Goal: Task Accomplishment & Management: Use online tool/utility

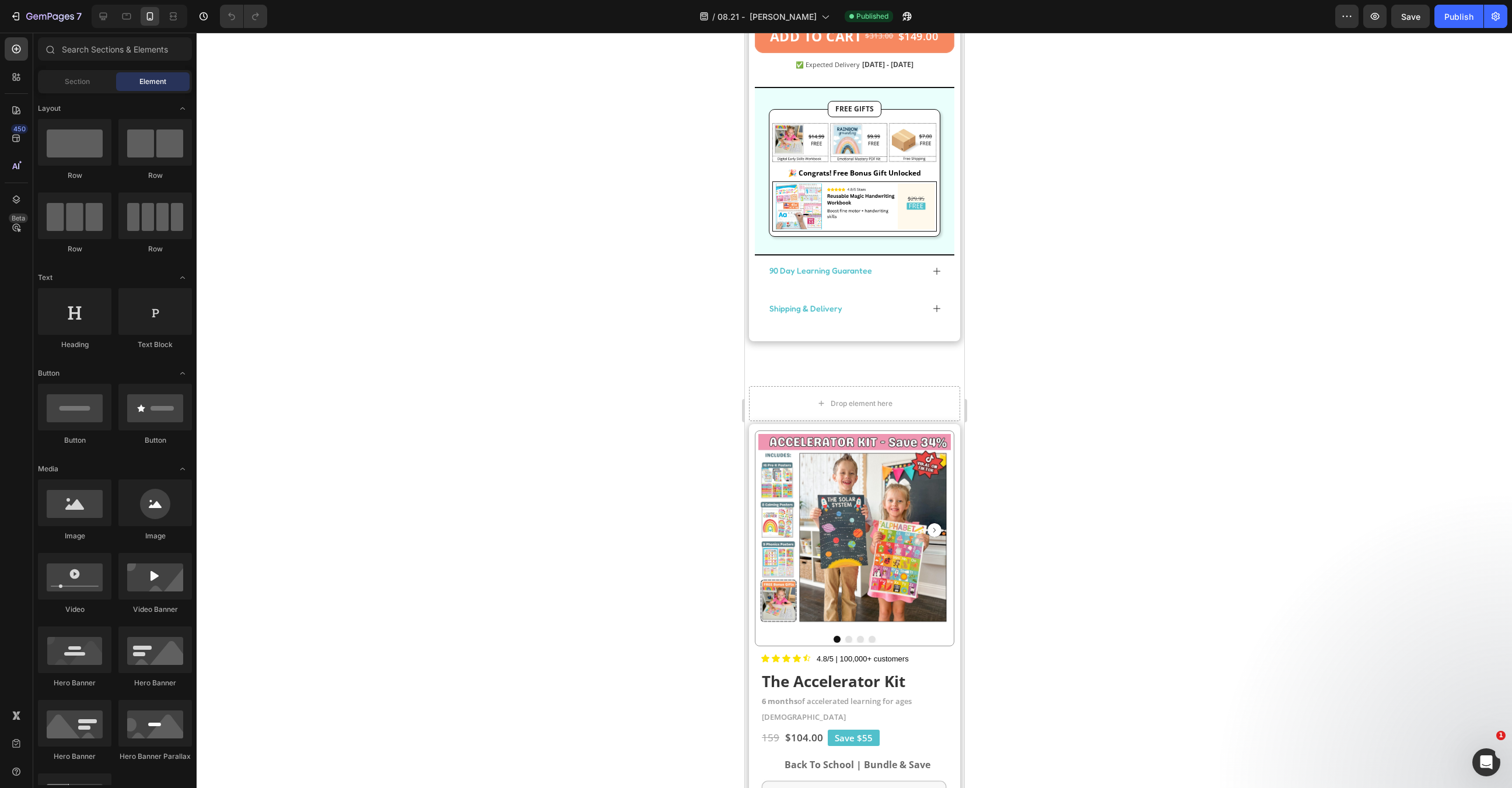
scroll to position [2126, 0]
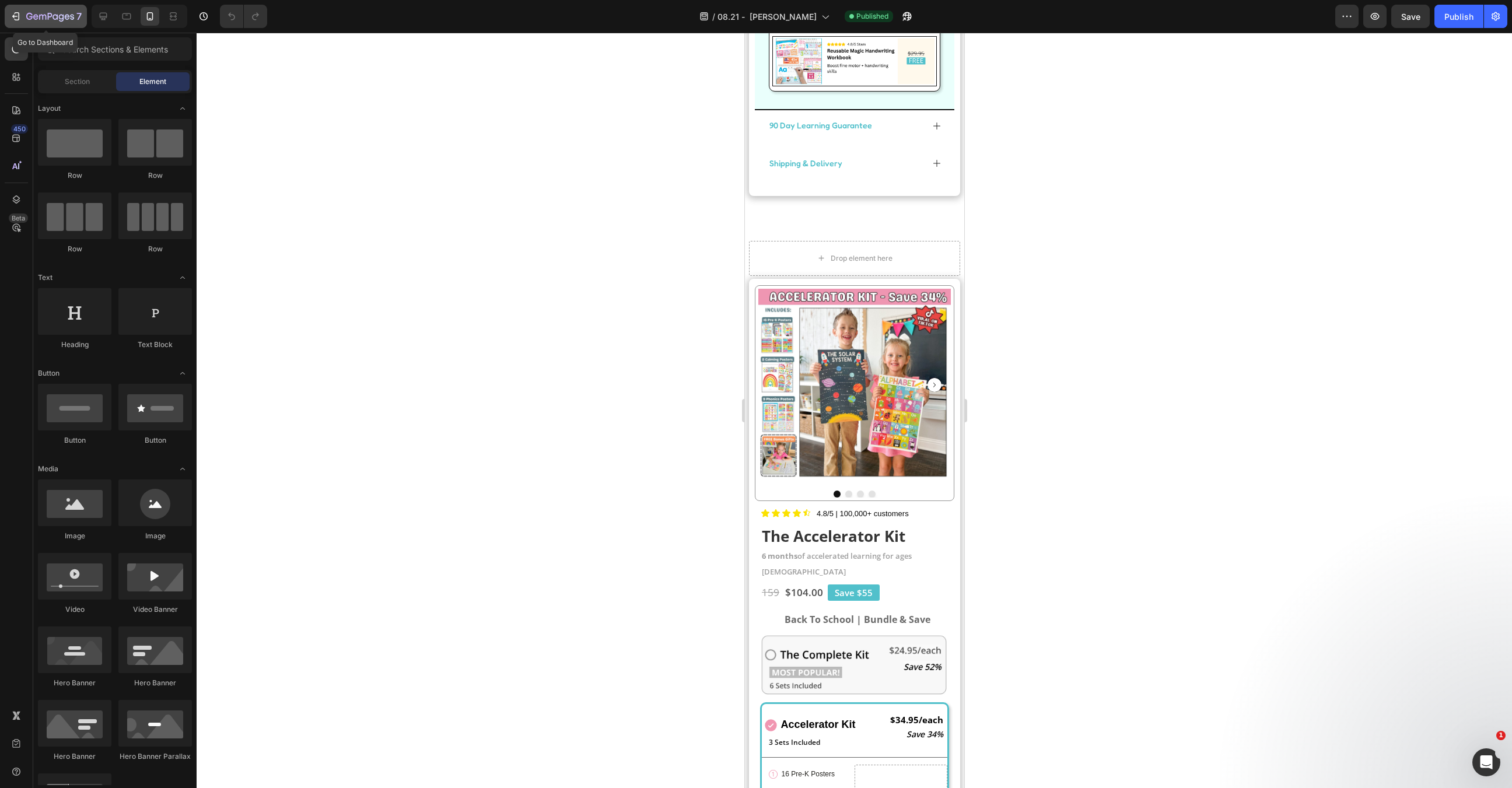
click at [67, 11] on div "7" at bounding box center [53, 16] width 55 height 14
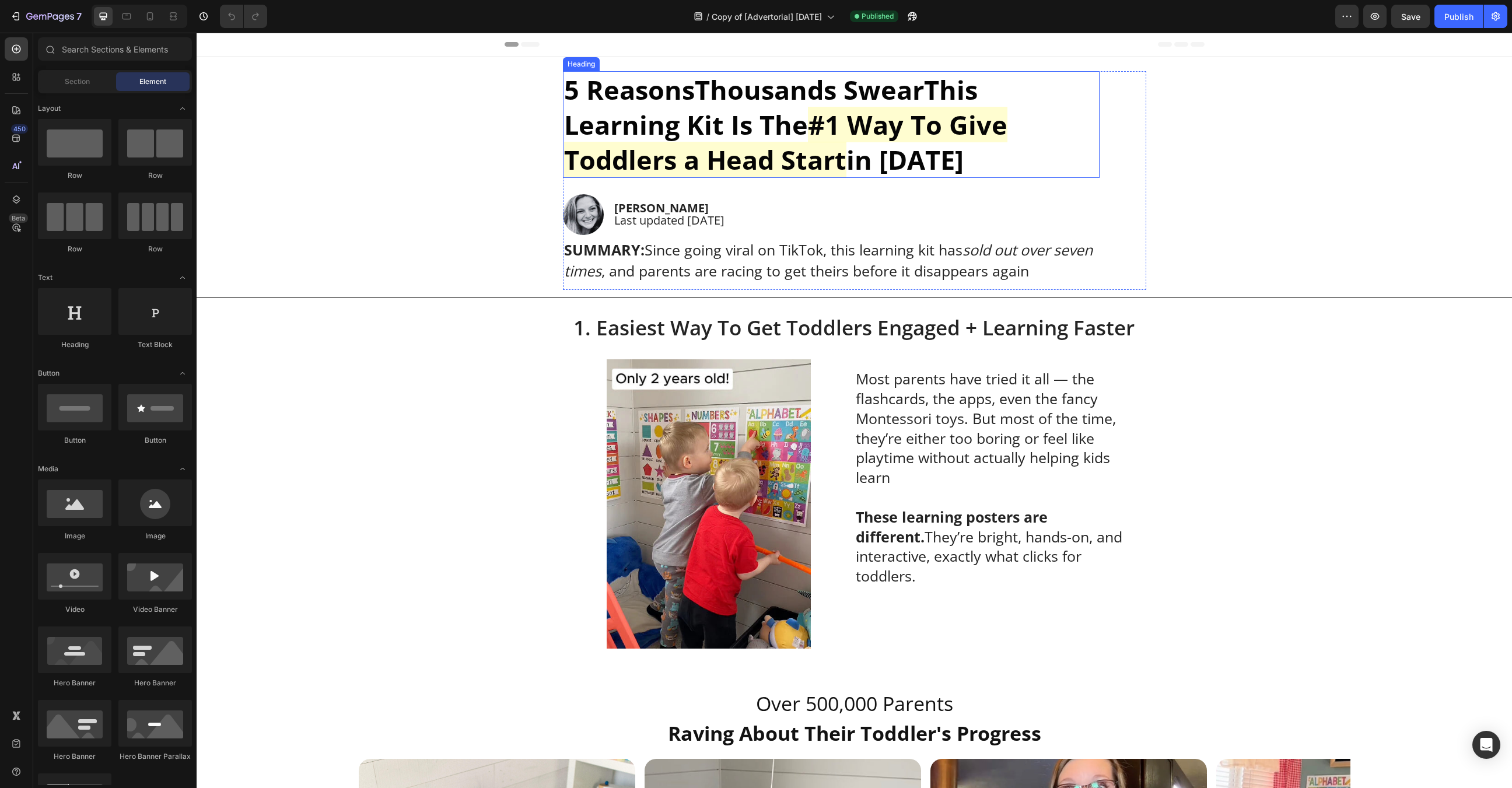
click at [782, 123] on span "This Learning Kit Is The" at bounding box center [770, 106] width 414 height 70
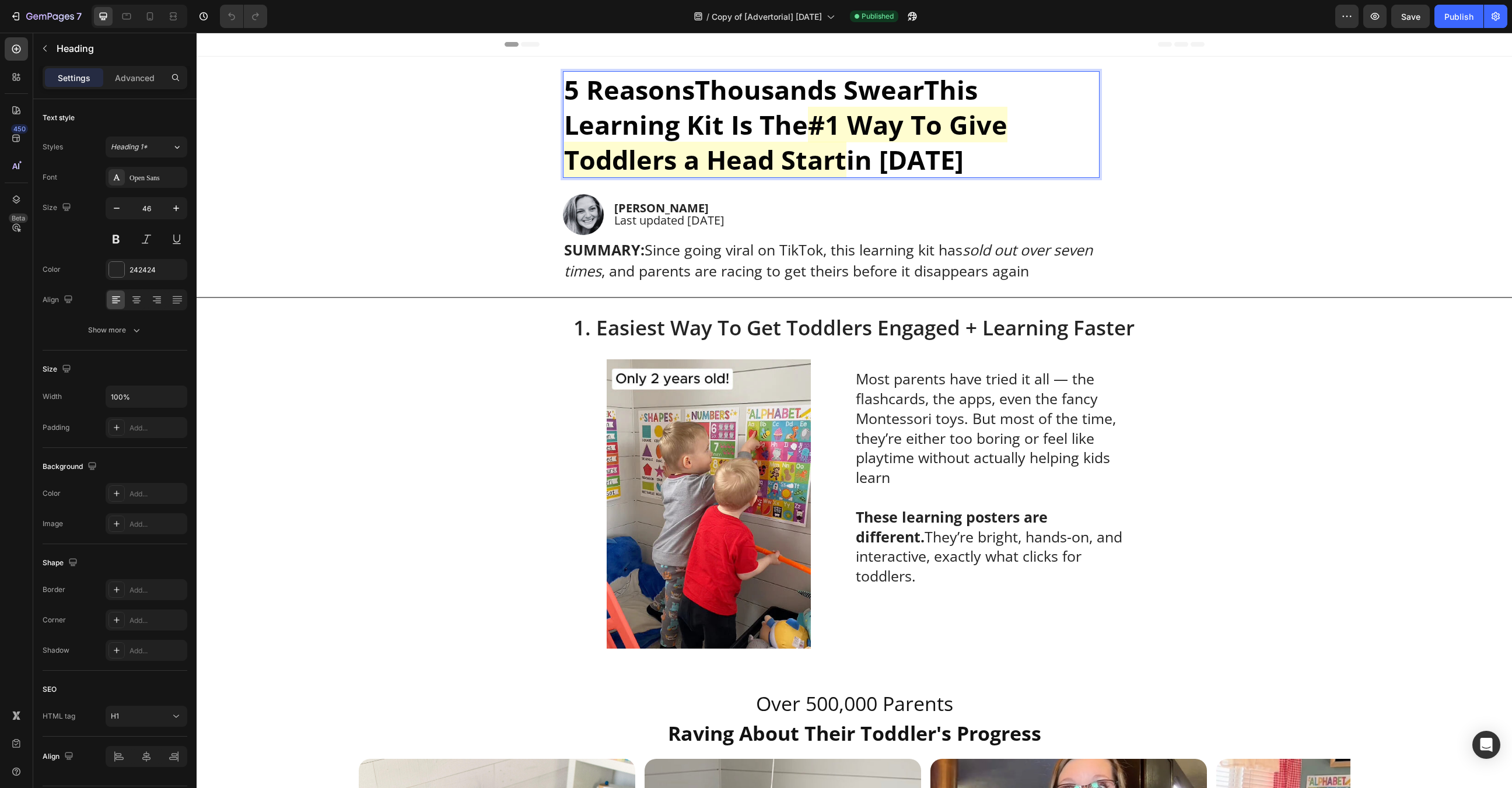
click at [832, 122] on span "#1 Way To Give Toddlers a Head Start" at bounding box center [786, 142] width 444 height 70
click at [865, 93] on span "Thousands Swear" at bounding box center [809, 89] width 230 height 36
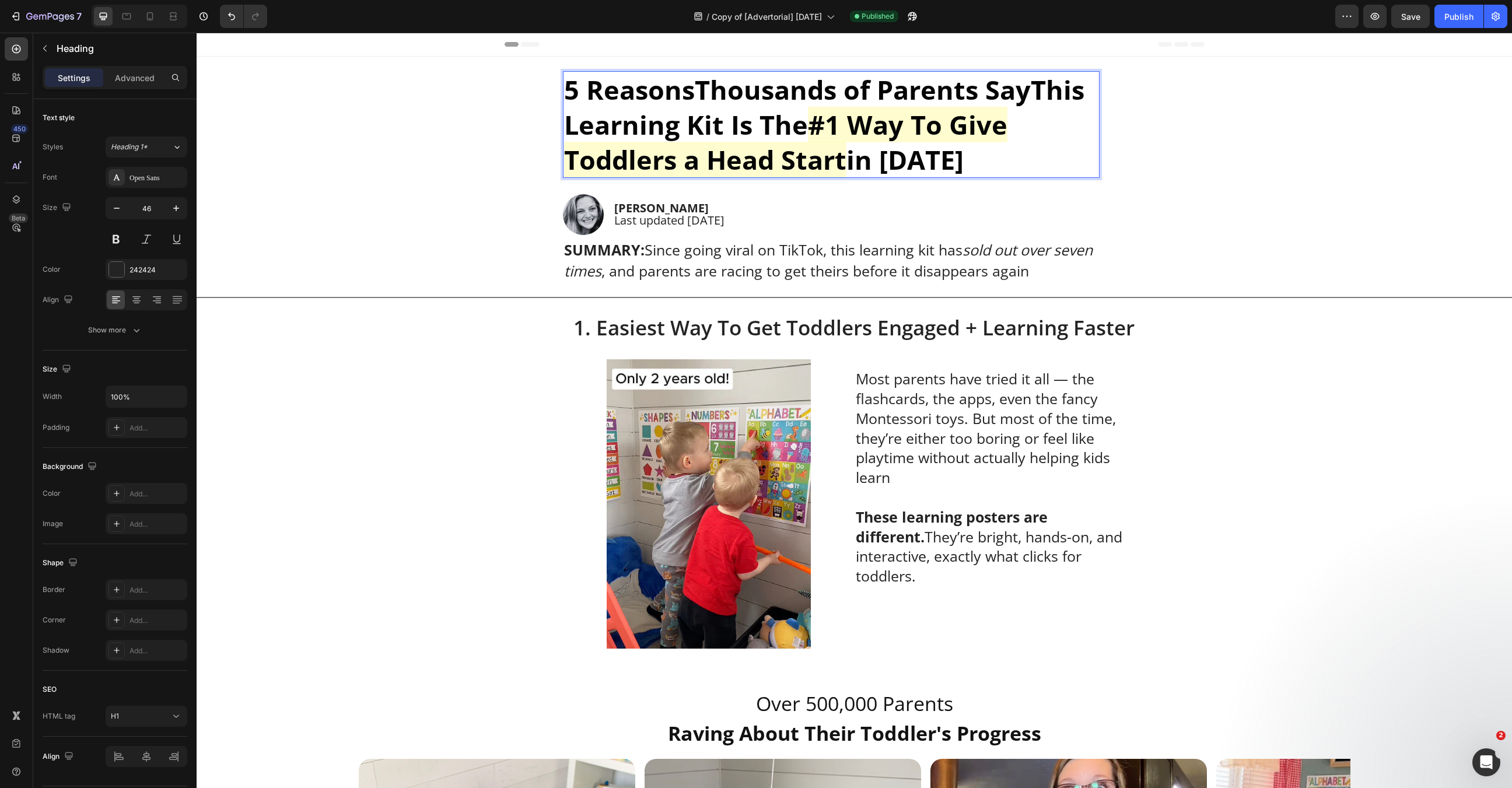
click at [847, 144] on span "in 2025" at bounding box center [905, 159] width 118 height 36
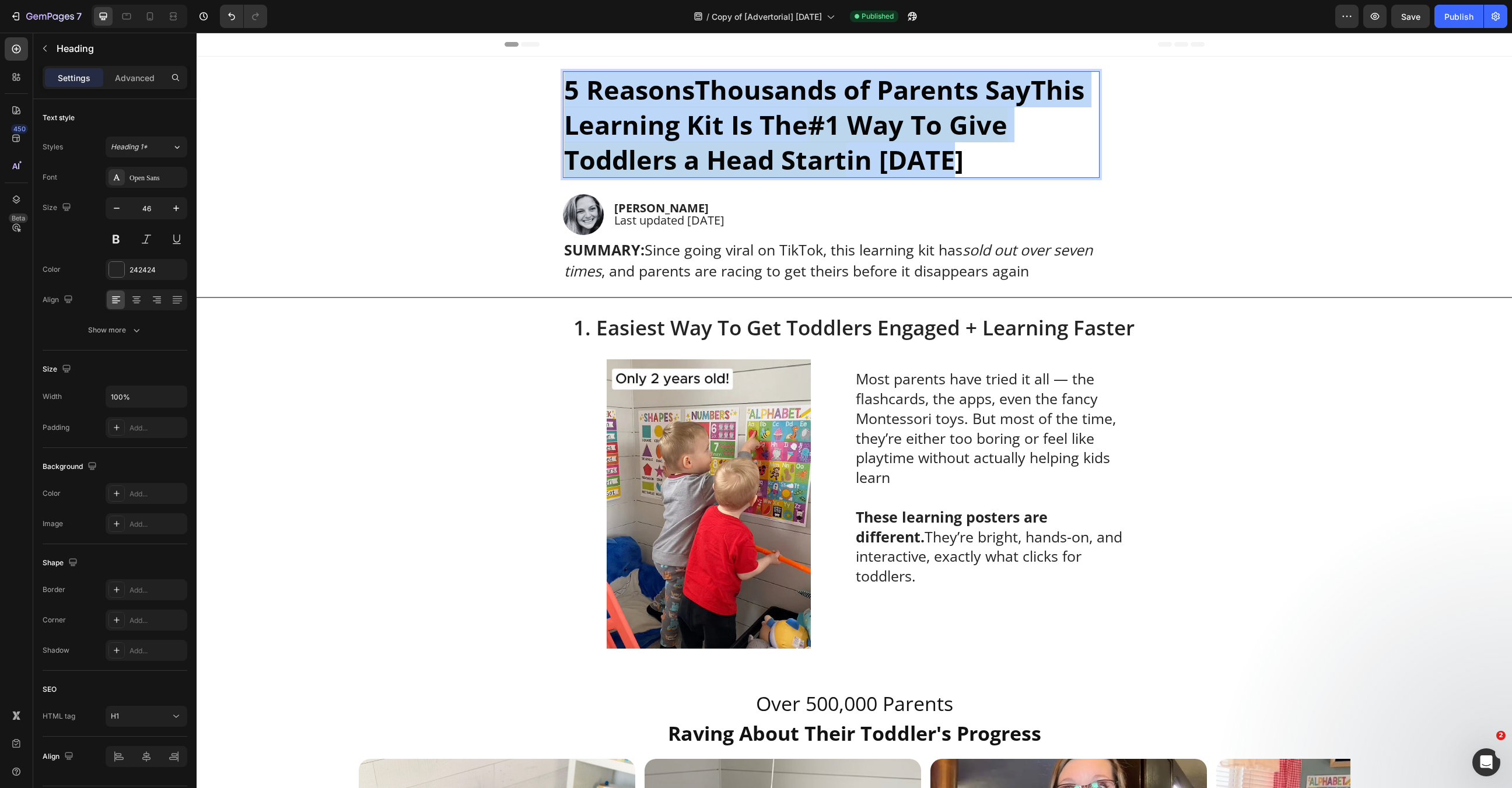
click at [847, 144] on span "in 2025" at bounding box center [905, 159] width 118 height 36
copy p "5 Reasons Thousands of Parents Say This Learning Kit Is The #1 Way To Give Todd…"
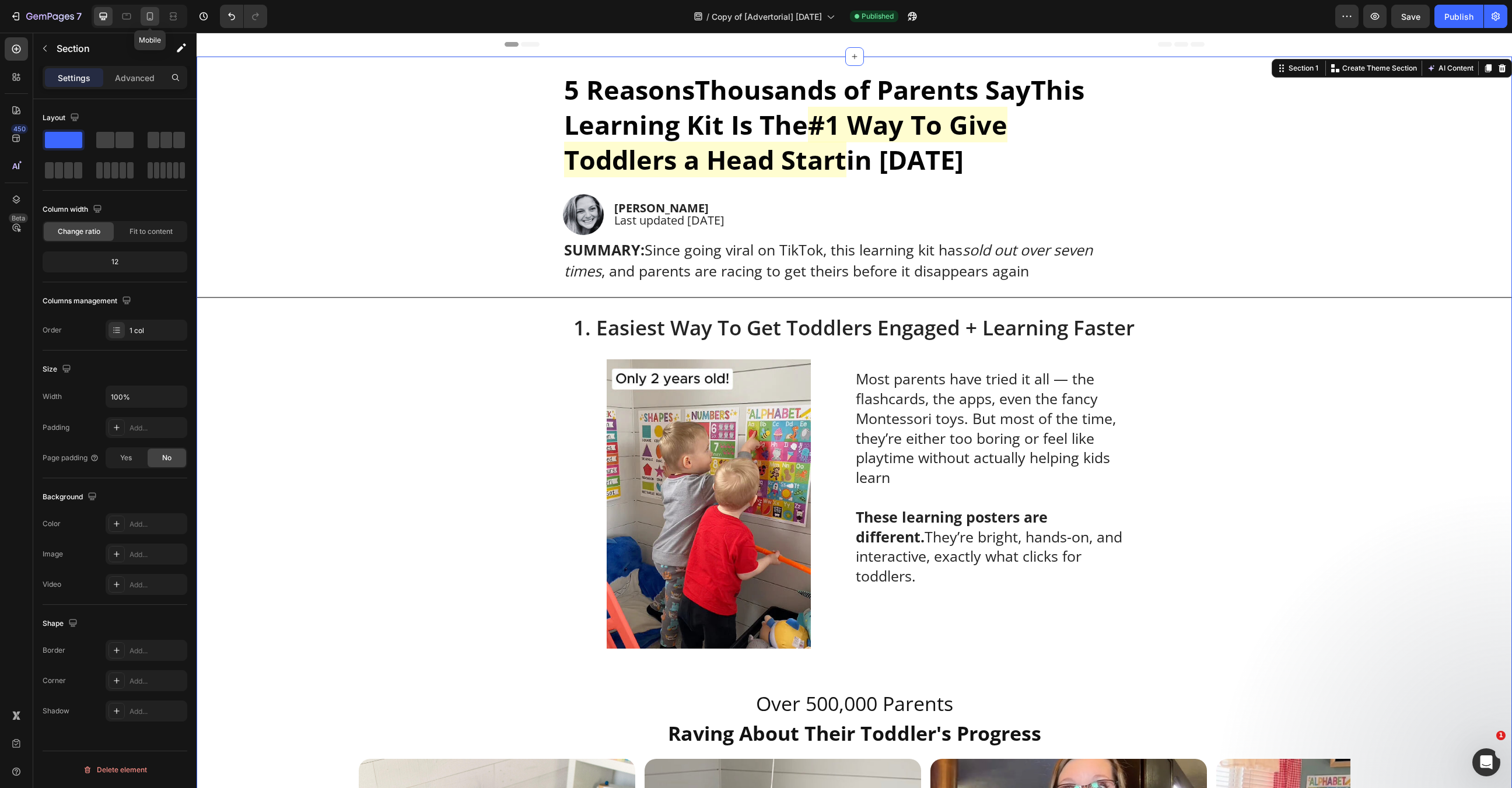
click at [145, 16] on icon at bounding box center [149, 16] width 12 height 12
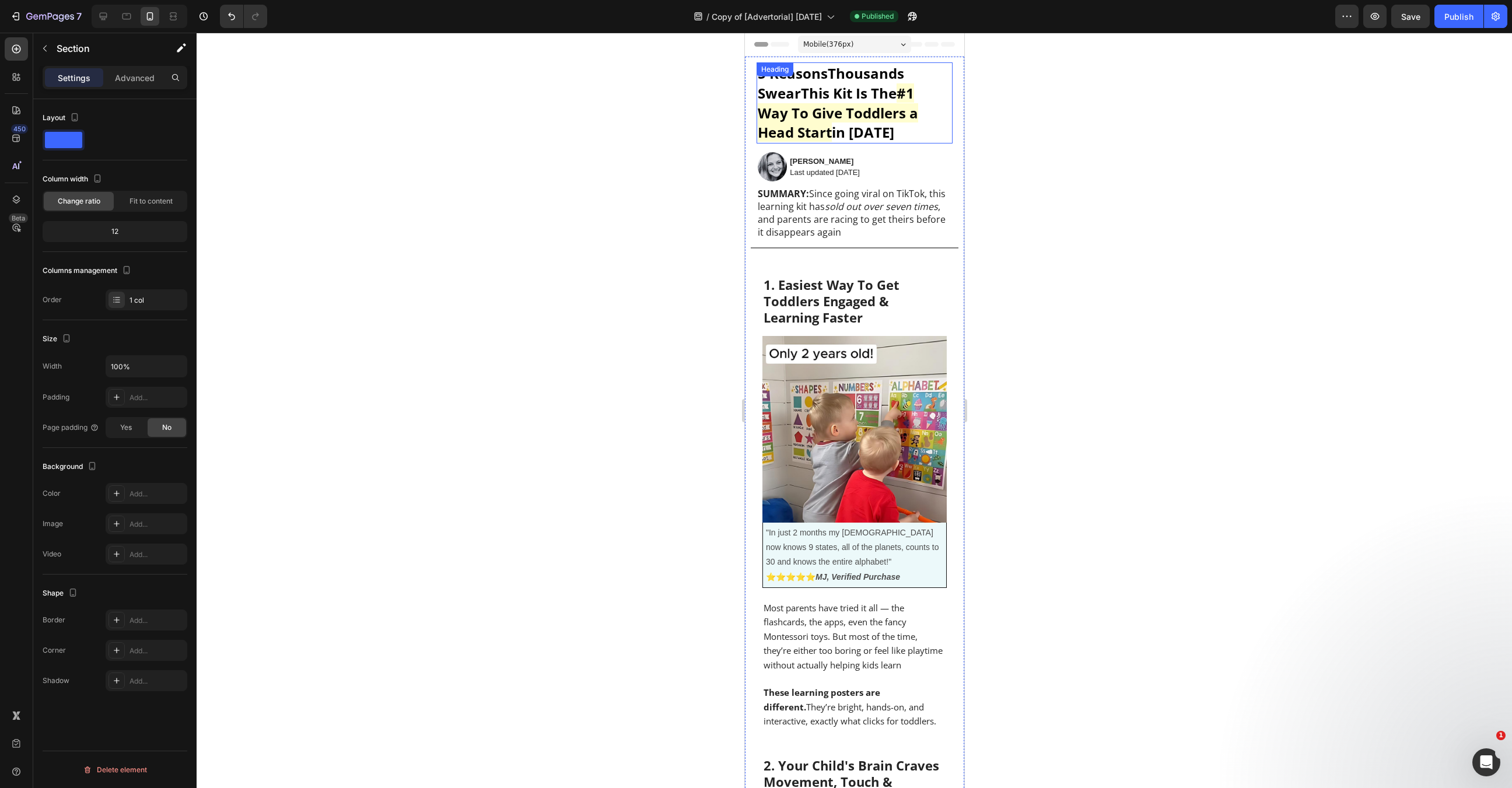
click at [814, 120] on span "#1 Way To Give Toddlers a Head Start" at bounding box center [837, 113] width 160 height 59
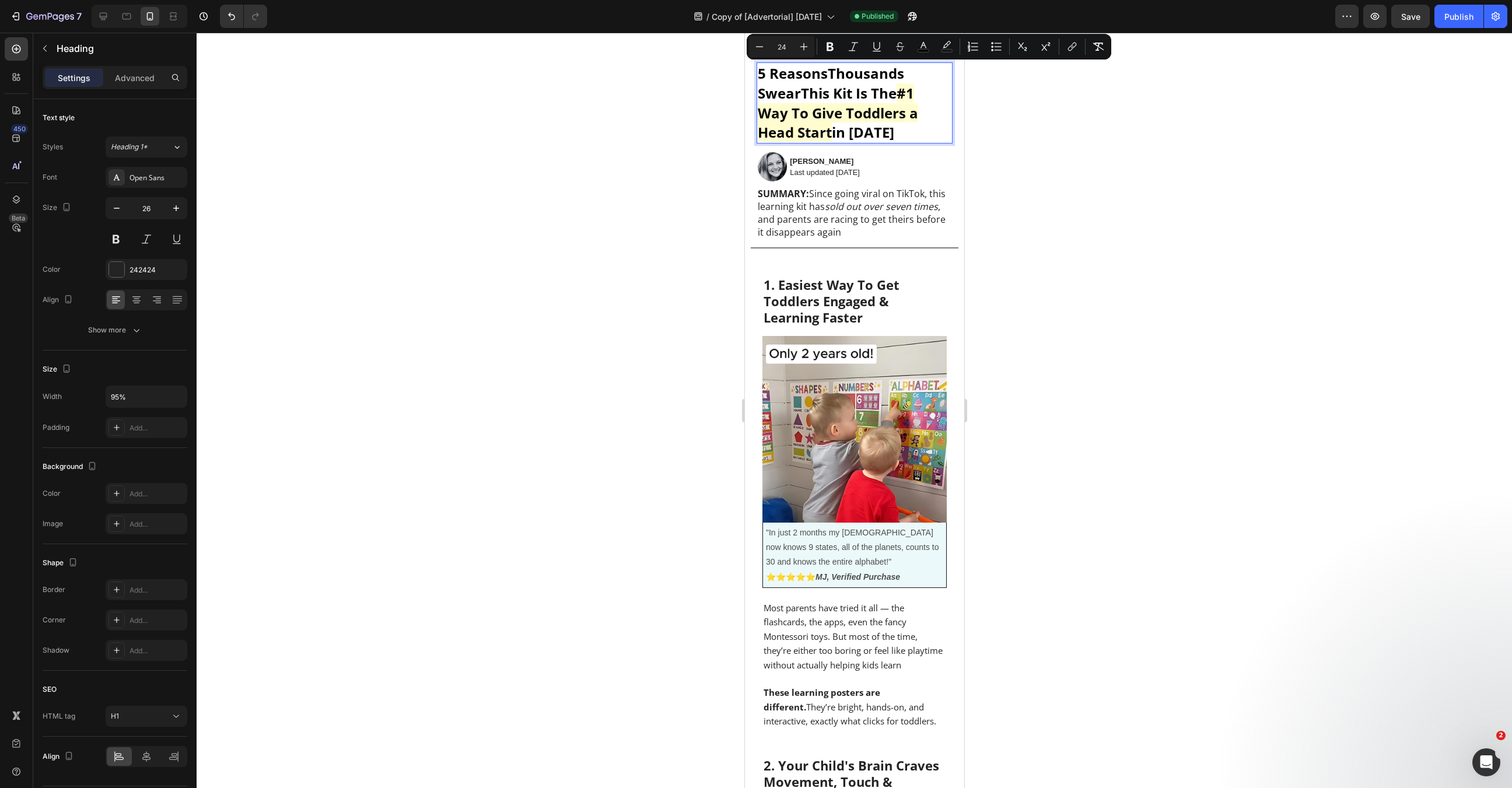
click at [877, 115] on span "#1 Way To Give Toddlers a Head Start" at bounding box center [837, 113] width 160 height 59
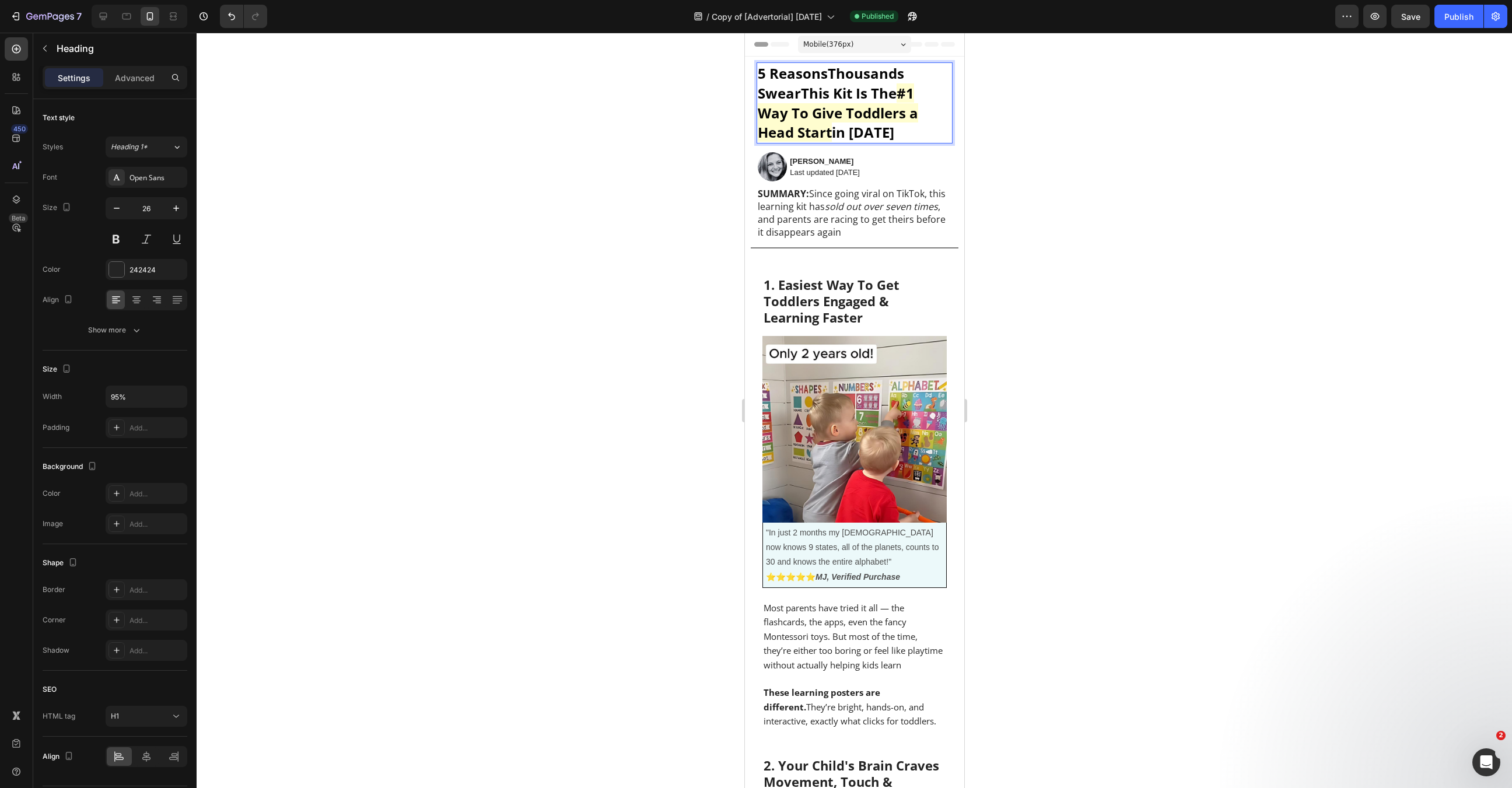
click at [908, 73] on p "5 Reasons Thousands Swear This Kit Is The #1 Way To Give Toddlers a Head Start …" at bounding box center [849, 103] width 184 height 79
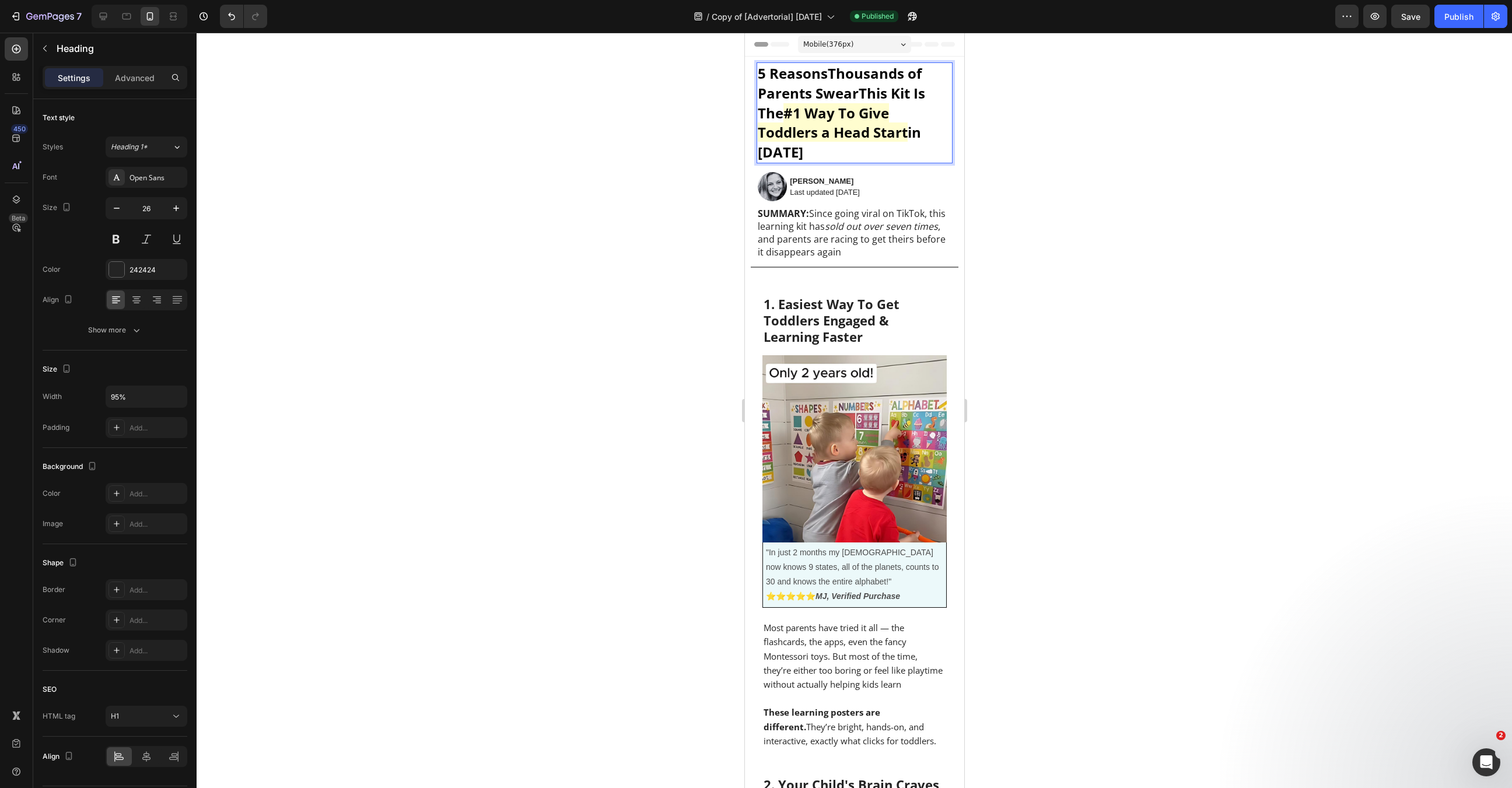
click at [842, 93] on strong "Thousands of Parents Swear" at bounding box center [839, 83] width 164 height 40
click at [1107, 128] on div at bounding box center [854, 410] width 1315 height 755
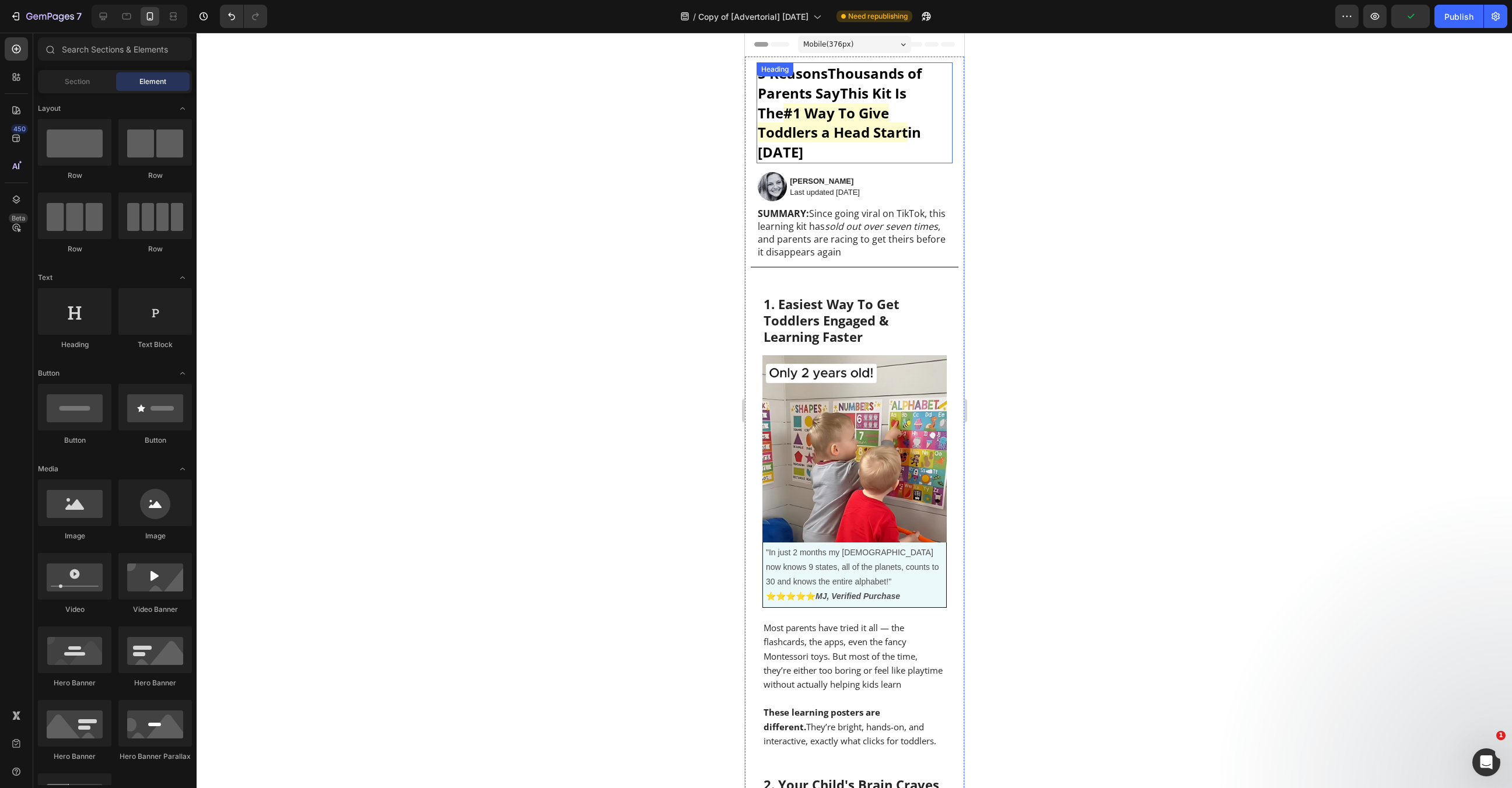
click at [940, 94] on p "⁠⁠⁠⁠⁠⁠⁠ 5 Reasons Thousands of Parents Say This Kit Is The #1 Way To Give Toddl…" at bounding box center [849, 113] width 184 height 98
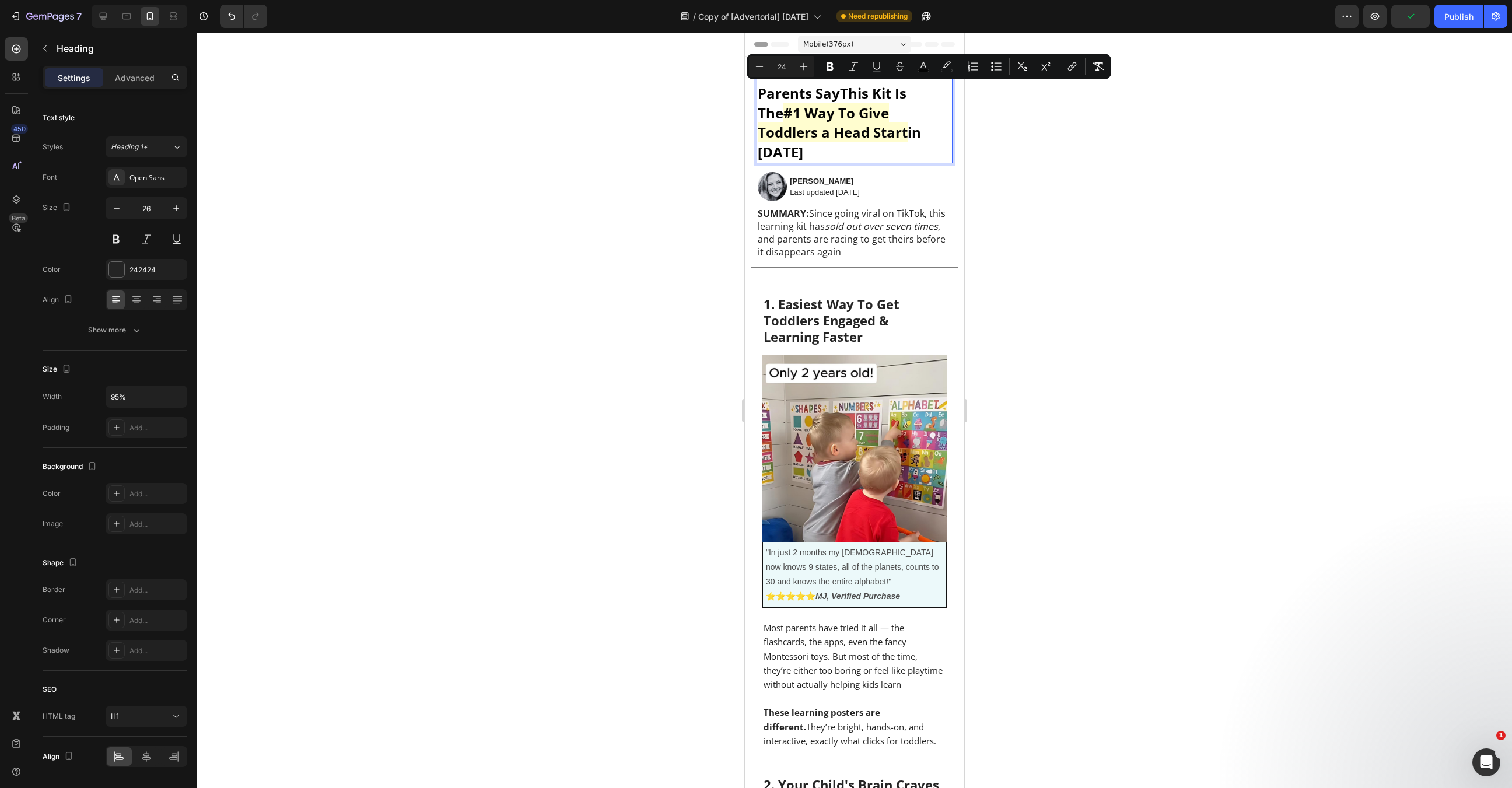
click at [921, 95] on span "5 Reasons Thousands of Parents Say This Kit Is The" at bounding box center [839, 93] width 164 height 59
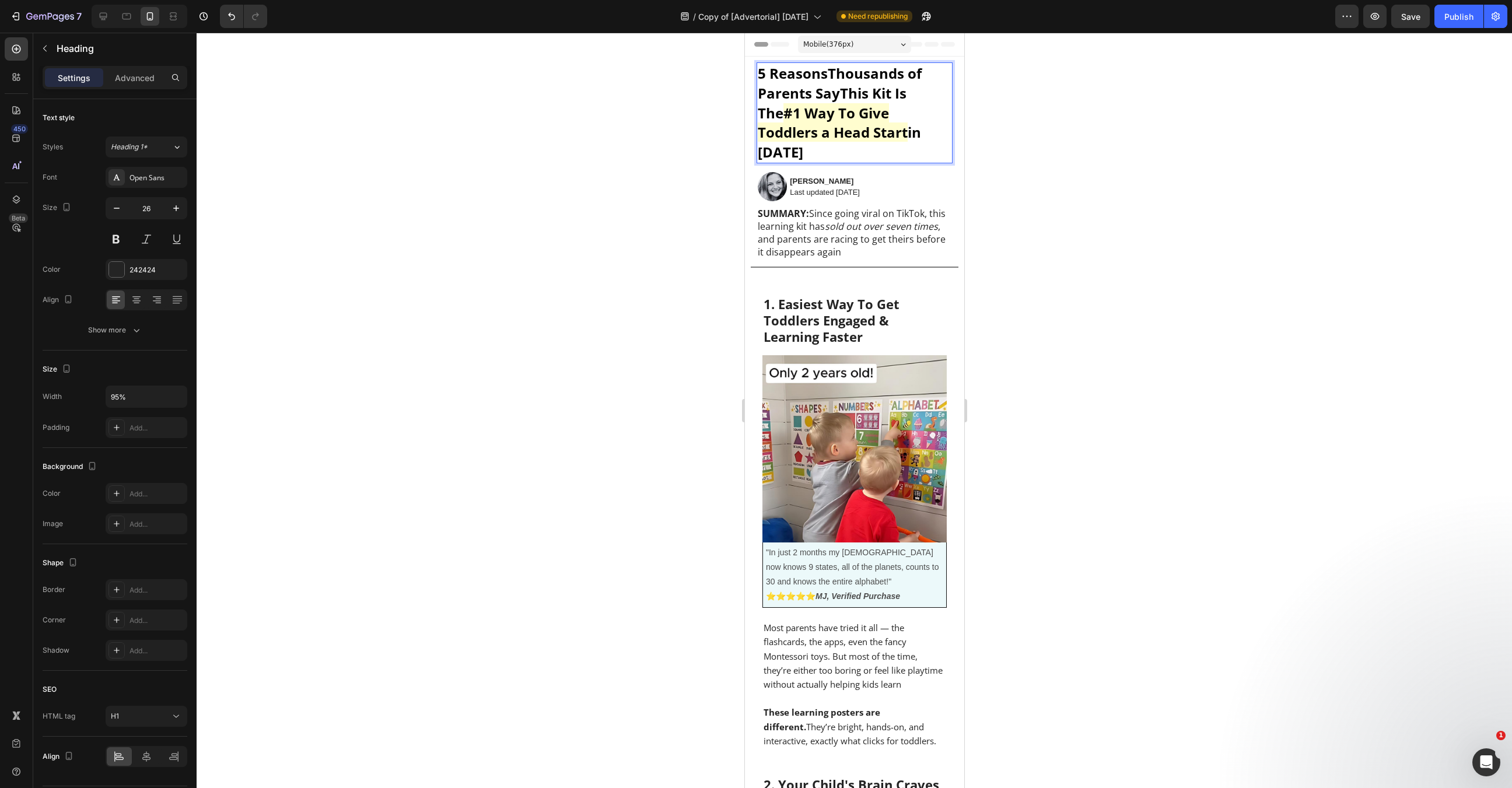
click at [760, 118] on span "#1 Way To Give Toddlers a Head Start" at bounding box center [831, 122] width 149 height 40
click at [1155, 194] on div at bounding box center [854, 410] width 1315 height 755
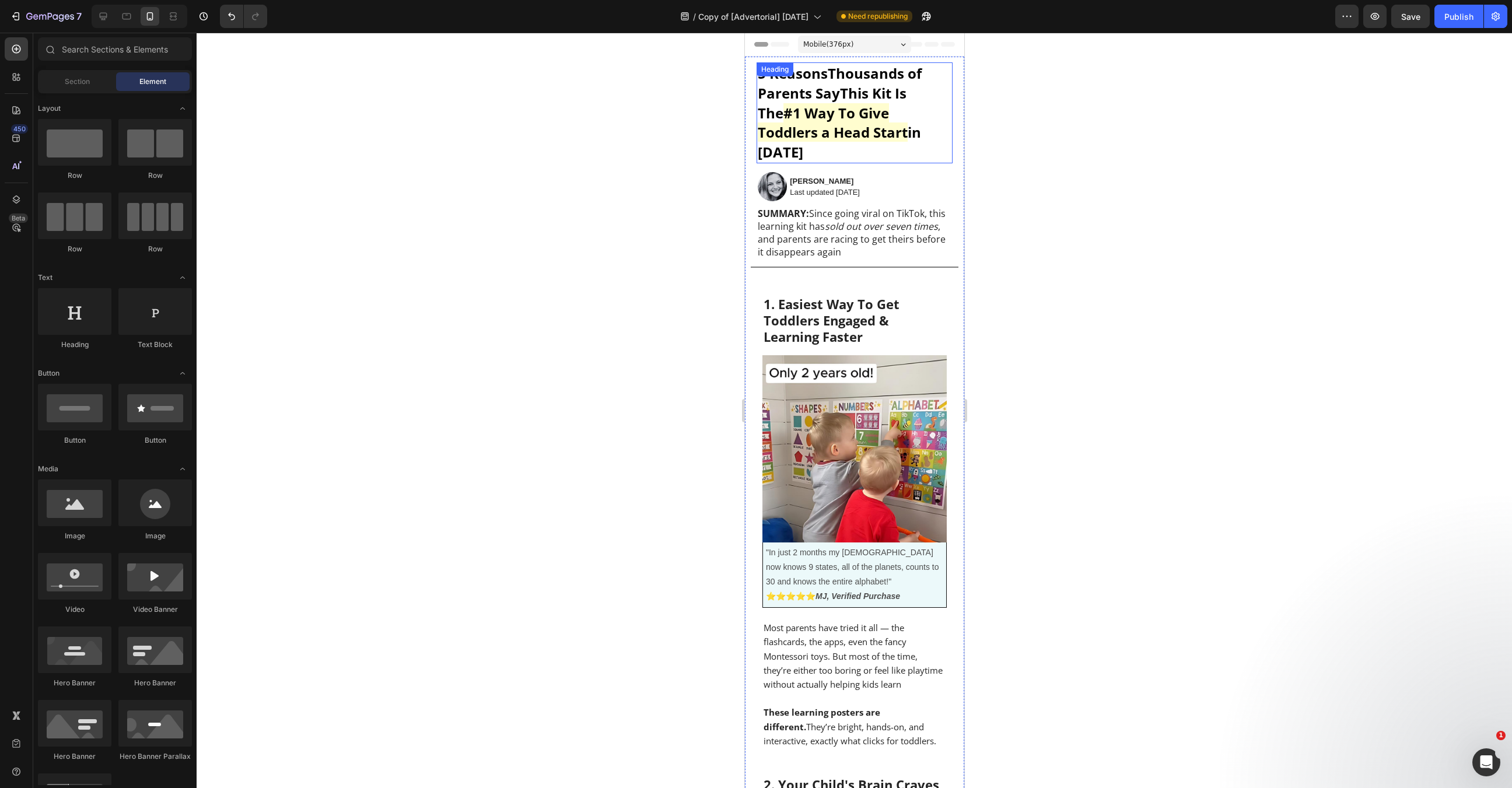
click at [783, 77] on div "⁠⁠⁠⁠⁠⁠⁠ 5 Reasons Thousands of Parents Say This Kit Is The #1 Way To Give Toddl…" at bounding box center [853, 113] width 196 height 101
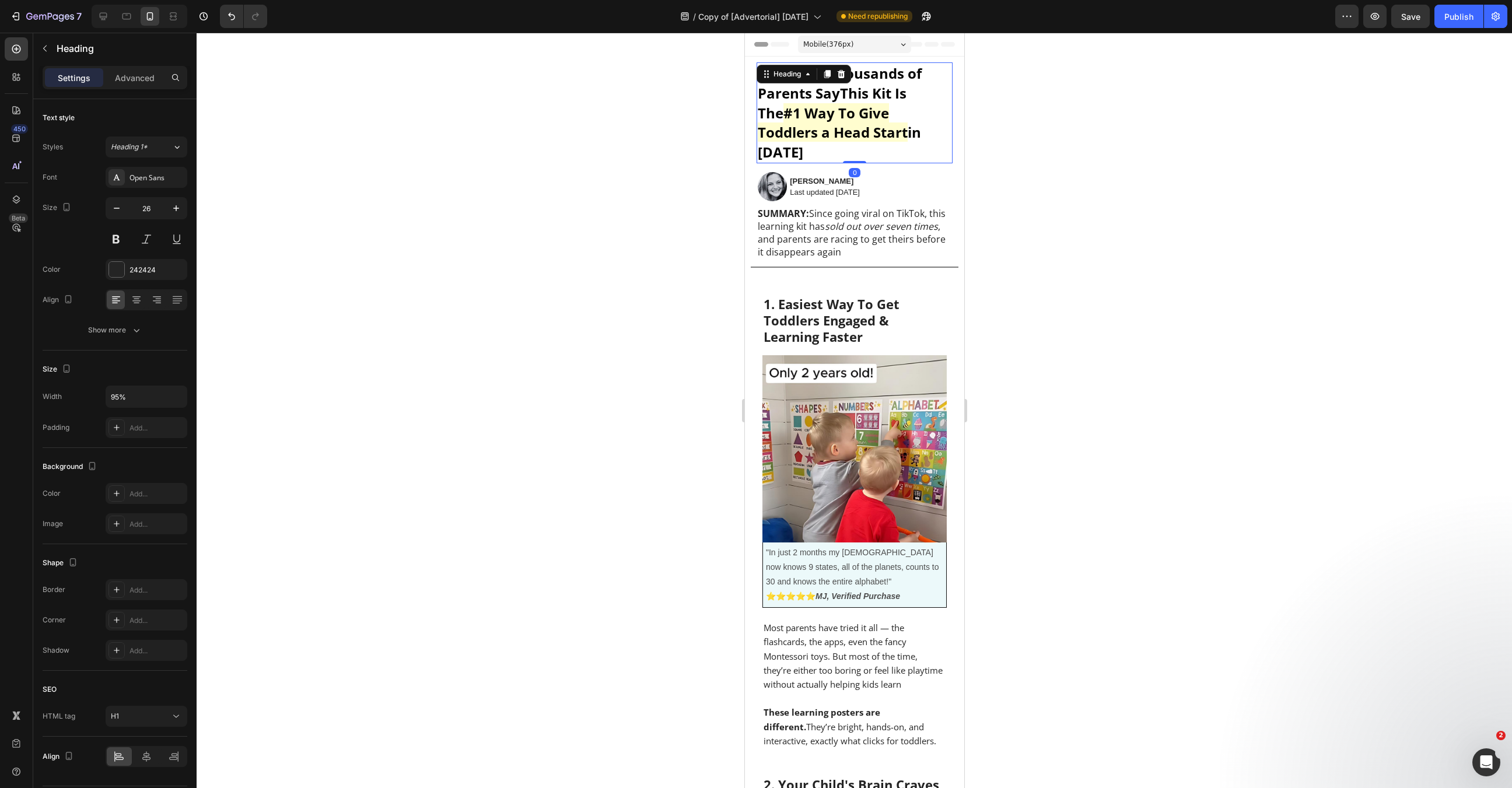
click at [783, 77] on div "Heading" at bounding box center [786, 73] width 32 height 11
click at [811, 88] on strong "Thousands of Parents Say" at bounding box center [839, 83] width 164 height 40
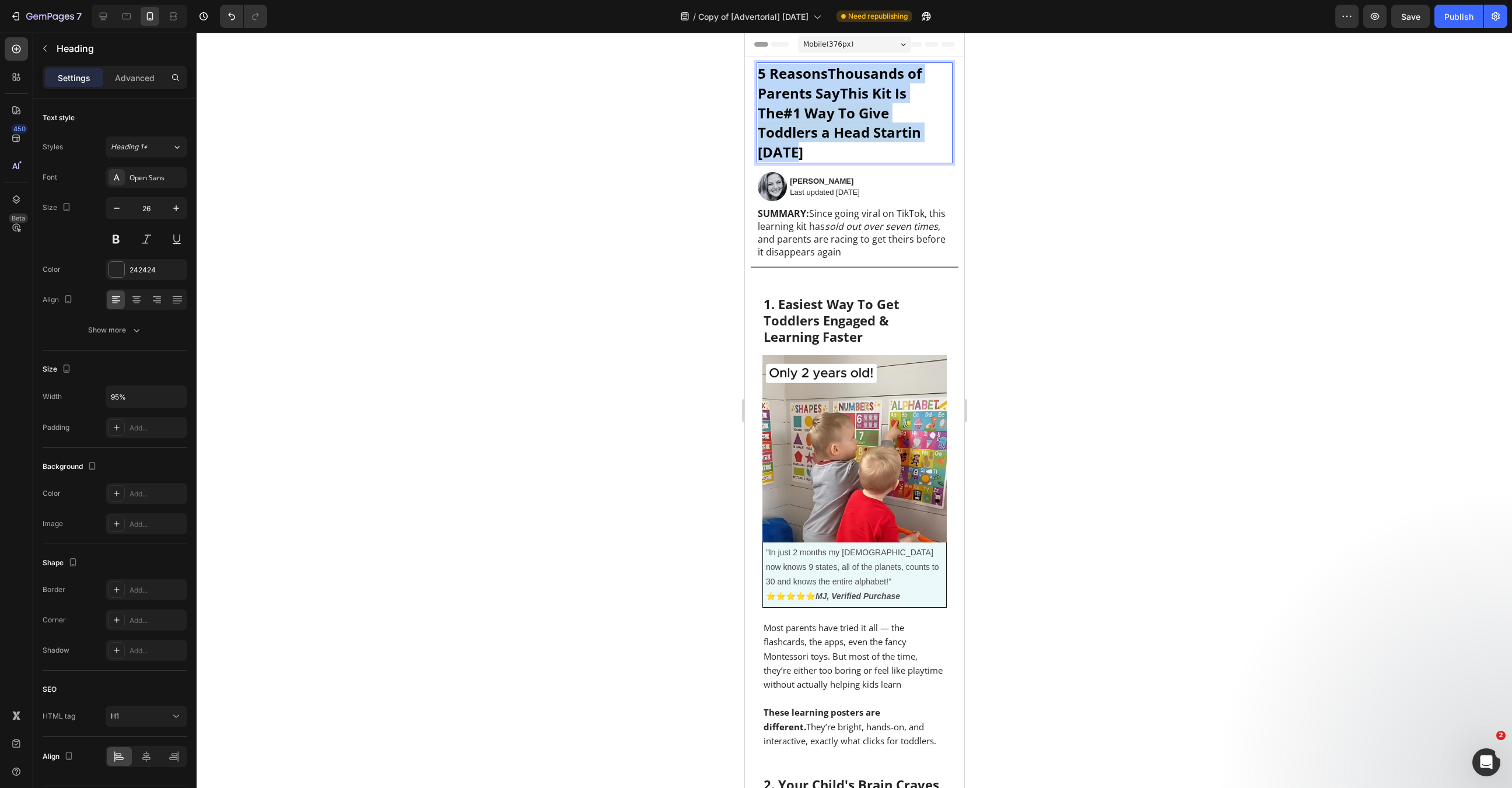
click at [811, 88] on strong "Thousands of Parents Say" at bounding box center [839, 83] width 164 height 40
copy p "5 Reasons Thousands of Parents Say This Kit Is The #1 Way To Give Toddlers a He…"
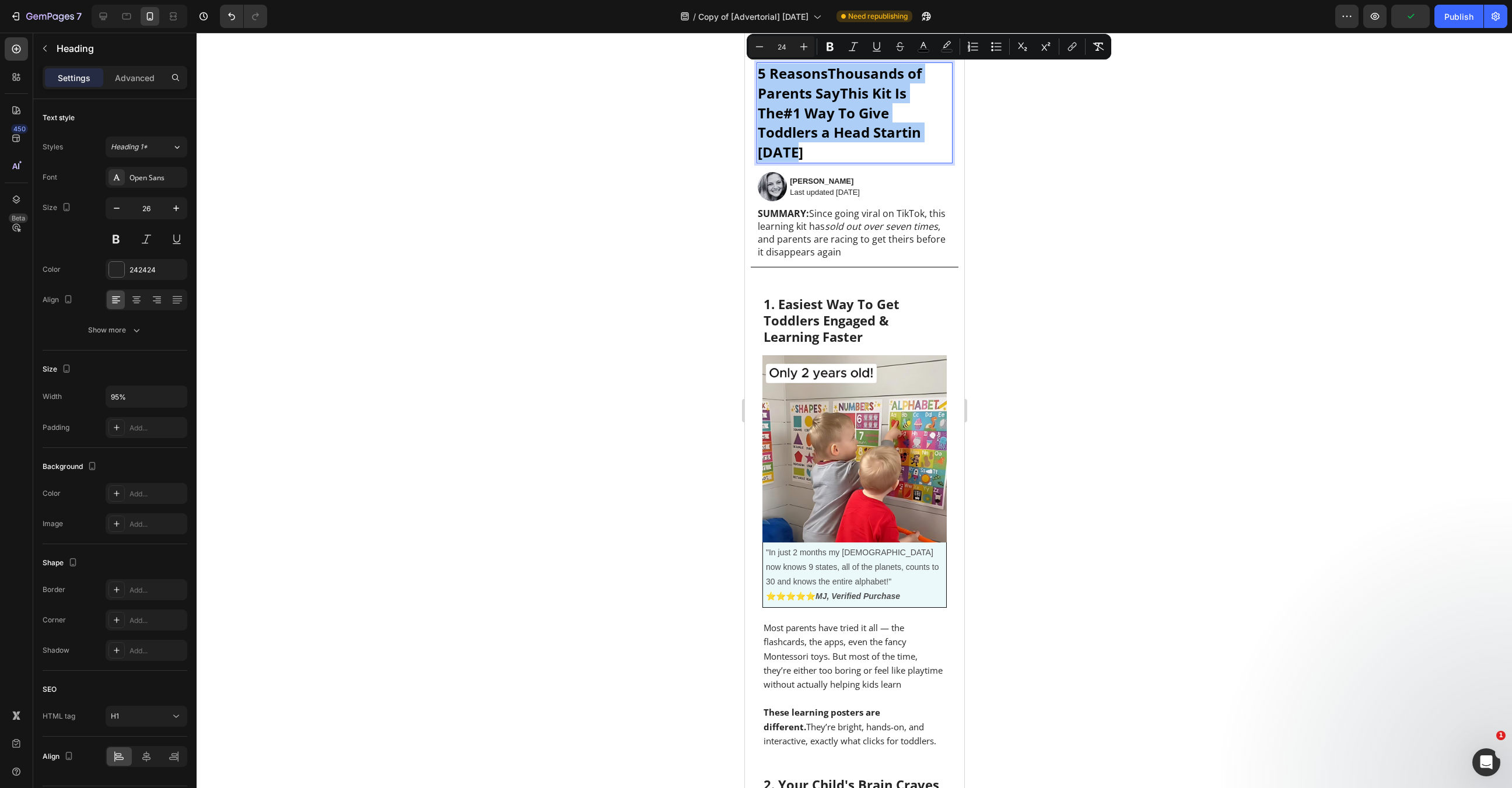
click at [480, 153] on div at bounding box center [854, 410] width 1315 height 755
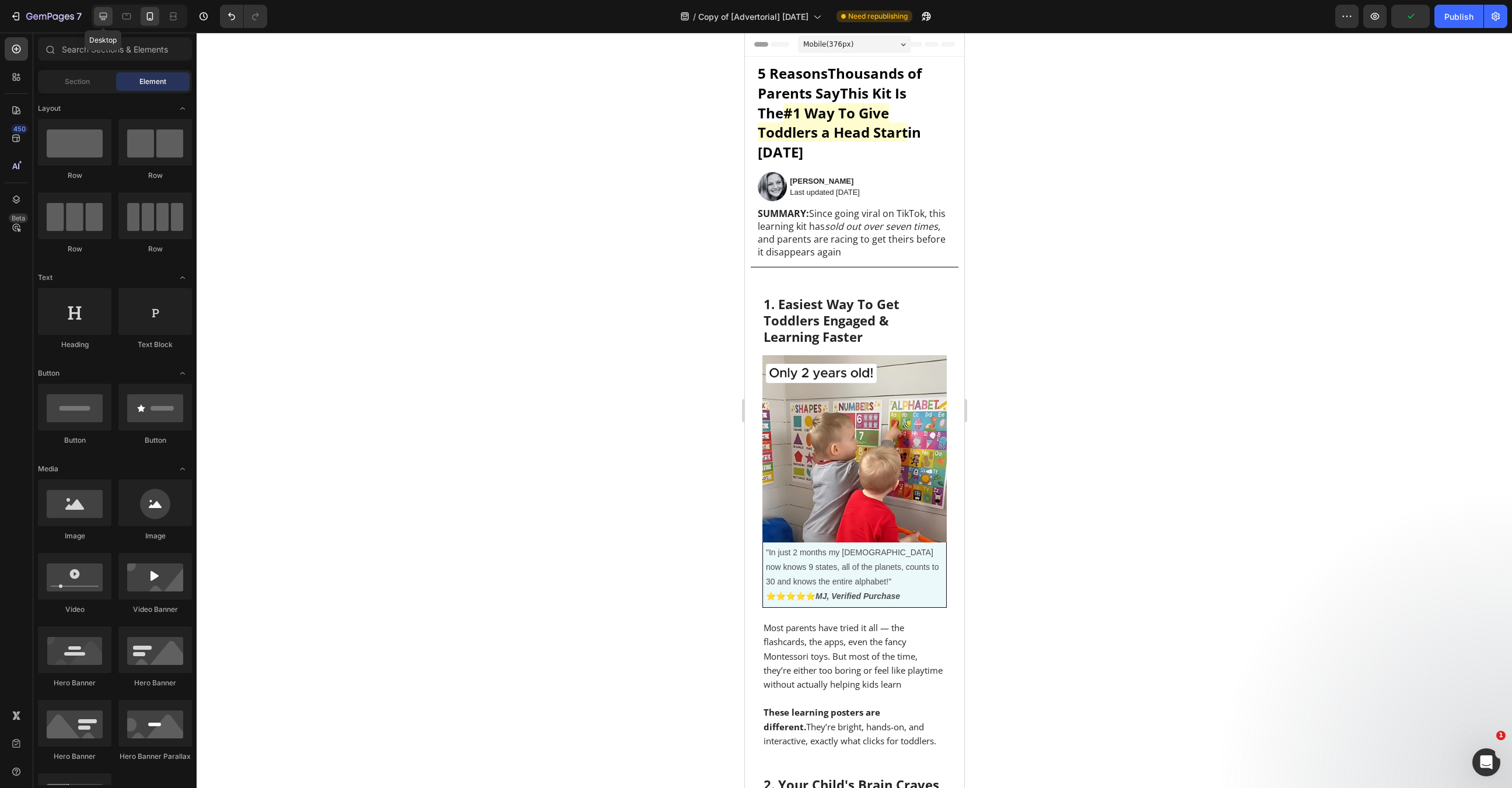
drag, startPoint x: 96, startPoint y: 17, endPoint x: 16, endPoint y: 72, distance: 97.1
click at [97, 17] on icon at bounding box center [103, 16] width 12 height 12
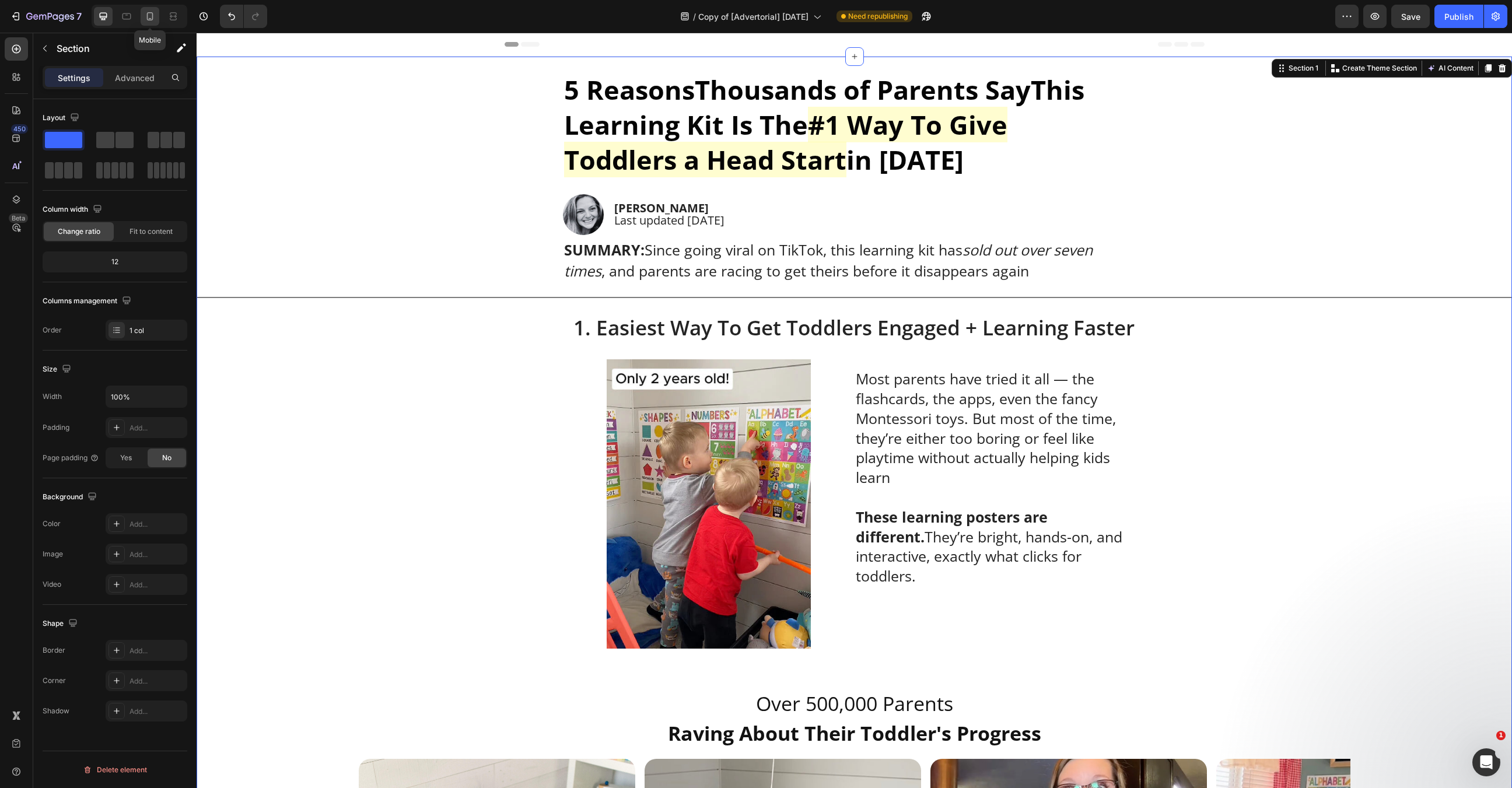
click at [143, 12] on div at bounding box center [149, 15] width 18 height 18
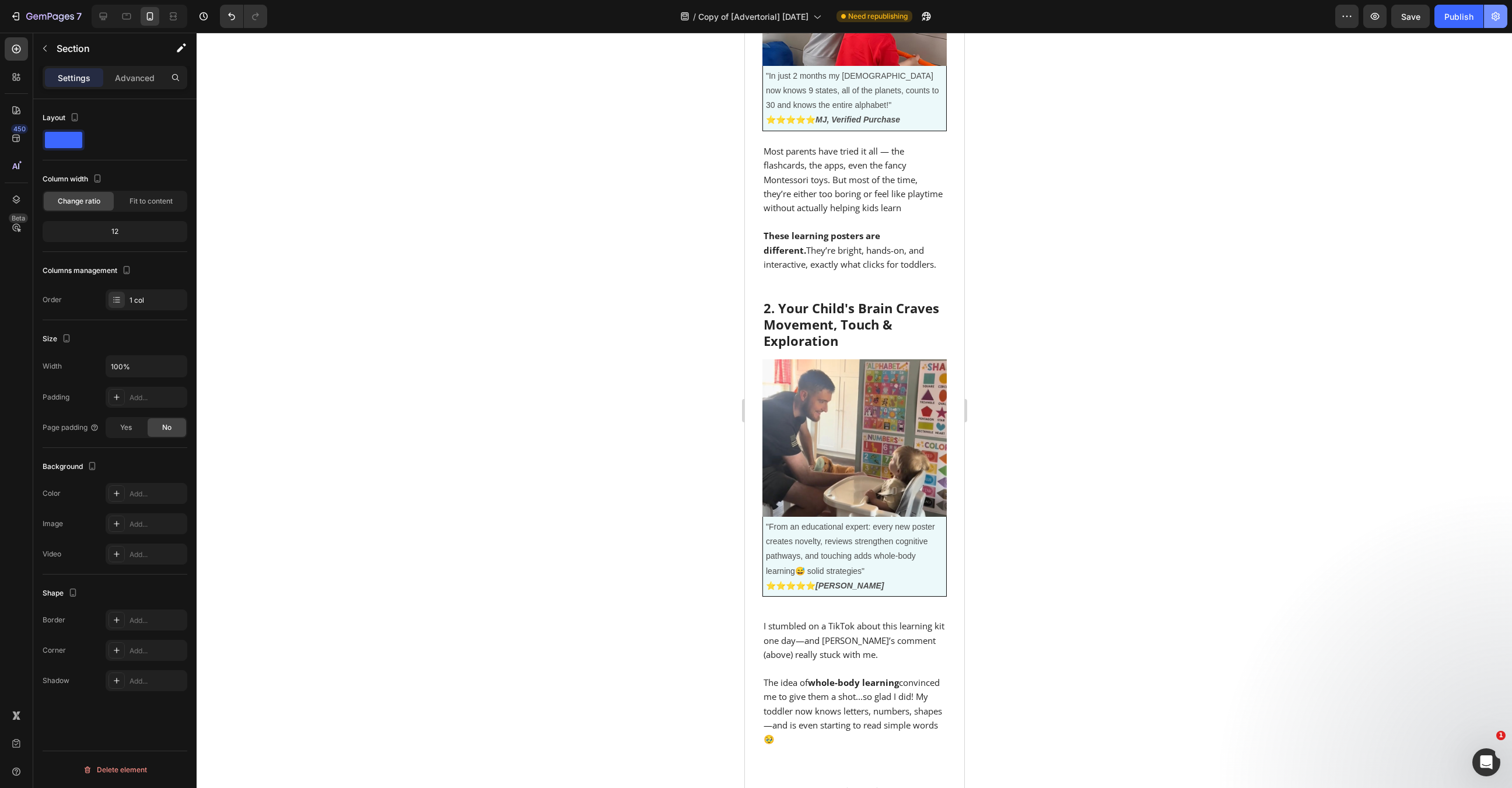
scroll to position [1130, 0]
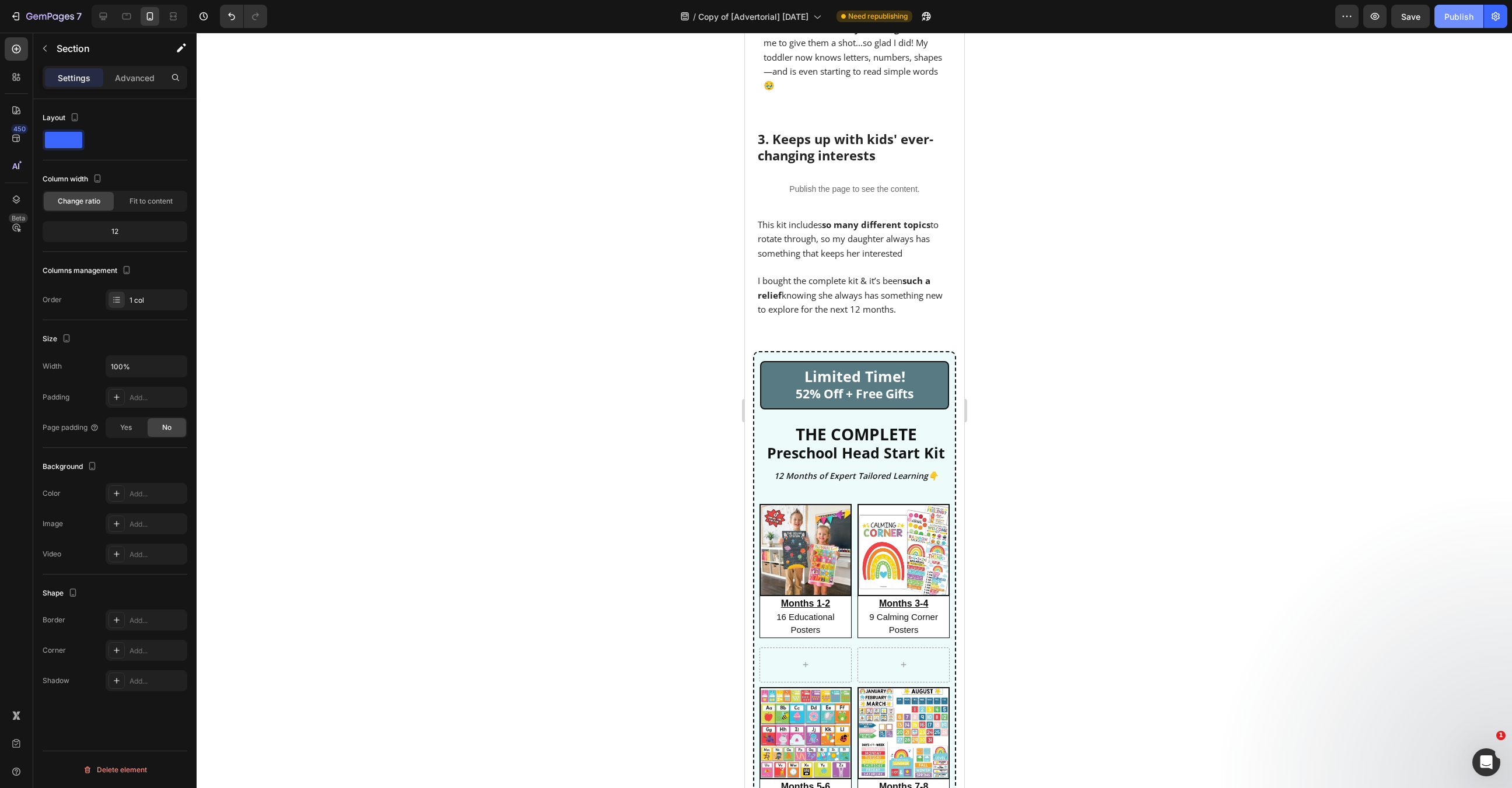
click at [1455, 14] on div "Publish" at bounding box center [1459, 16] width 29 height 13
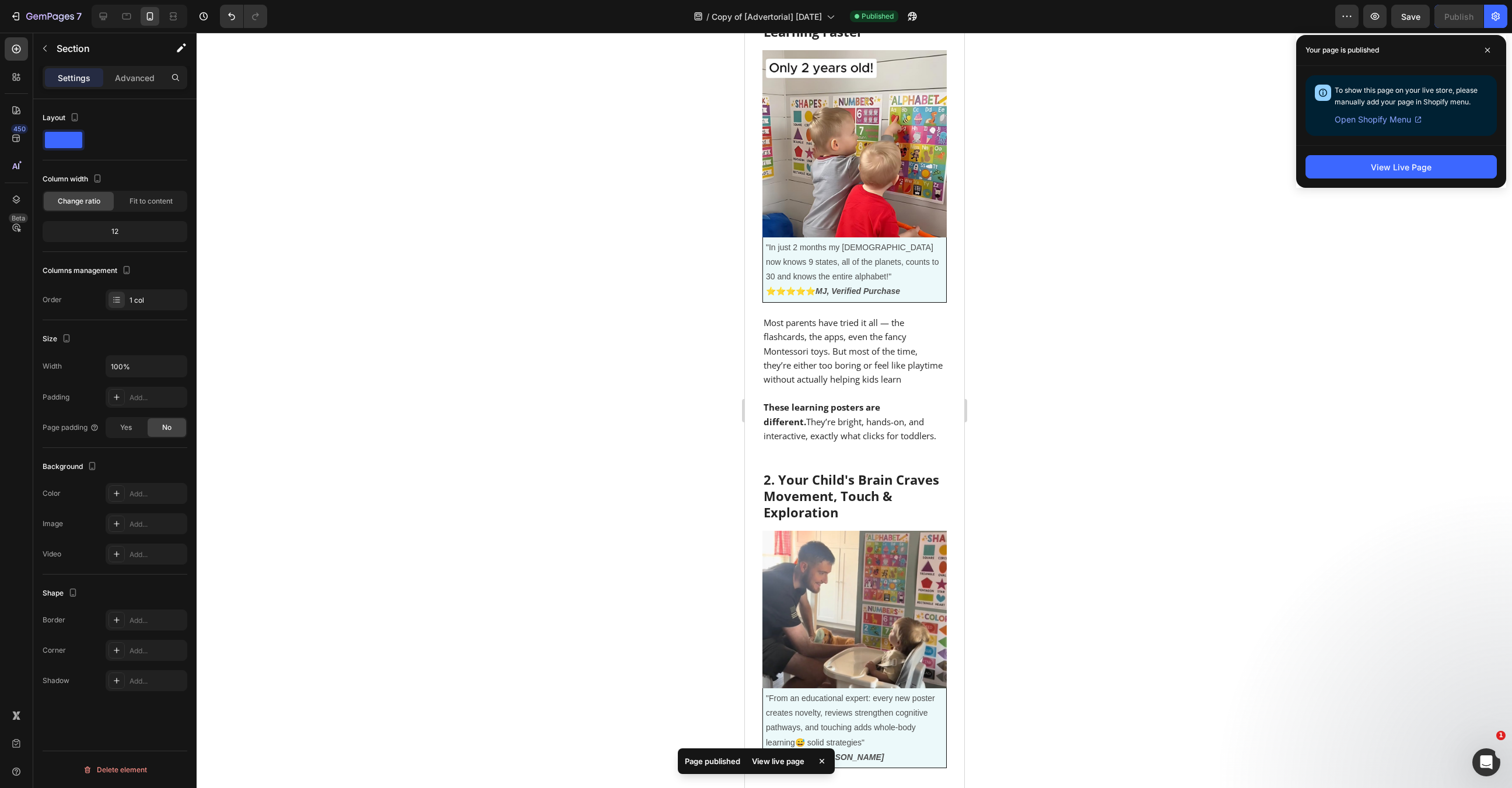
scroll to position [258, 0]
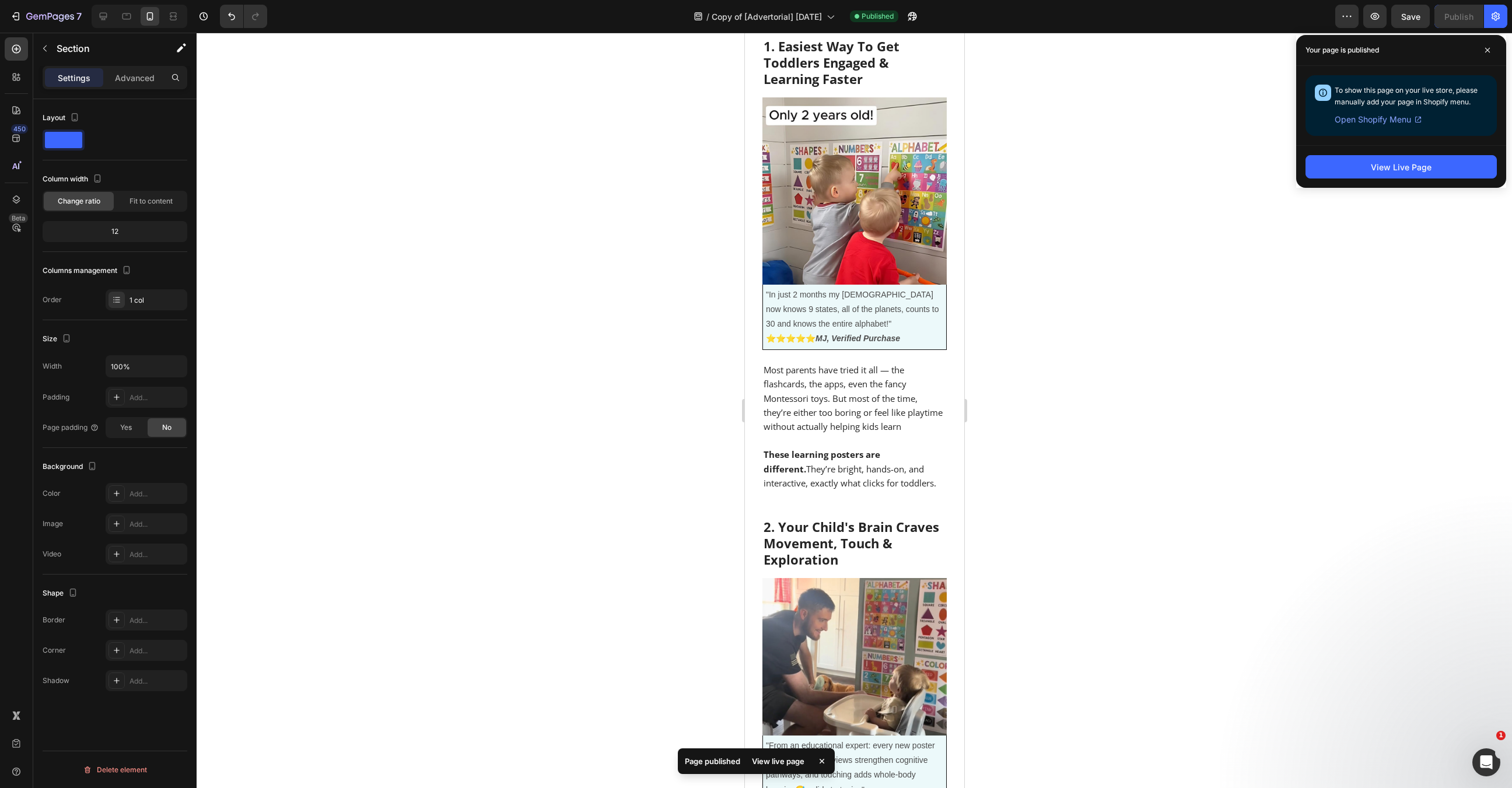
click at [1482, 60] on div "Your page is published" at bounding box center [1401, 50] width 210 height 31
click at [1486, 54] on span at bounding box center [1487, 49] width 18 height 18
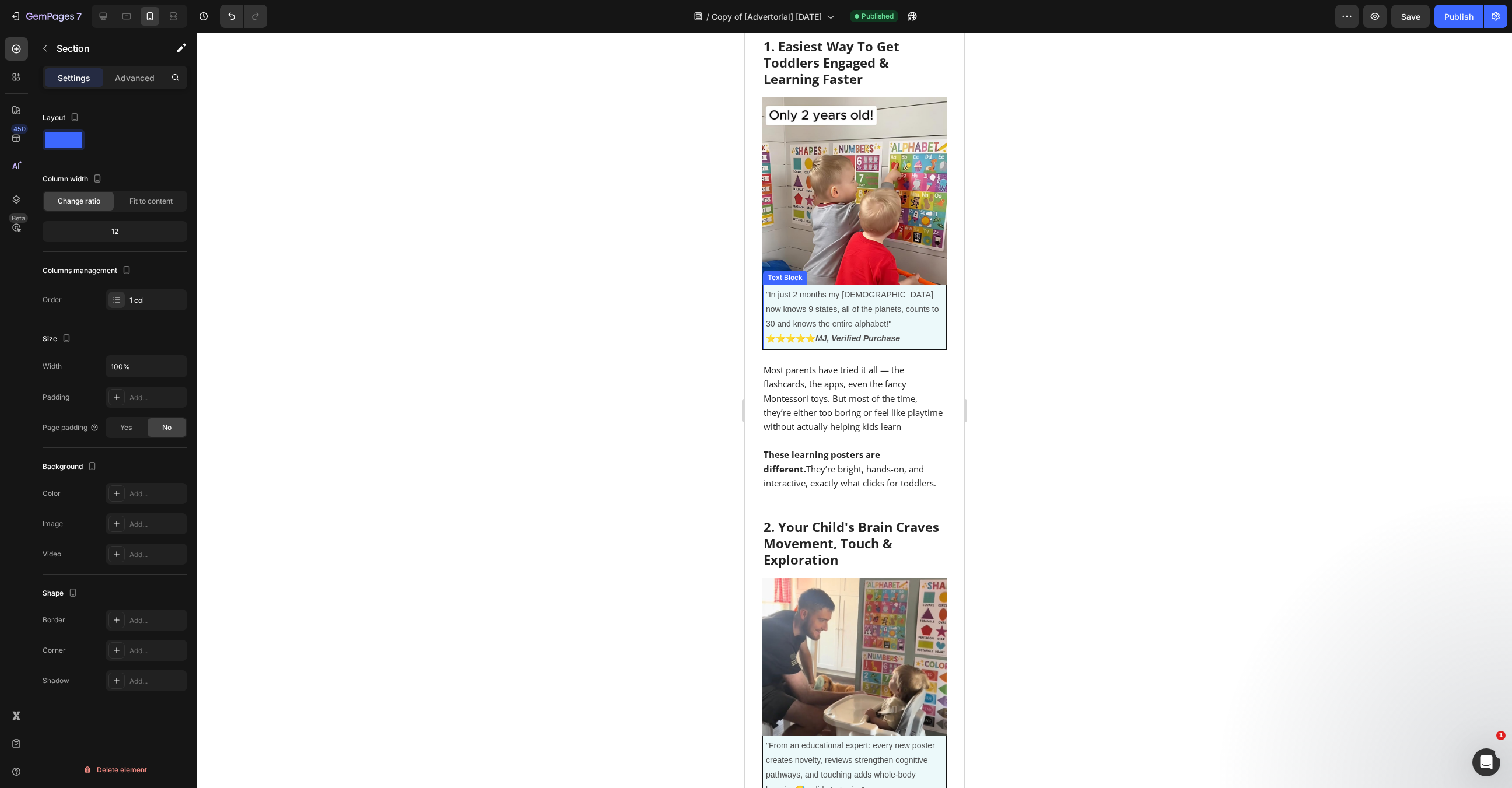
scroll to position [0, 0]
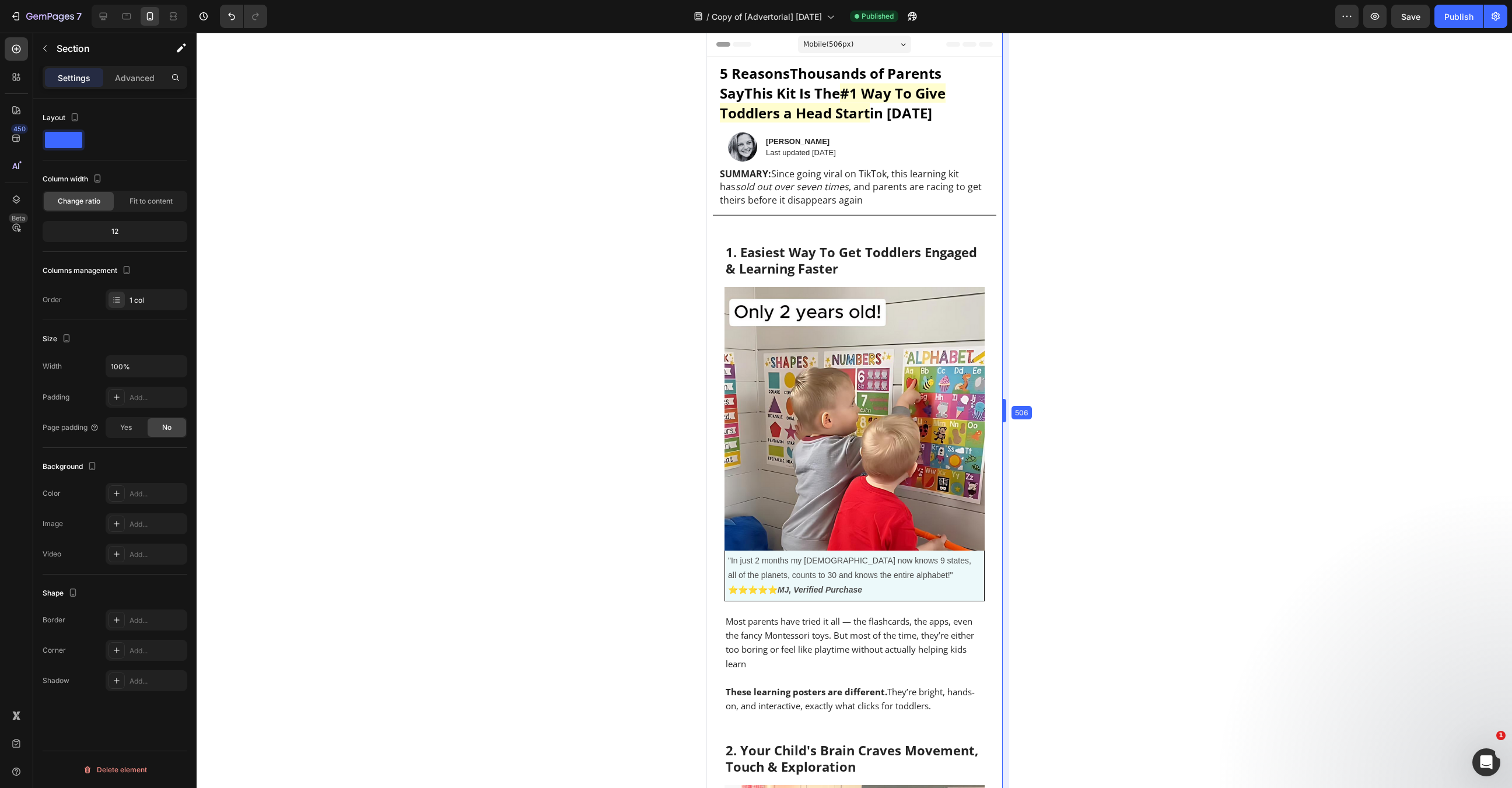
drag, startPoint x: 966, startPoint y: 303, endPoint x: 1041, endPoint y: 308, distance: 75.2
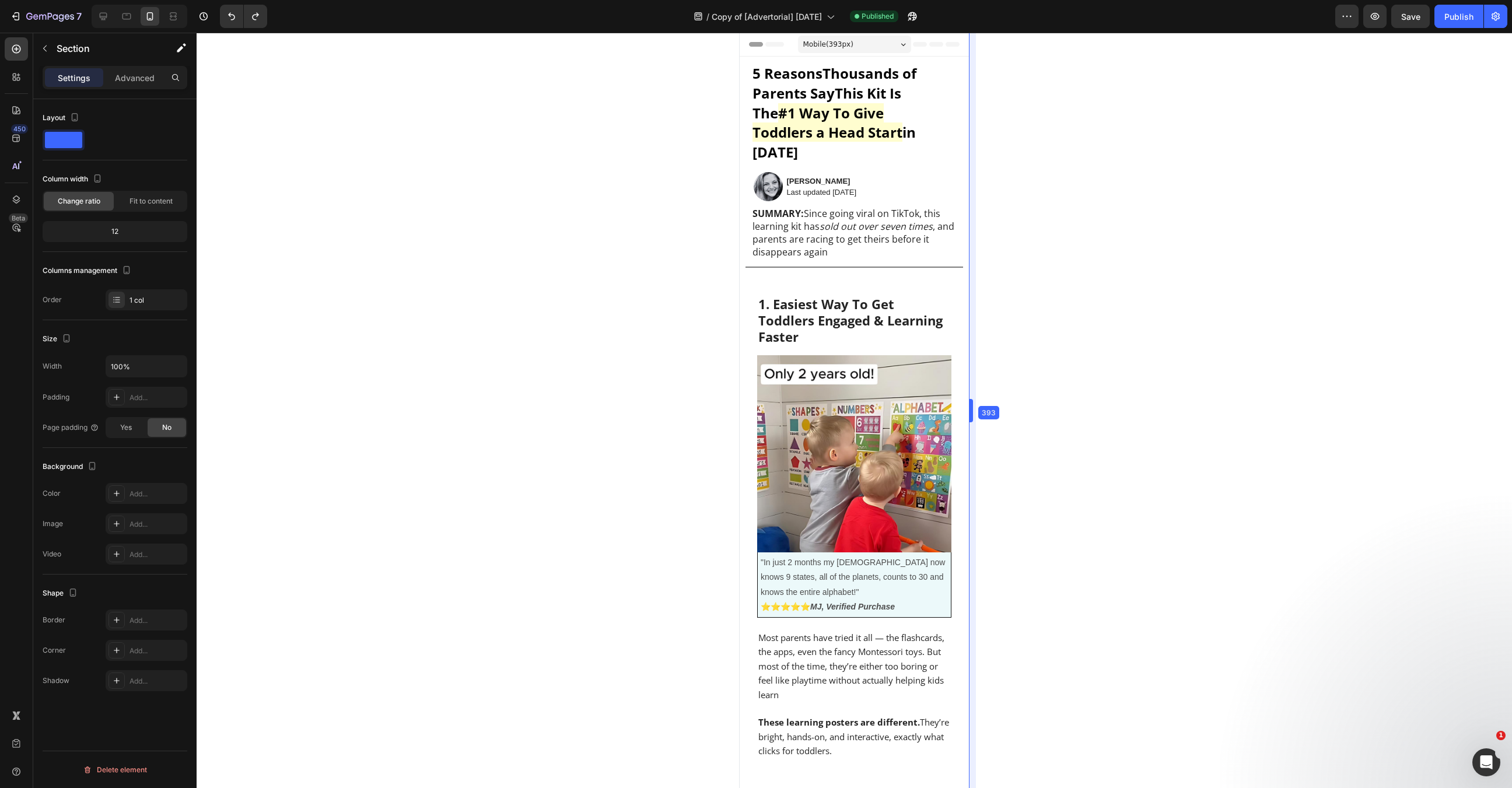
drag, startPoint x: 1005, startPoint y: 285, endPoint x: 939, endPoint y: 285, distance: 66.0
click at [40, 13] on icon "button" at bounding box center [50, 17] width 48 height 10
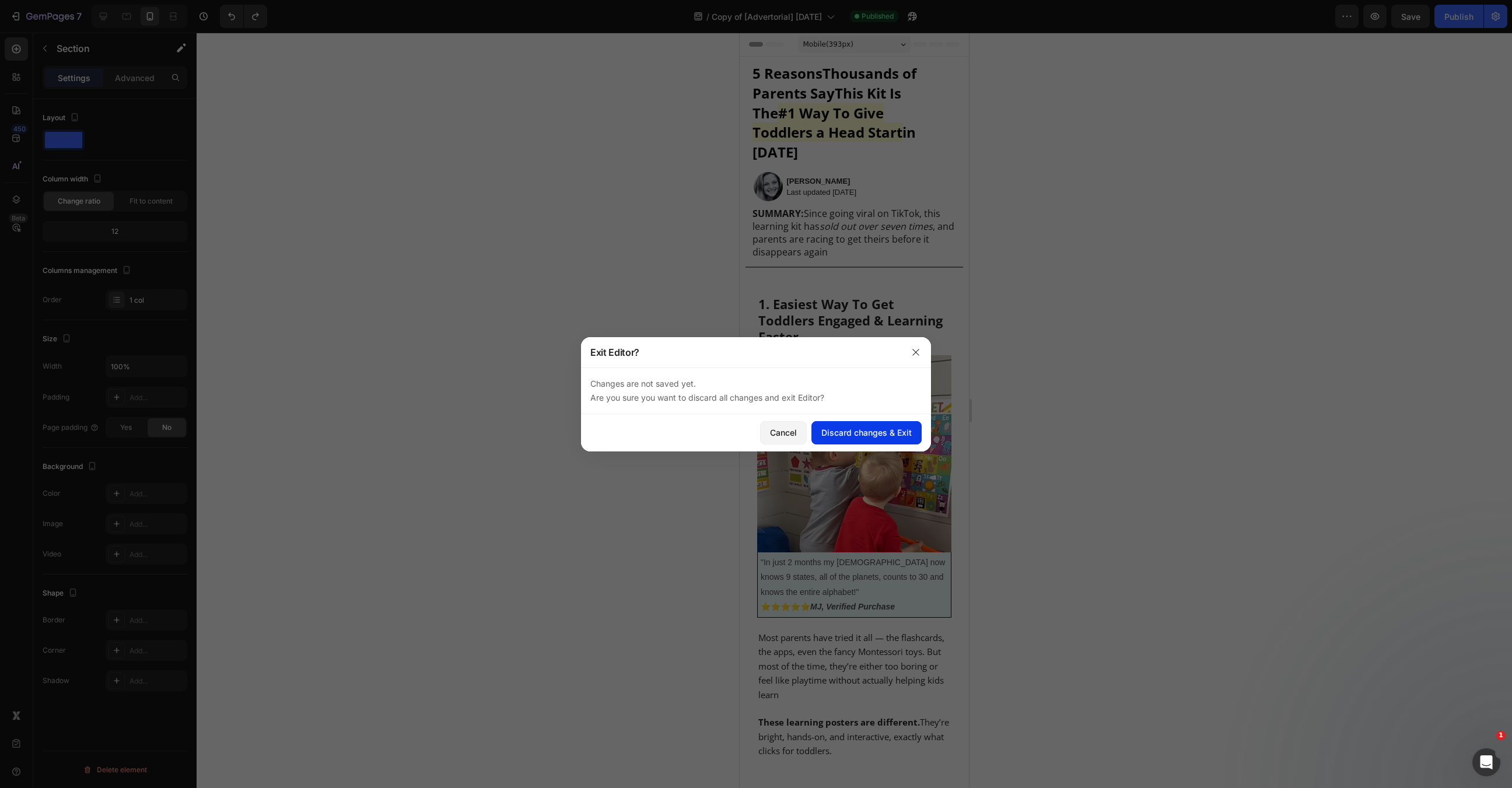
click at [857, 431] on div "Discard changes & Exit" at bounding box center [867, 432] width 91 height 13
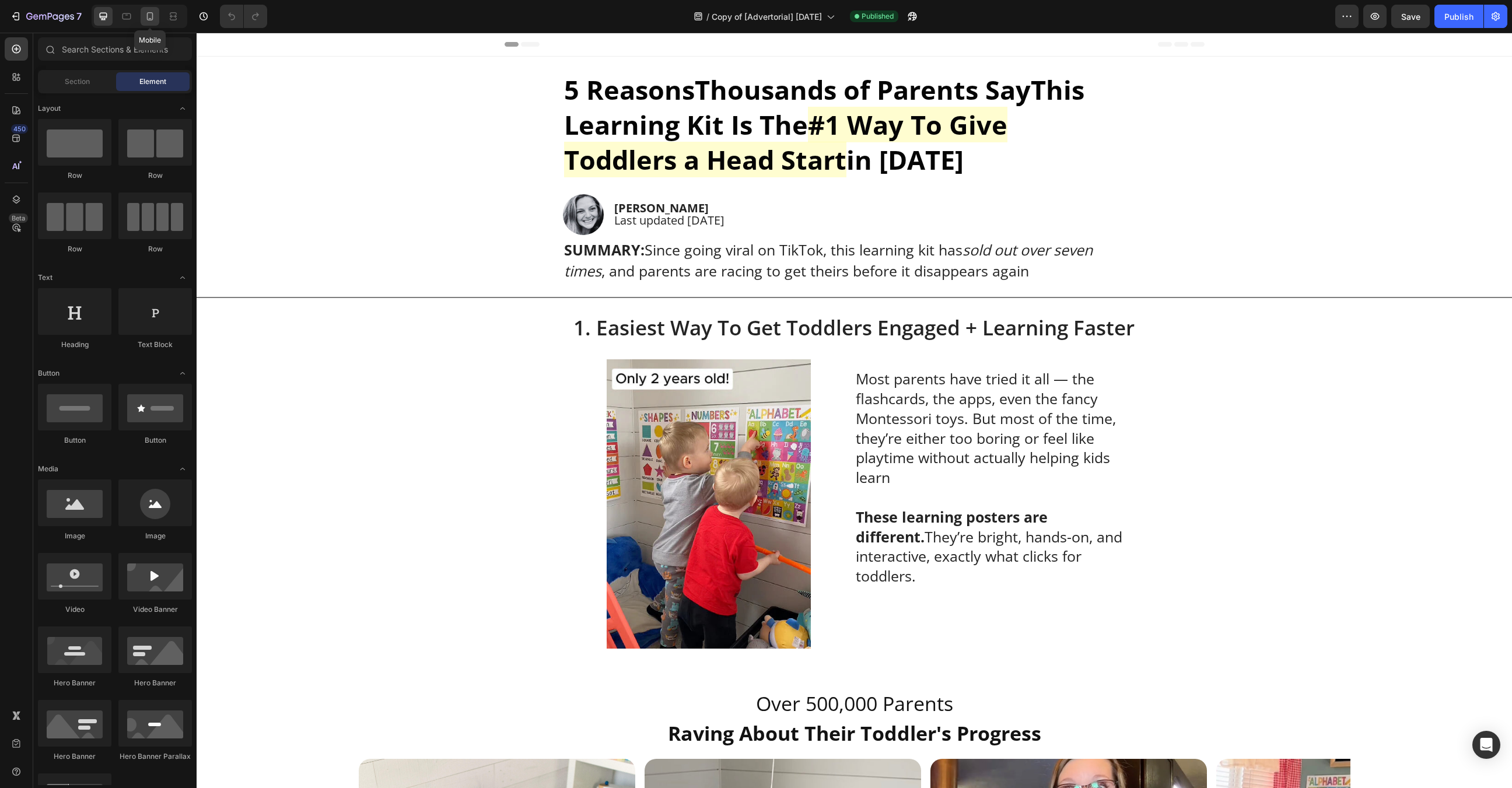
click at [147, 14] on icon at bounding box center [149, 16] width 7 height 8
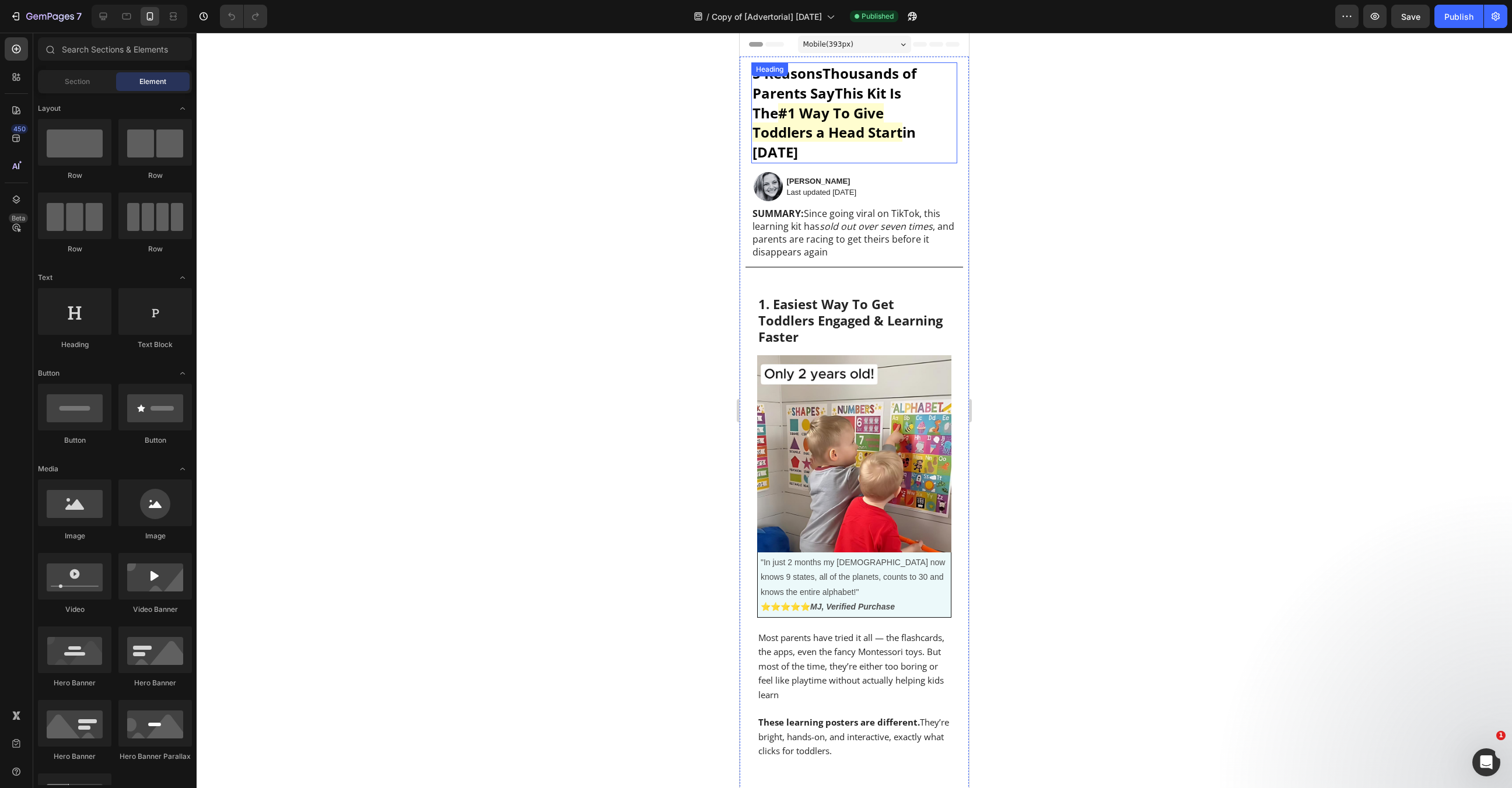
click at [903, 121] on span "#1 Way To Give Toddlers a Head Start" at bounding box center [826, 122] width 149 height 40
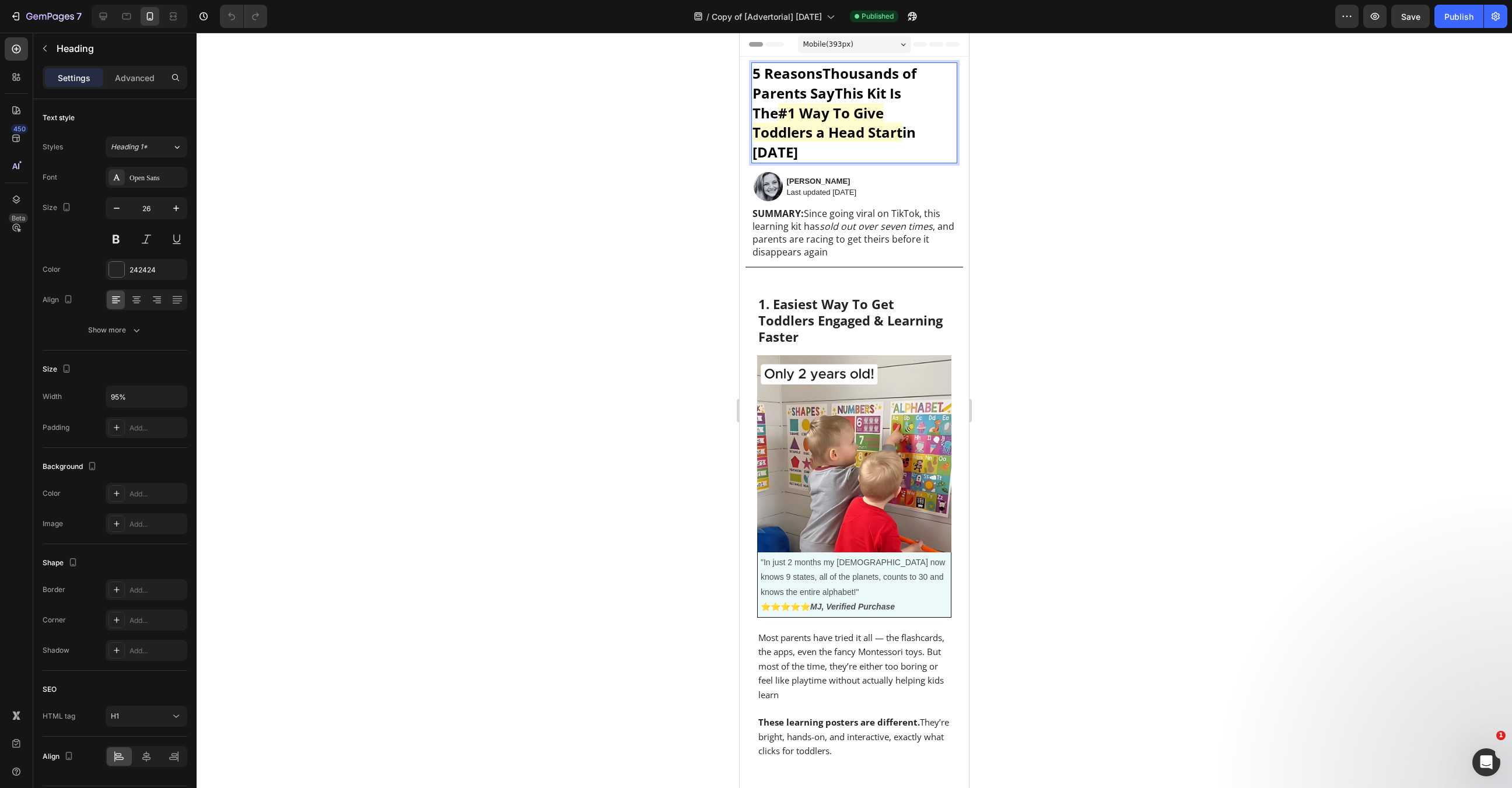
click at [1064, 160] on div at bounding box center [854, 410] width 1315 height 755
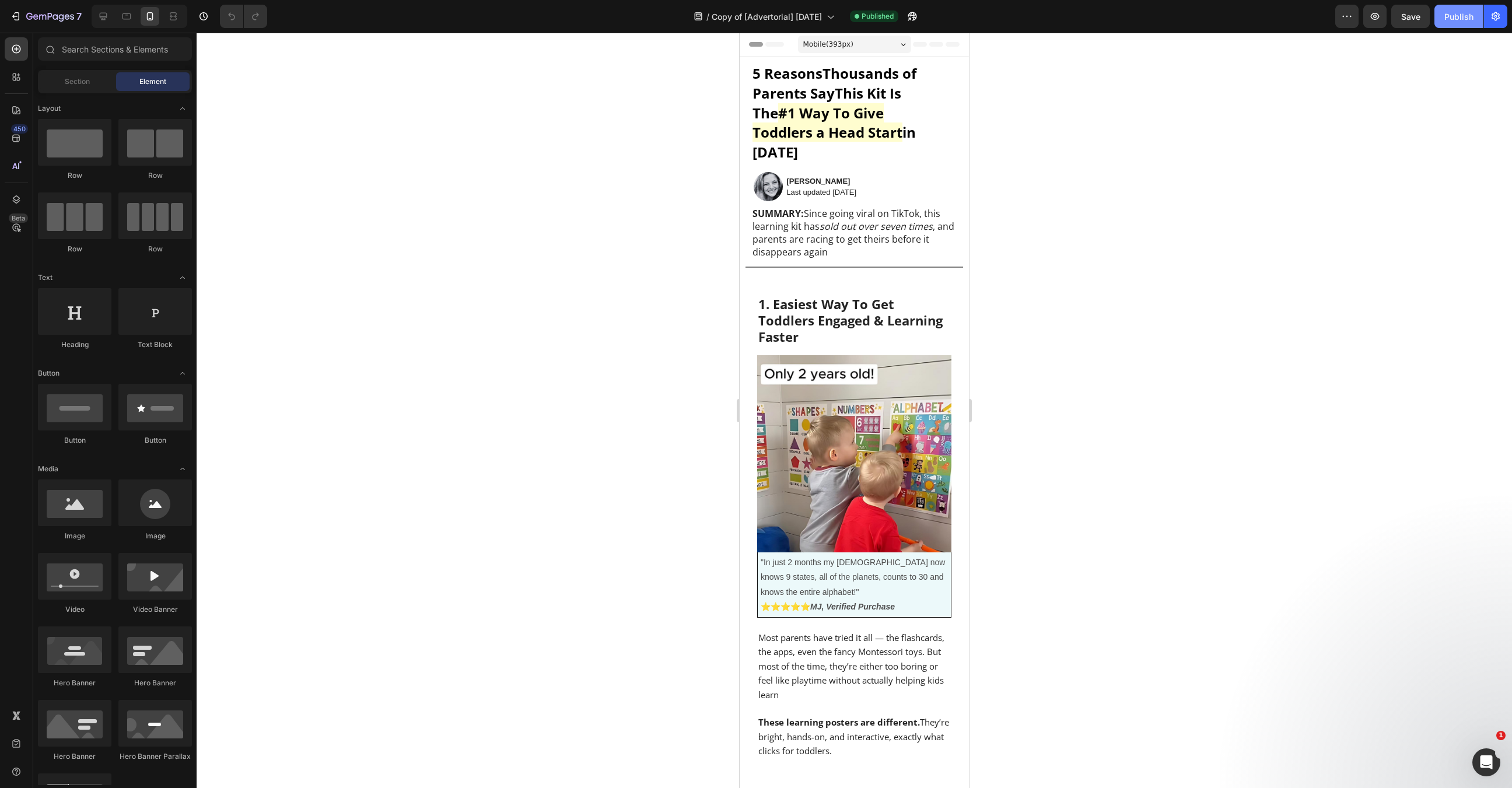
click at [1446, 23] on button "Publish" at bounding box center [1458, 16] width 49 height 23
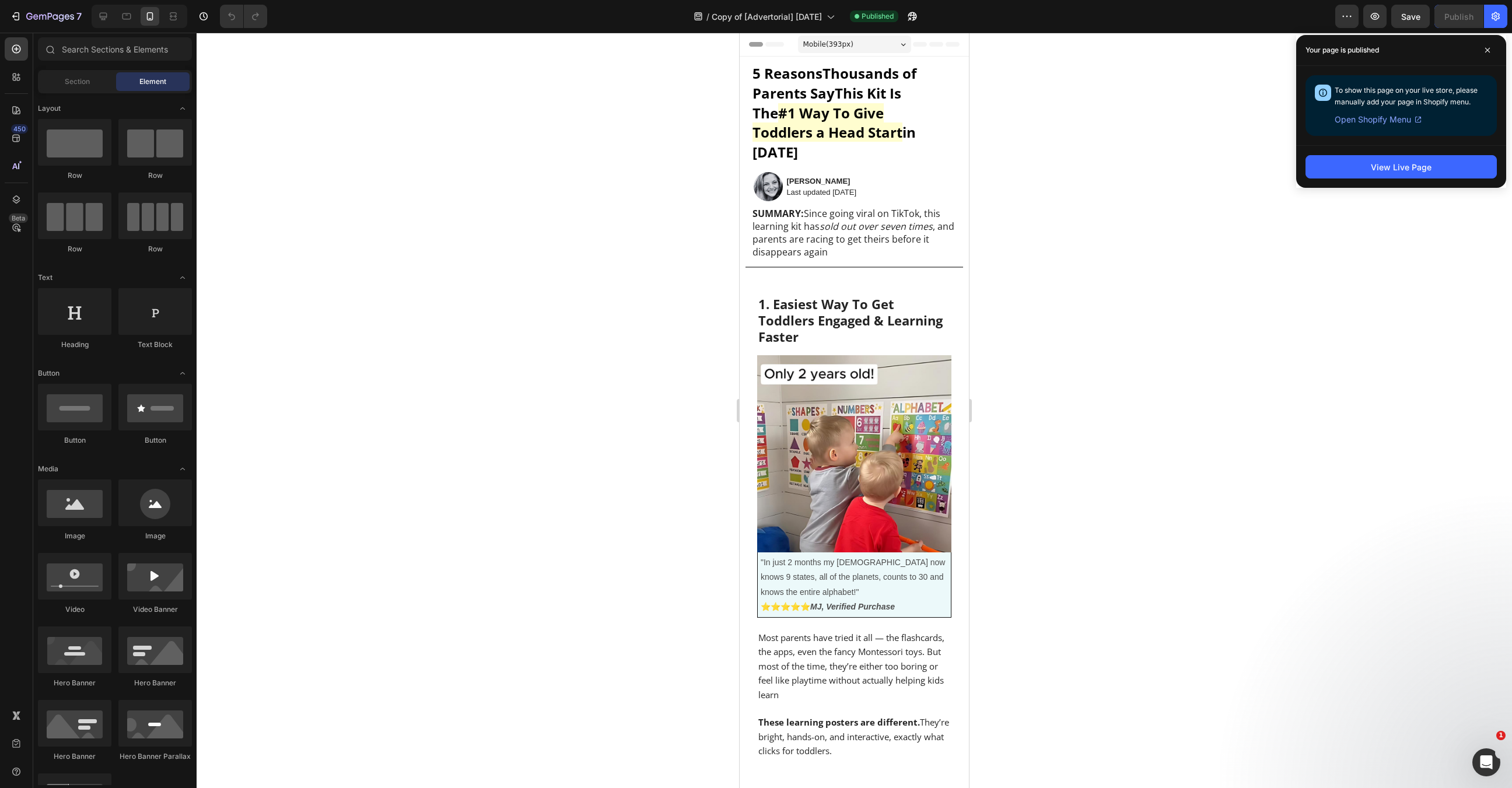
click at [667, 230] on div at bounding box center [854, 410] width 1315 height 755
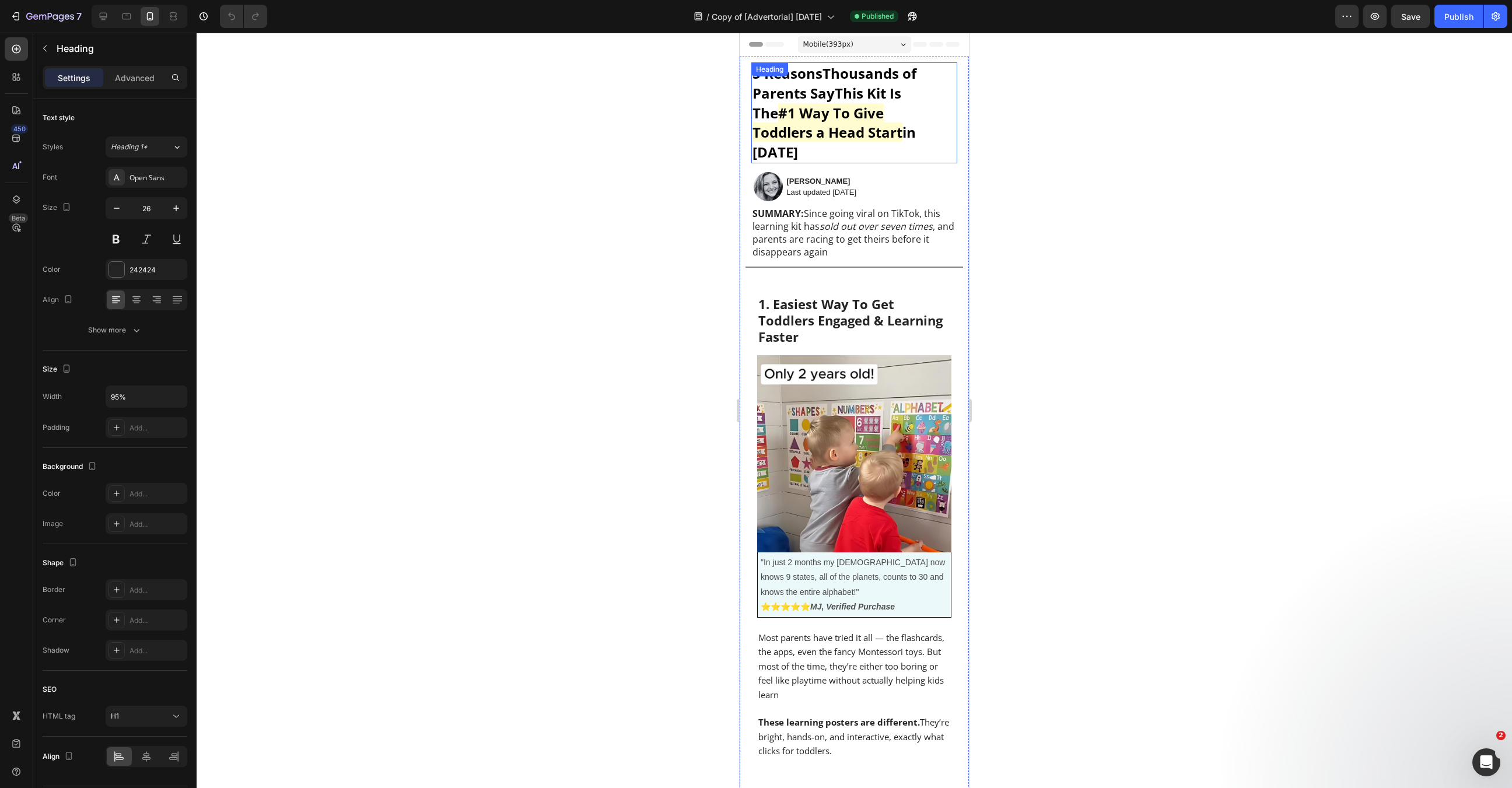
click at [833, 96] on strong "Thousands of Parents Say" at bounding box center [834, 83] width 164 height 40
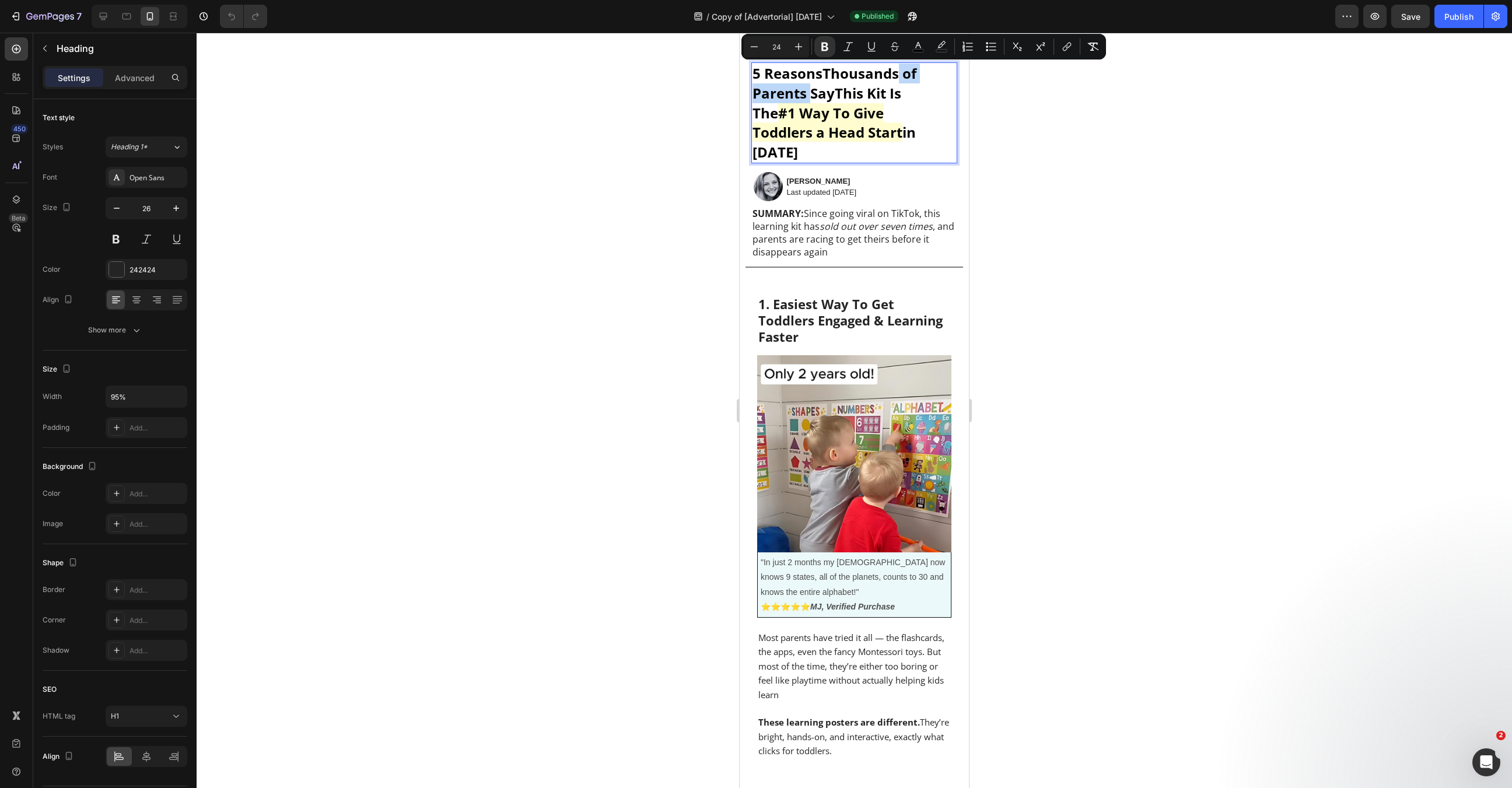
drag, startPoint x: 808, startPoint y: 95, endPoint x: 902, endPoint y: 78, distance: 95.5
click at [902, 78] on strong "Thousands of Parents Say" at bounding box center [834, 83] width 164 height 40
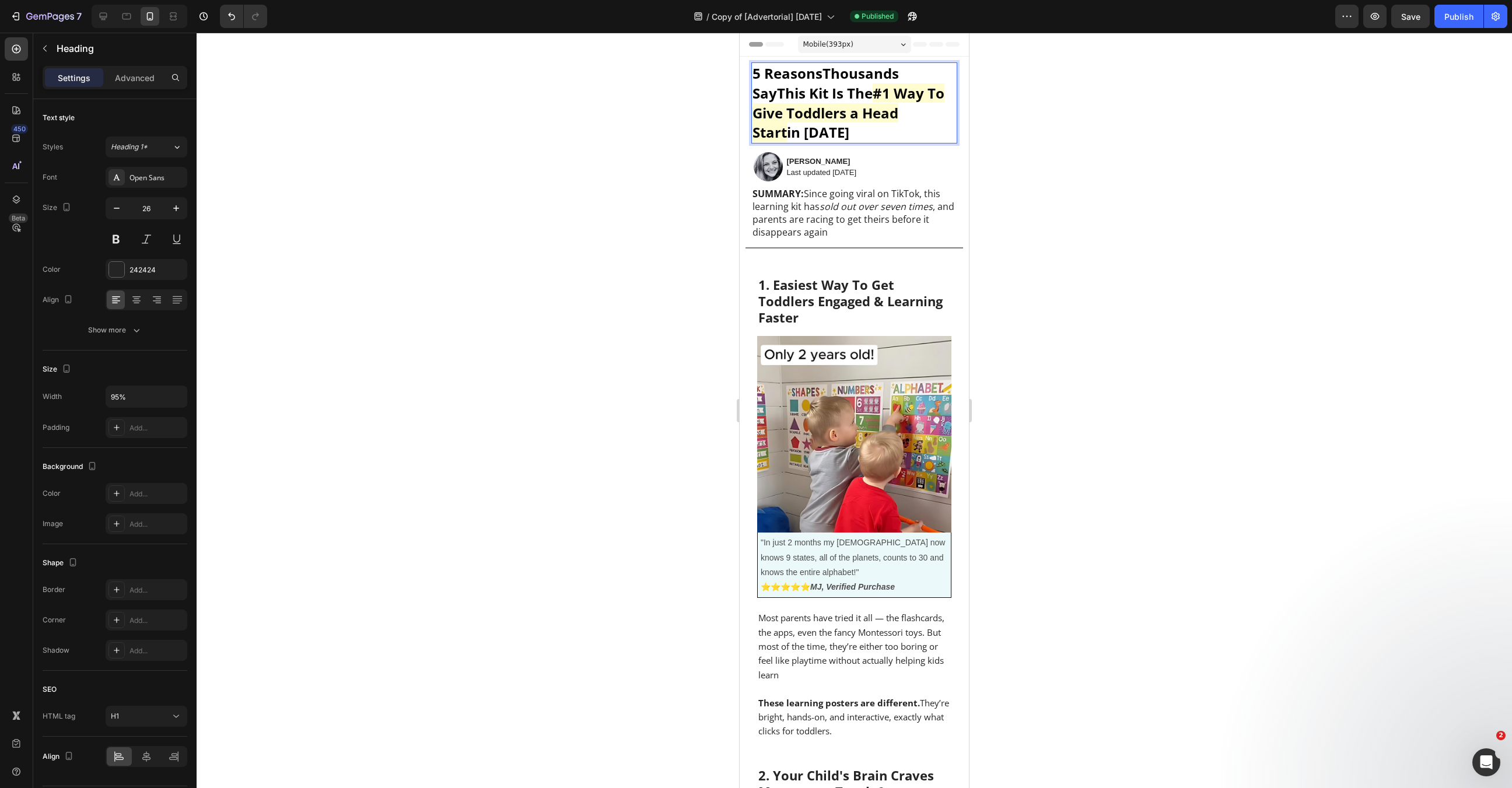
click at [792, 94] on span "5 Reasons Thousands Say This Kit Is The" at bounding box center [825, 83] width 147 height 40
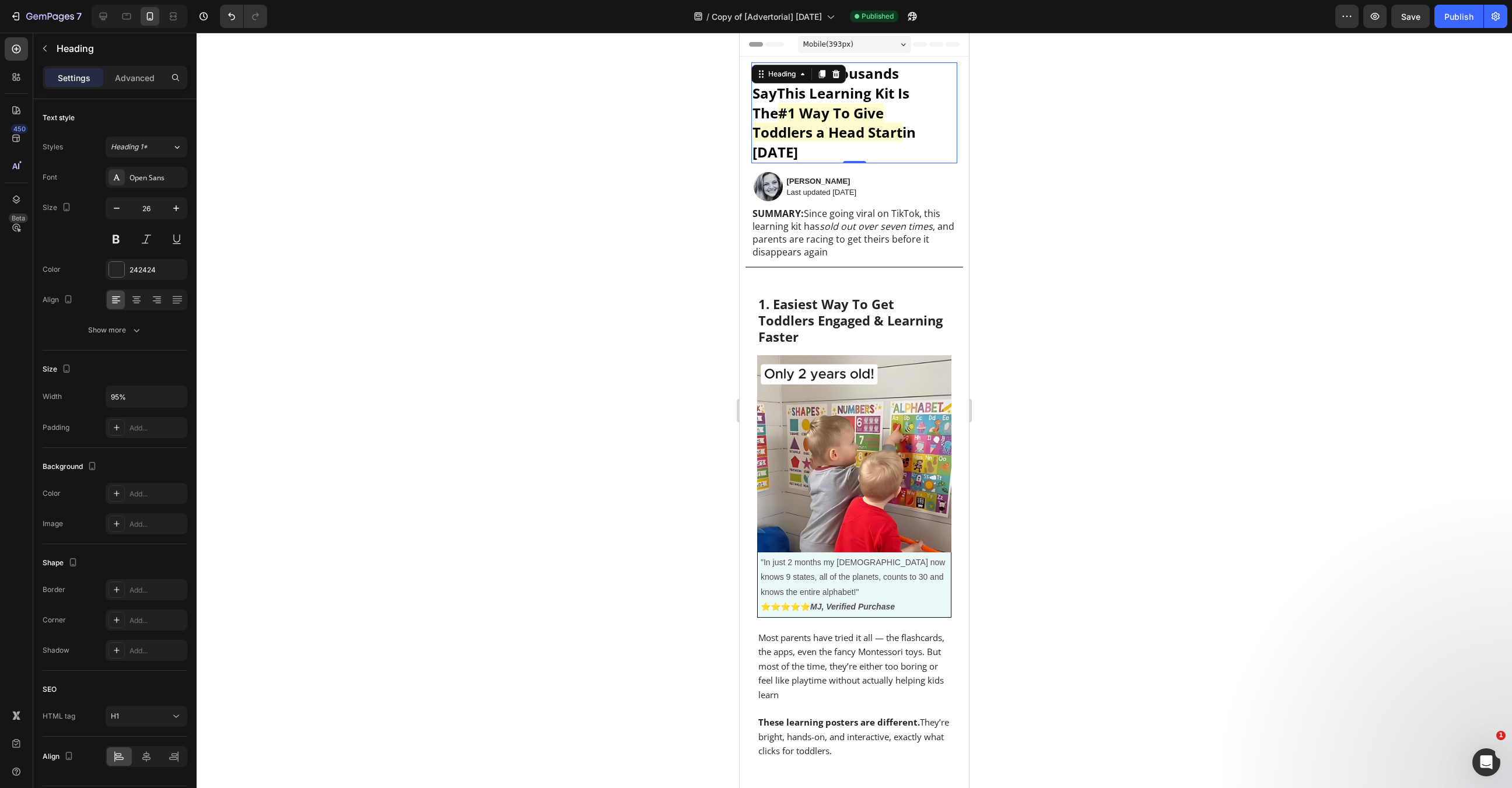
click at [1060, 123] on div at bounding box center [854, 410] width 1315 height 755
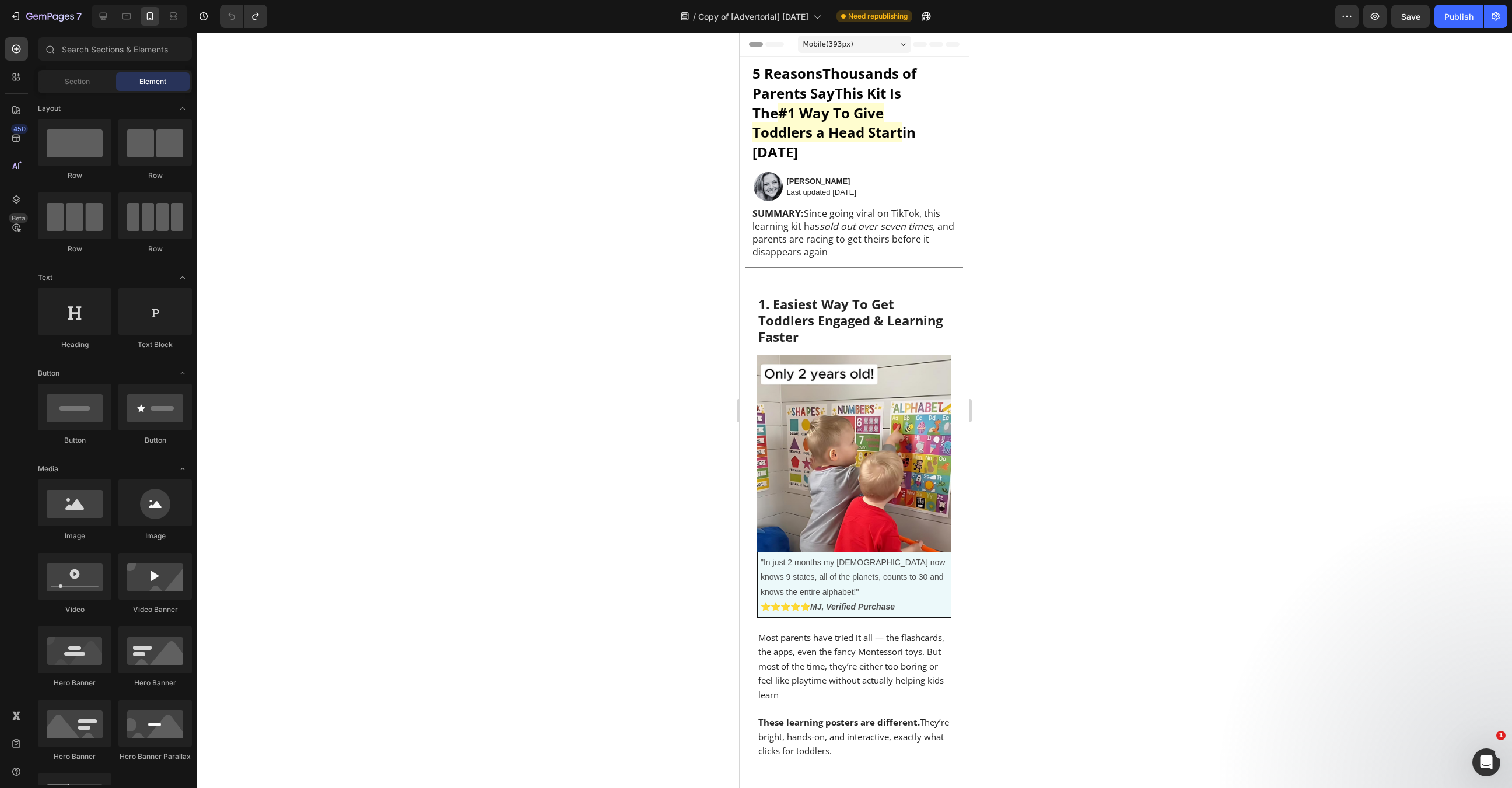
click at [1060, 123] on div at bounding box center [854, 410] width 1315 height 755
click at [1456, 23] on button "Publish" at bounding box center [1458, 16] width 49 height 23
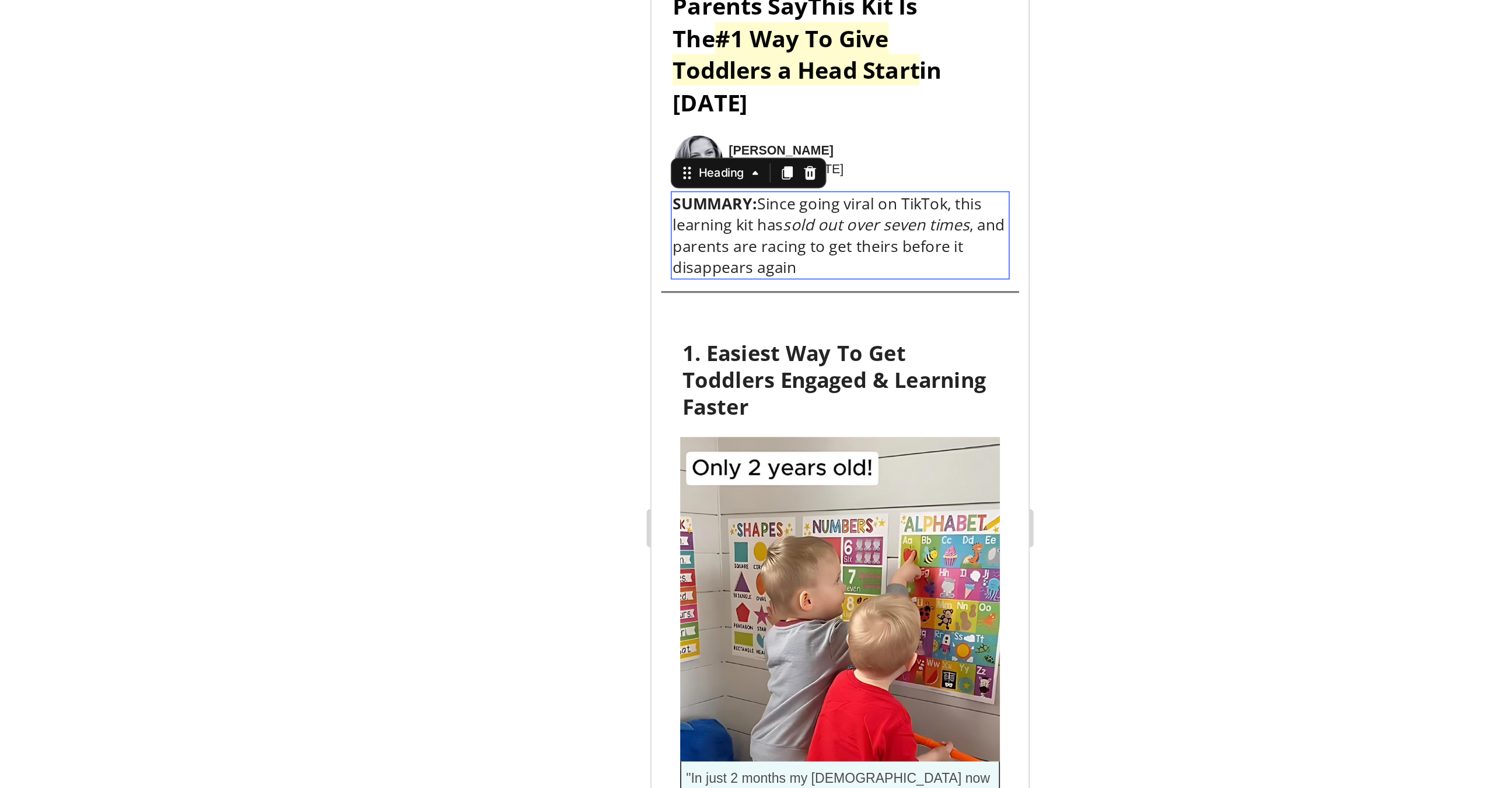
click at [788, 102] on h1 "SUMMARY: Since going viral on TikTok, this learning kit has sold out over seven…" at bounding box center [766, 107] width 206 height 54
click at [795, 105] on h1 "SUMMARY: Since going viral on TikTok, this learning kit has sold out over seven…" at bounding box center [766, 107] width 206 height 54
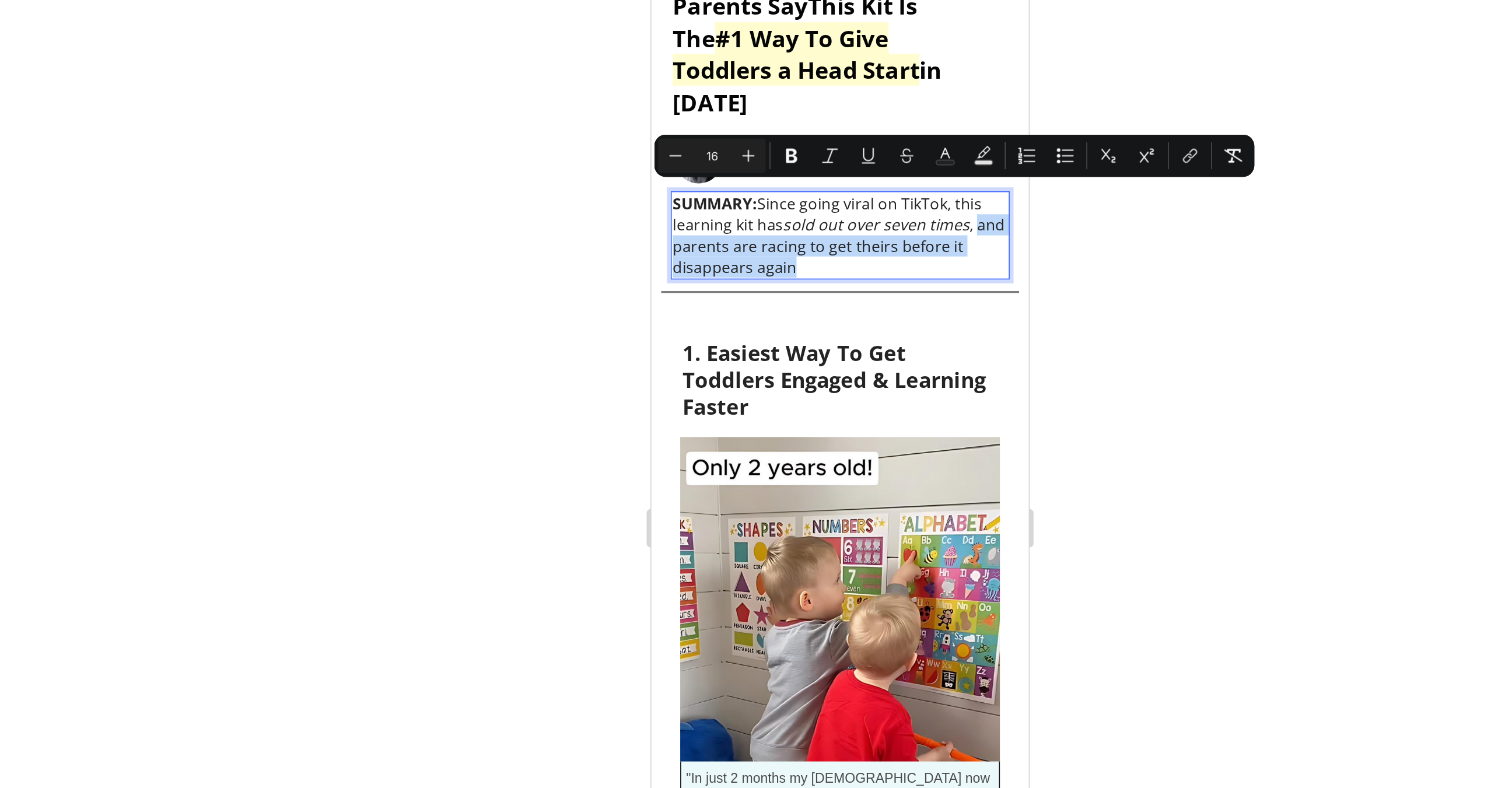
drag, startPoint x: 812, startPoint y: 105, endPoint x: 849, endPoint y: 85, distance: 42.1
click at [849, 85] on p "SUMMARY: Since going viral on TikTok, this learning kit has sold out over seven…" at bounding box center [765, 106] width 203 height 51
click at [841, 95] on p "SUMMARY: Since going viral on TikTok, this learning kit has sold out over seven…" at bounding box center [765, 106] width 203 height 51
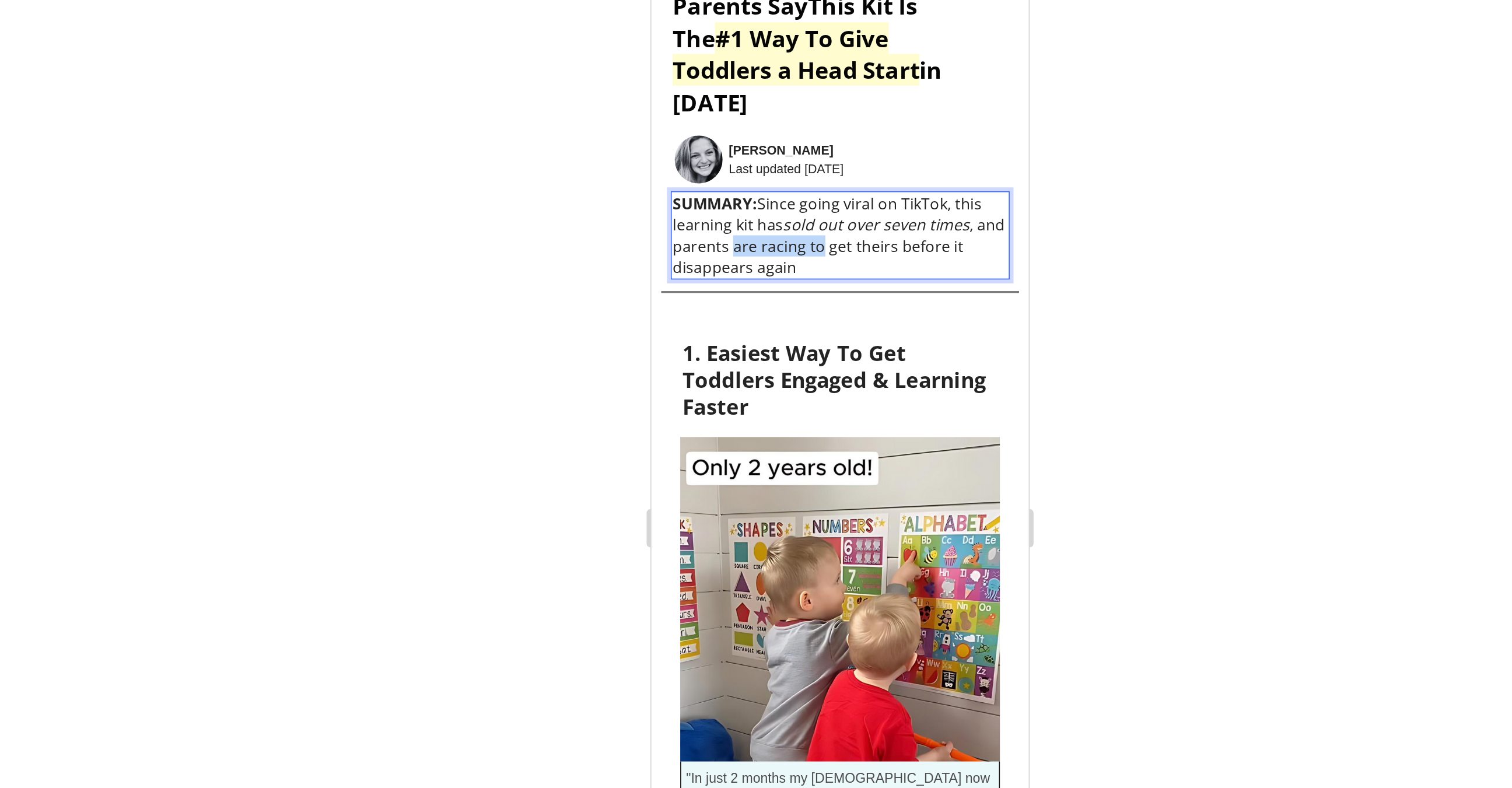
drag, startPoint x: 841, startPoint y: 105, endPoint x: 700, endPoint y: 97, distance: 141.2
click at [700, 97] on p "SUMMARY: Since going viral on TikTok, this learning kit has sold out over seven…" at bounding box center [765, 106] width 203 height 51
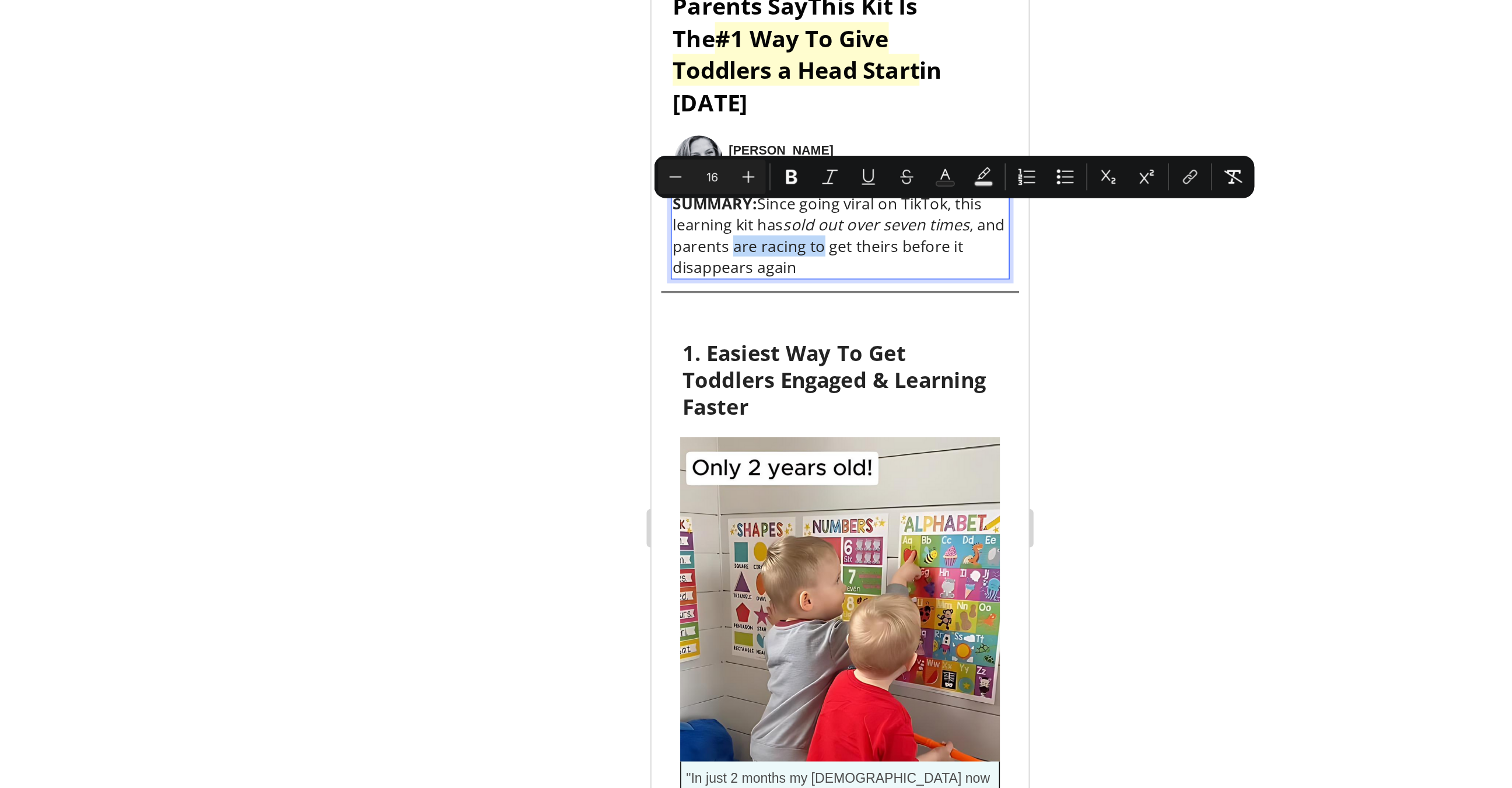
click at [700, 97] on span "SUMMARY: Since going viral on TikTok, this learning kit has sold out over seven…" at bounding box center [764, 106] width 202 height 51
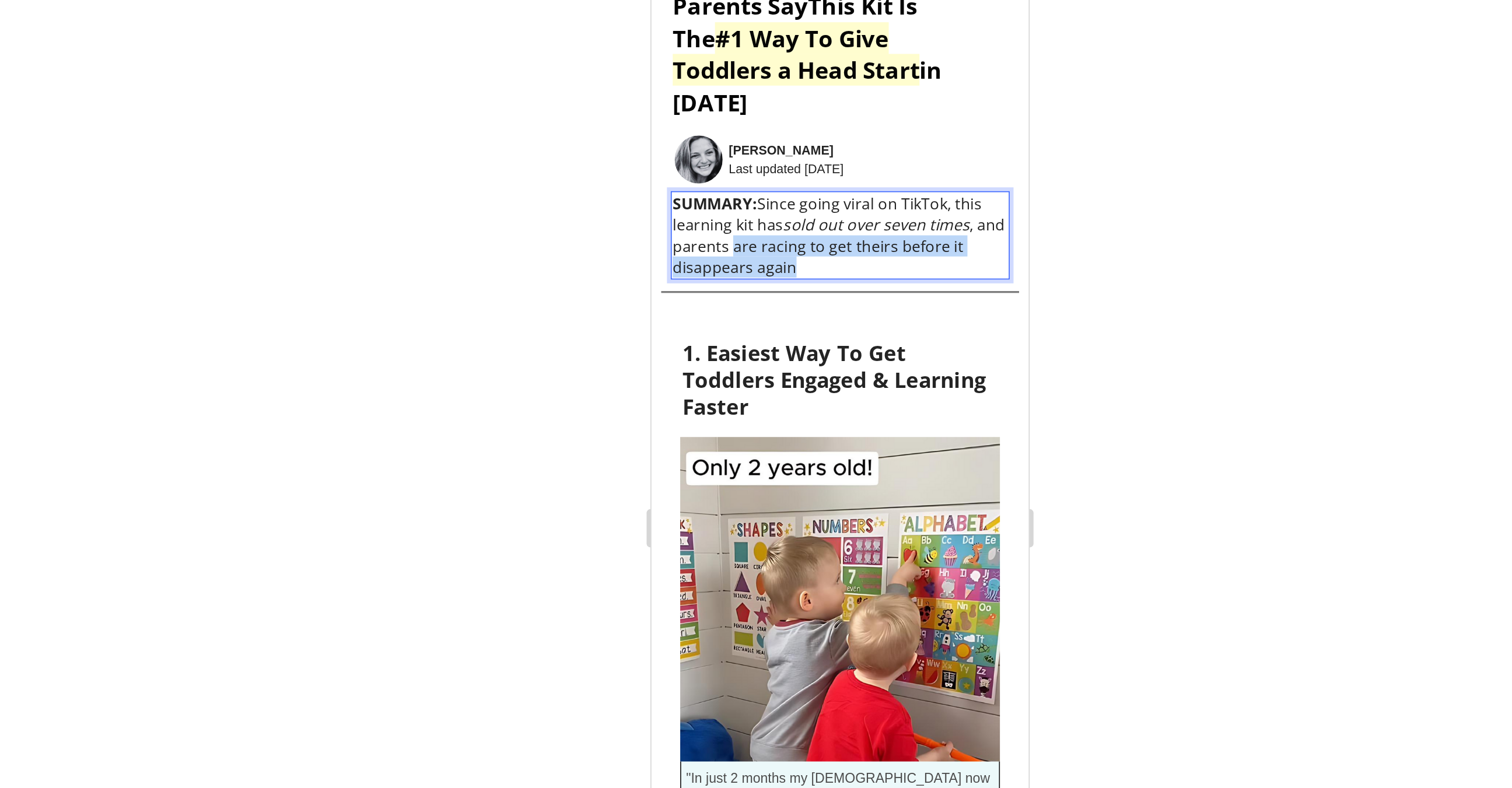
drag, startPoint x: 699, startPoint y: 94, endPoint x: 755, endPoint y: 121, distance: 62.2
click at [756, 121] on div "5 Reasons Thousands of Parents Say This Kit Is The #1 Way To Give Toddlers a He…" at bounding box center [766, 448] width 218 height 1036
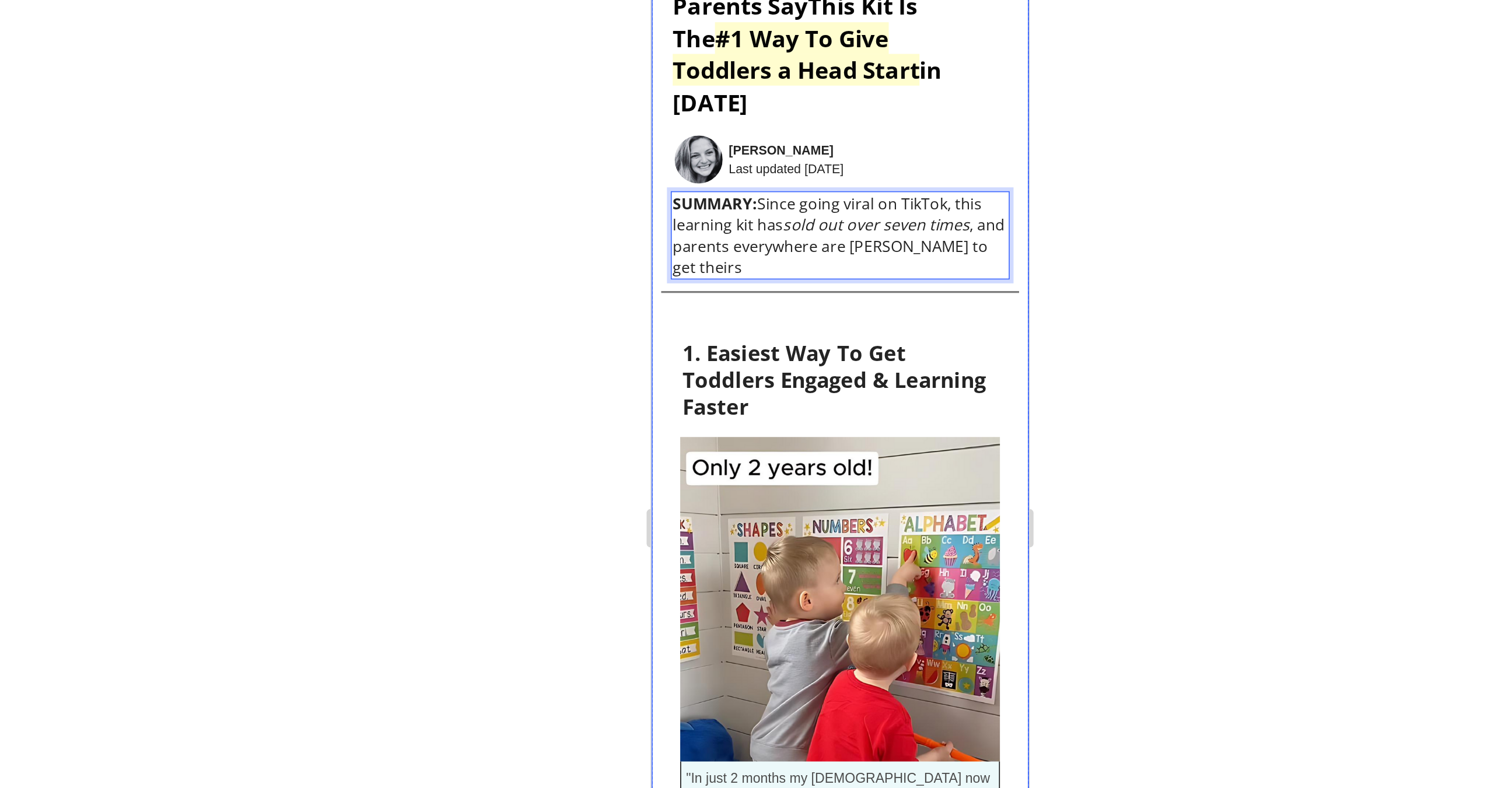
click at [864, 140] on div "5 Reasons Thousands of Parents Say This Kit Is The #1 Way To Give Toddlers a He…" at bounding box center [766, 448] width 218 height 1036
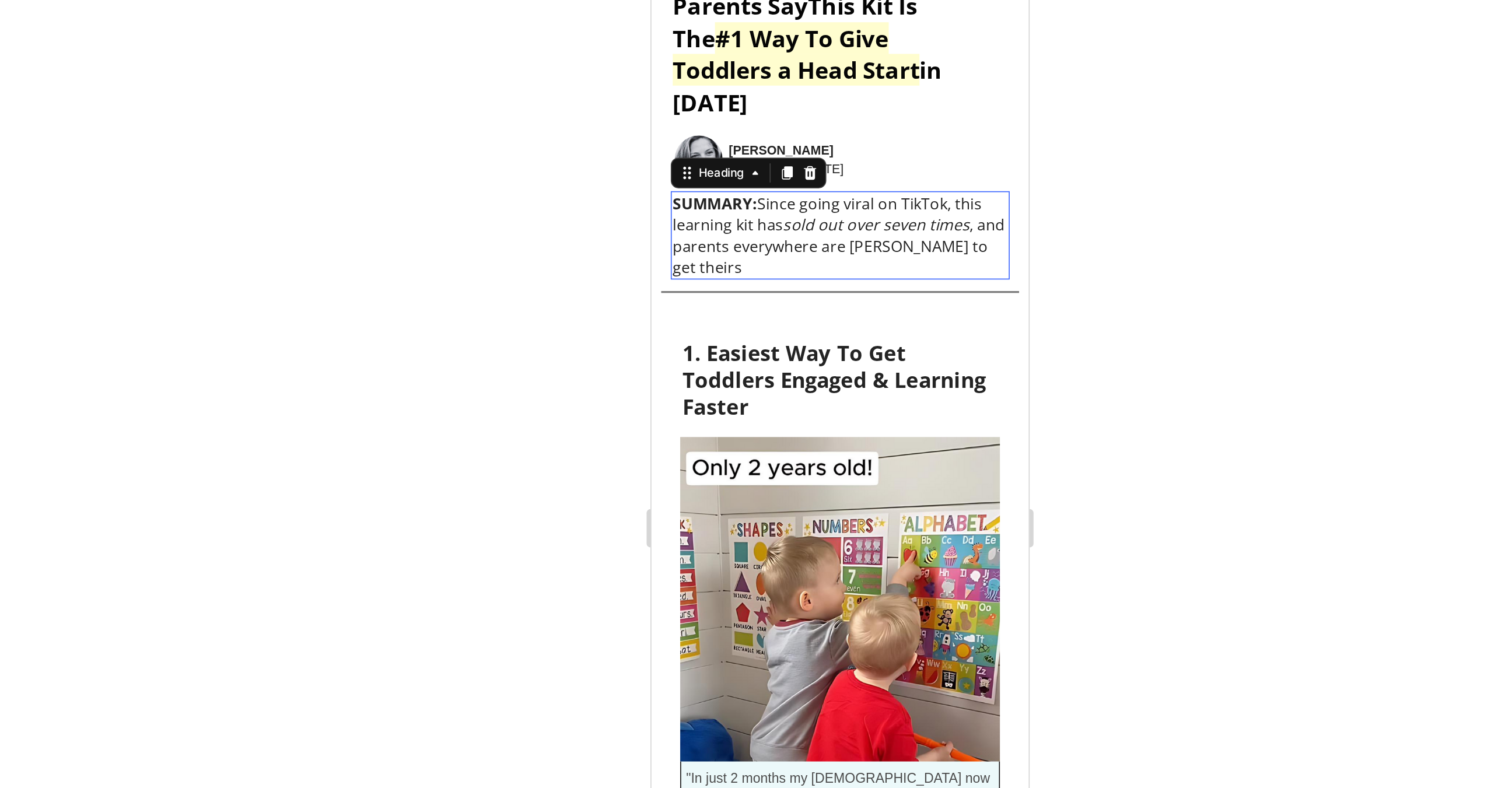
click at [863, 85] on span "SUMMARY: Since going viral on TikTok, this learning kit has sold out over seven…" at bounding box center [764, 106] width 202 height 51
click at [859, 86] on span "SUMMARY: Since going viral on TikTok, this learning kit has sold out over seven…" at bounding box center [764, 106] width 202 height 51
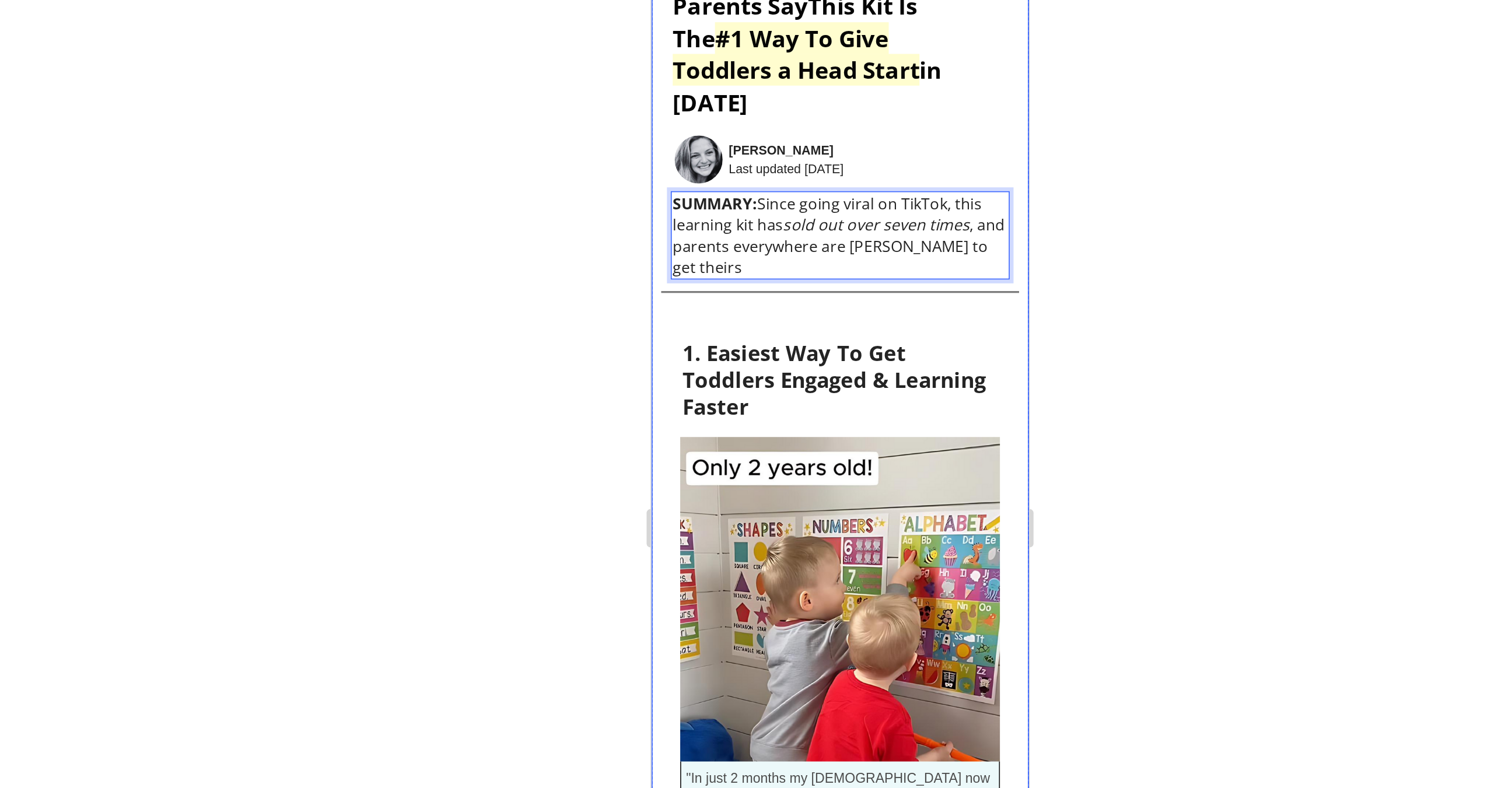
click at [1041, 241] on div at bounding box center [854, 410] width 1315 height 755
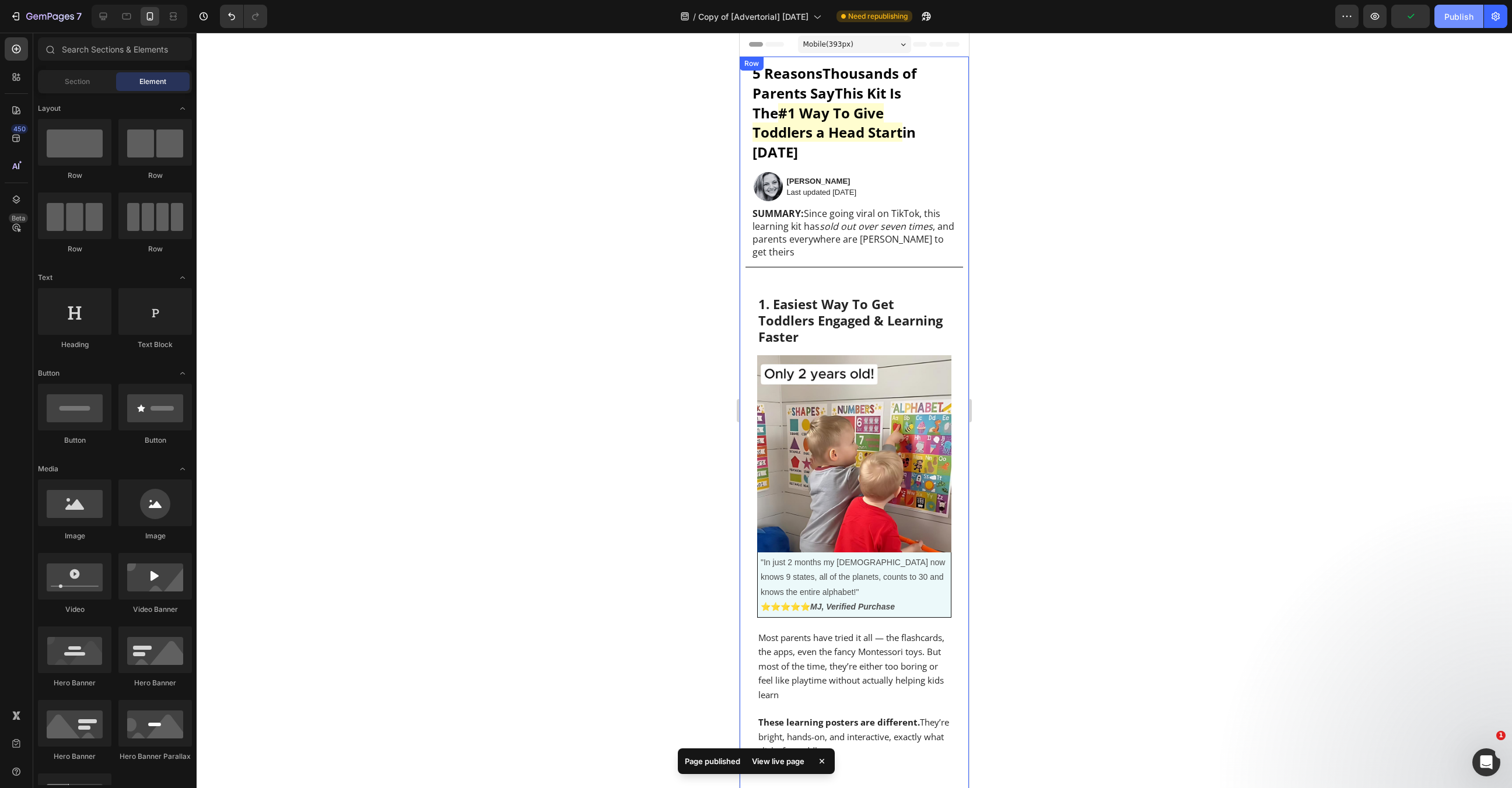
click at [1474, 10] on button "Publish" at bounding box center [1458, 16] width 49 height 23
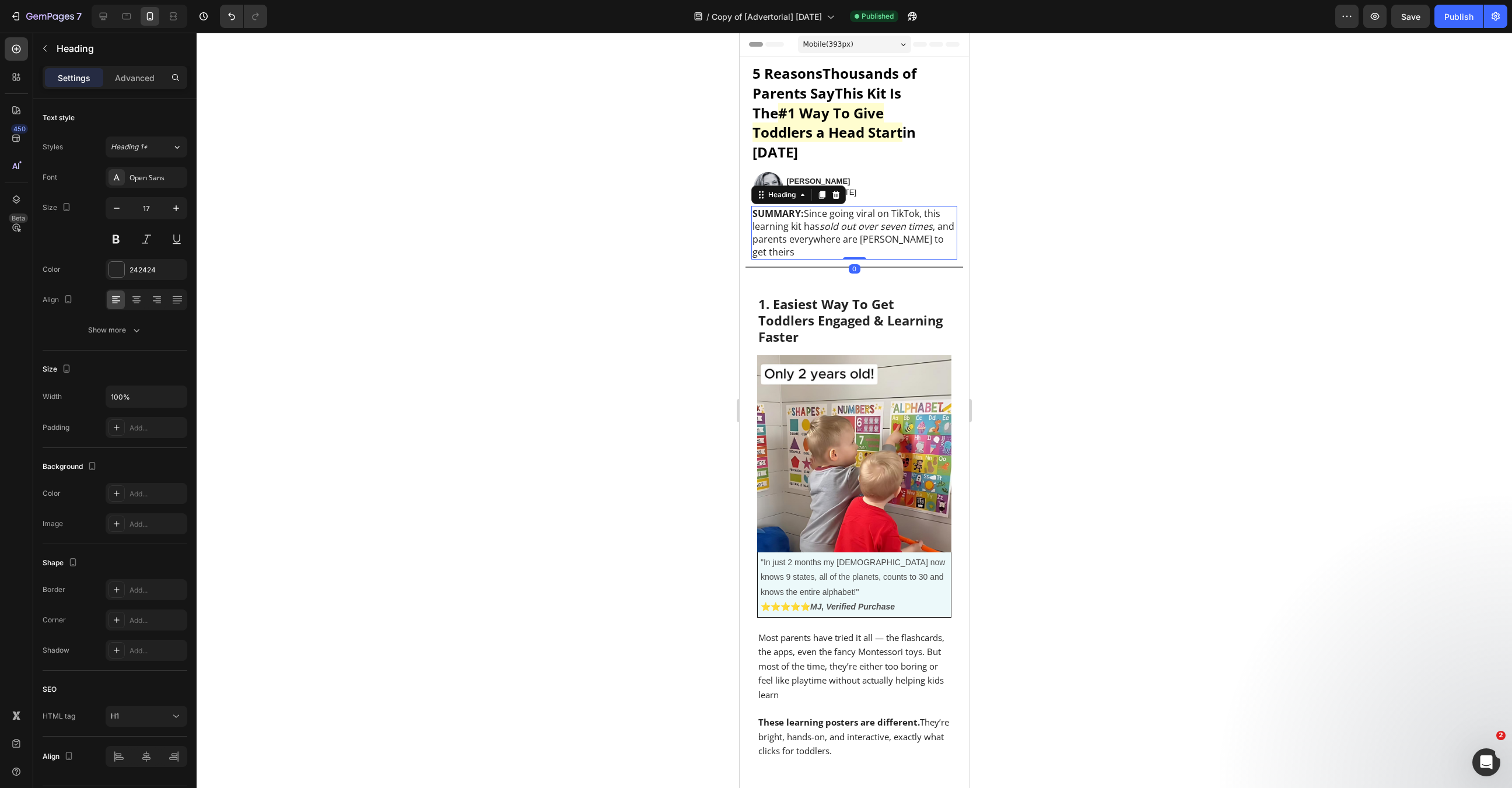
click at [868, 220] on icon "sold out over seven times" at bounding box center [876, 226] width 113 height 13
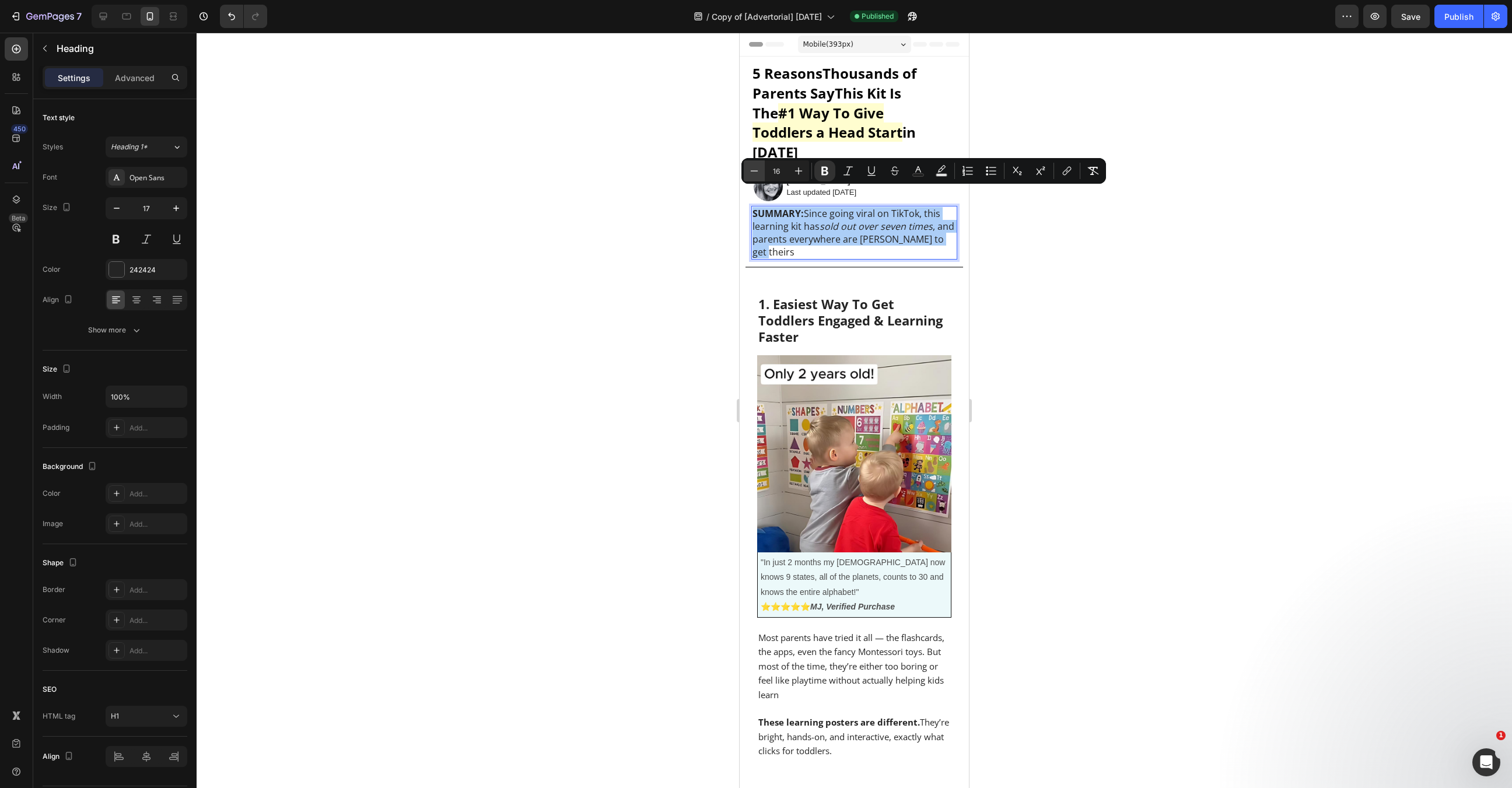
click at [749, 172] on icon "Editor contextual toolbar" at bounding box center [754, 171] width 12 height 12
type input "15"
click at [1024, 287] on div at bounding box center [854, 410] width 1315 height 755
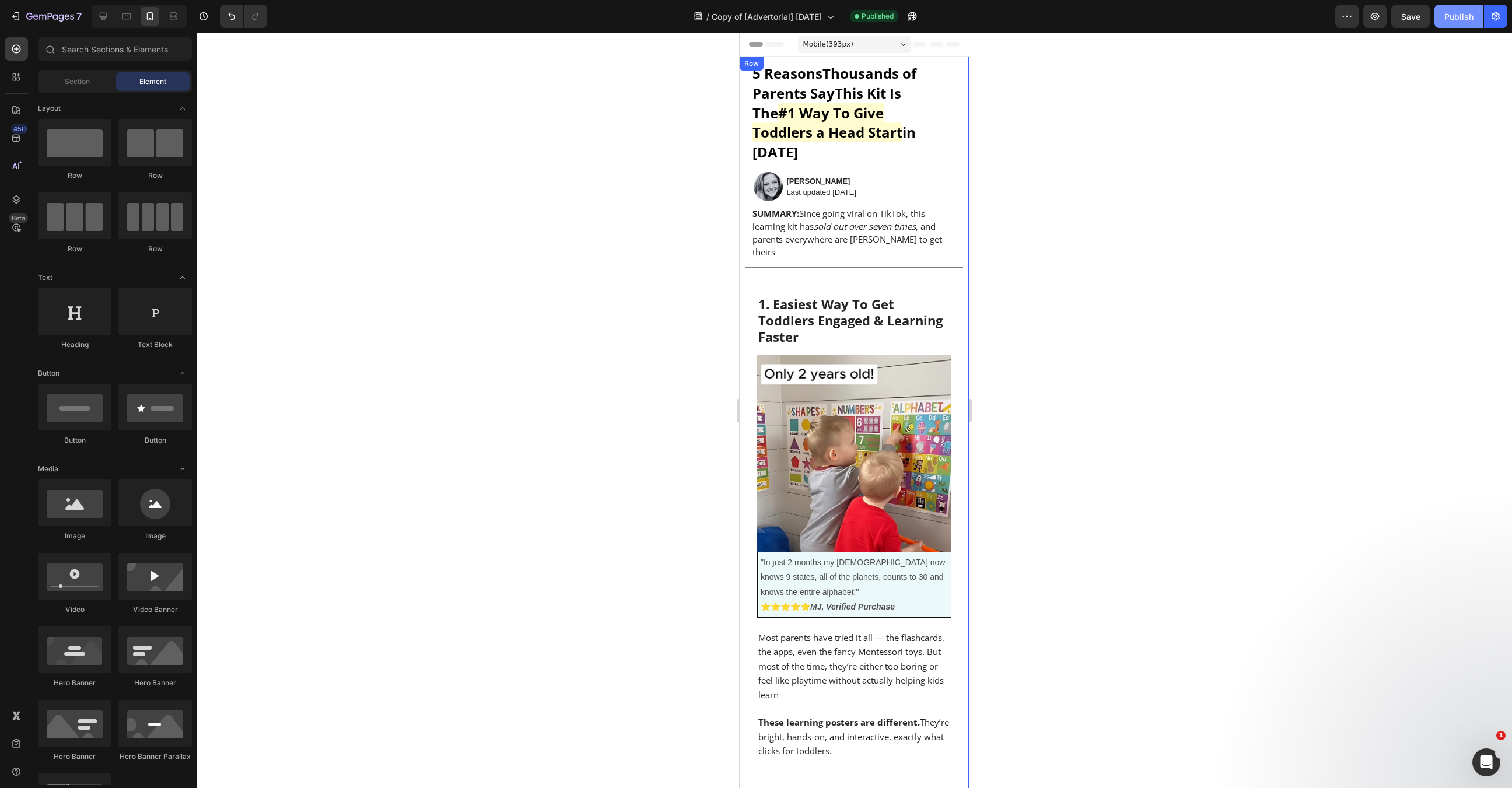
click at [1439, 15] on button "Publish" at bounding box center [1458, 16] width 49 height 23
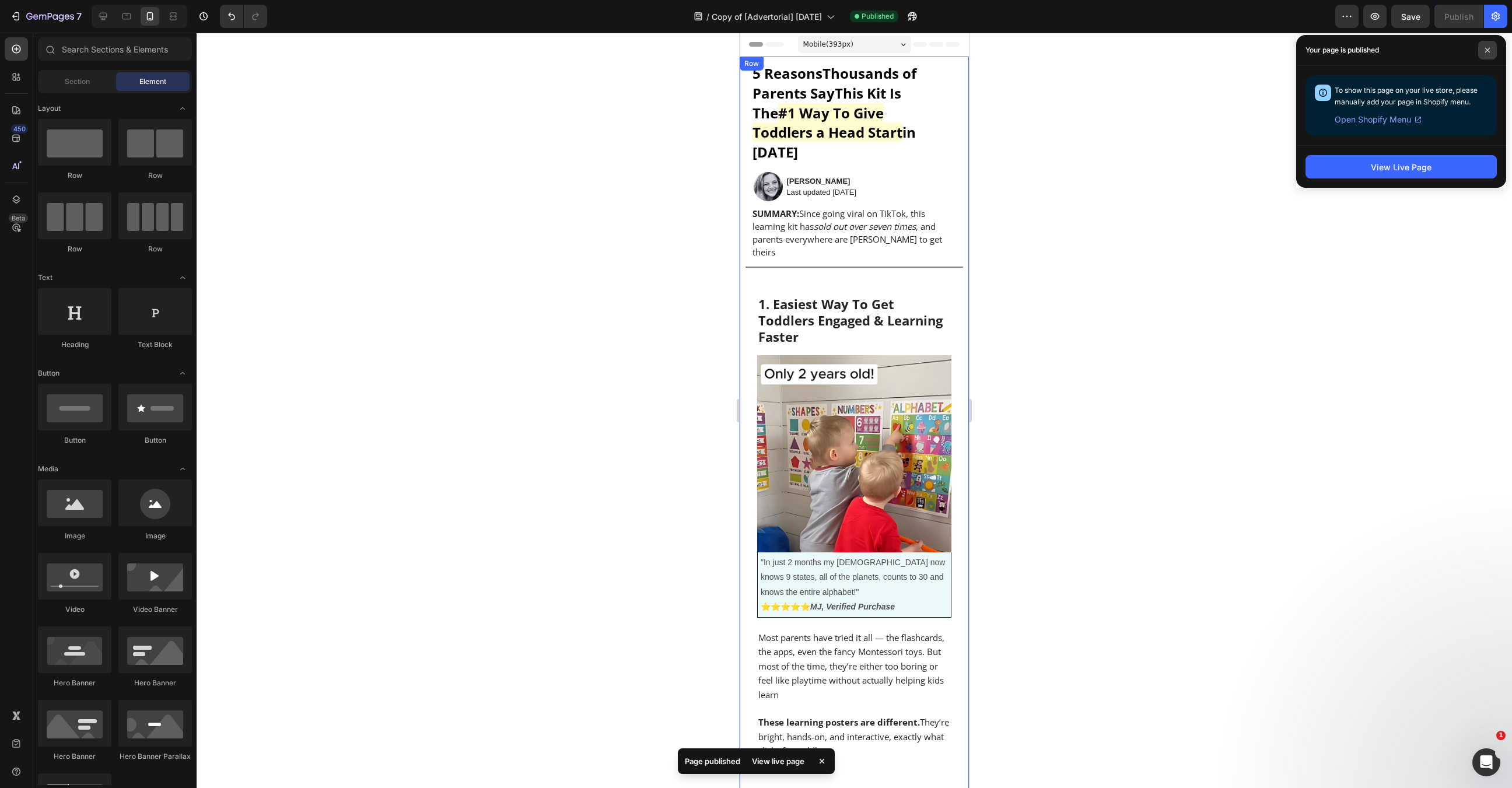
click at [1483, 57] on span at bounding box center [1487, 49] width 18 height 18
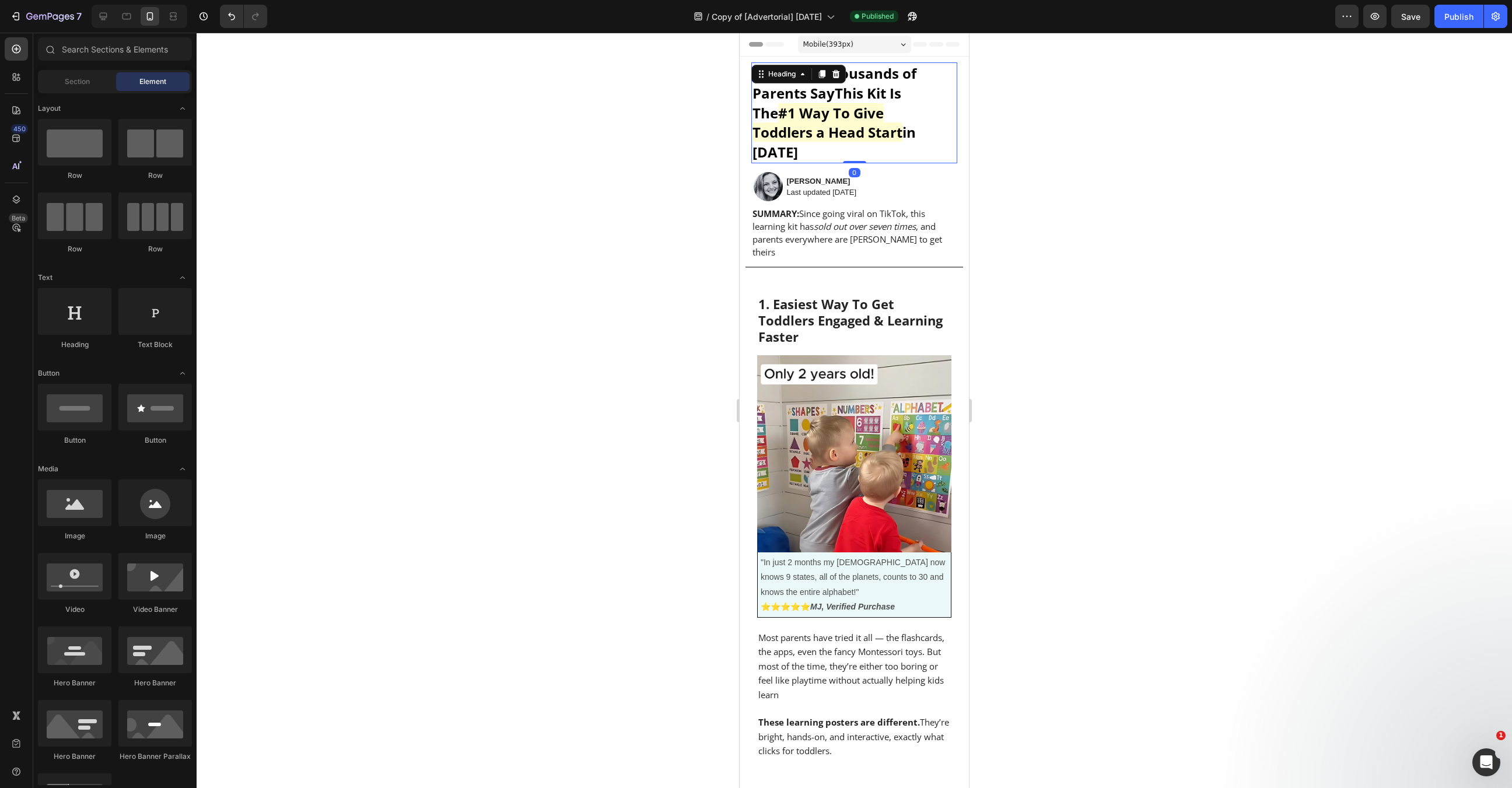
click at [779, 90] on strong "Thousands of Parents Say" at bounding box center [834, 83] width 164 height 40
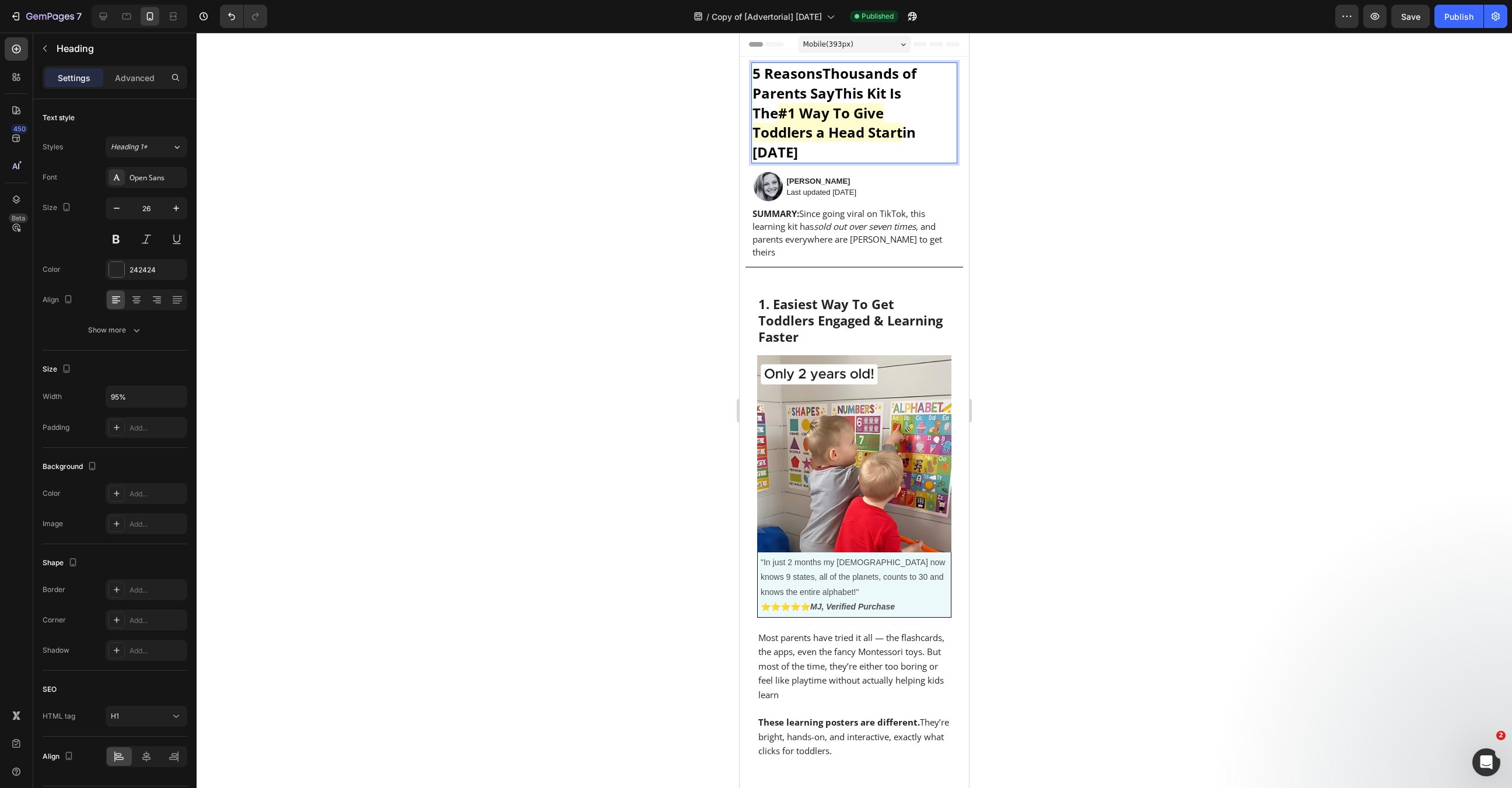
click at [784, 91] on strong "Thousands of Parents Say" at bounding box center [834, 83] width 164 height 40
click at [1122, 159] on div at bounding box center [854, 410] width 1315 height 755
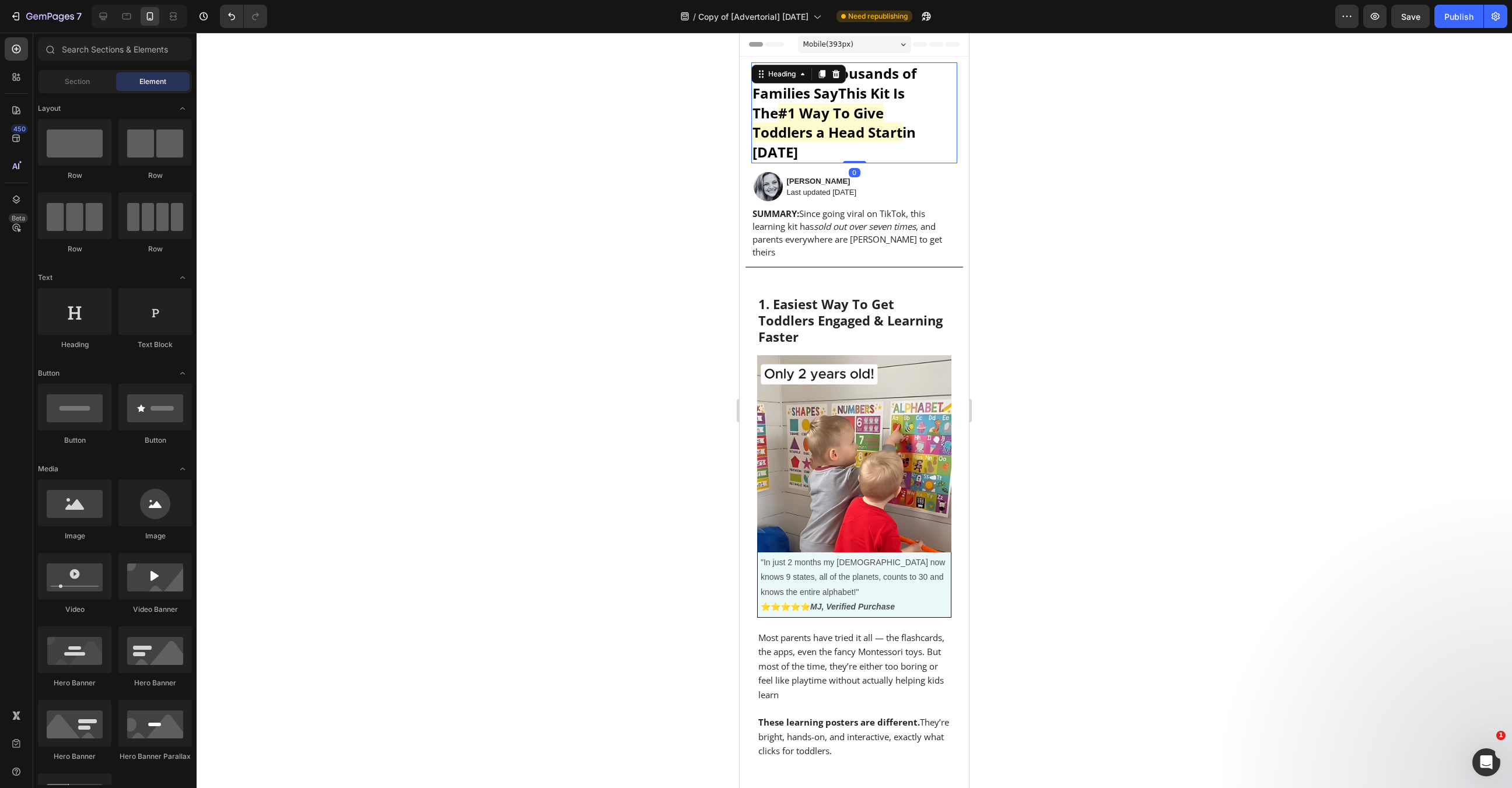
click at [803, 94] on strong "Thousands of Families Say" at bounding box center [834, 83] width 164 height 40
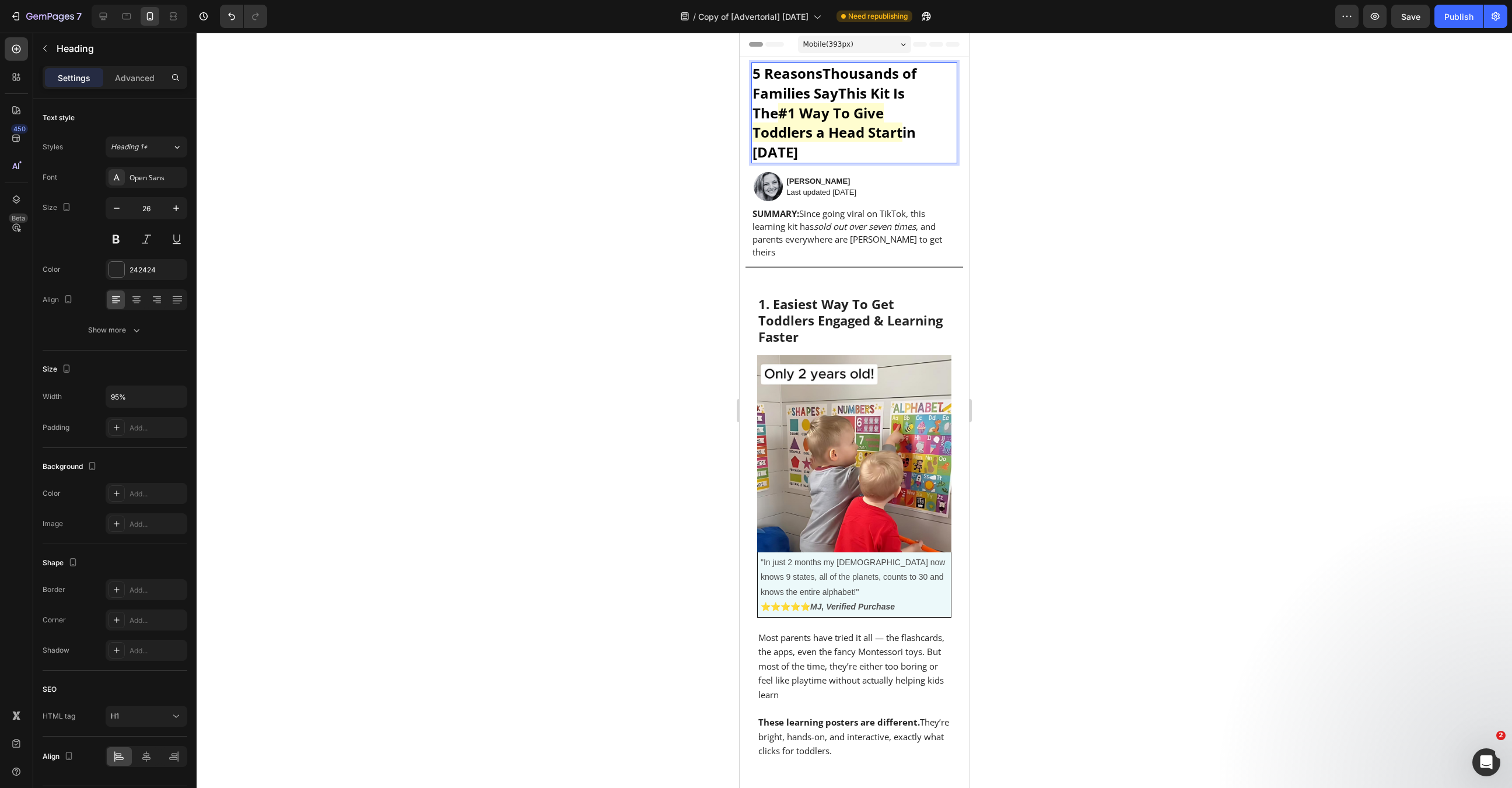
click at [796, 94] on strong "Thousands of Families Say" at bounding box center [834, 83] width 164 height 40
click at [1080, 204] on div at bounding box center [854, 410] width 1315 height 755
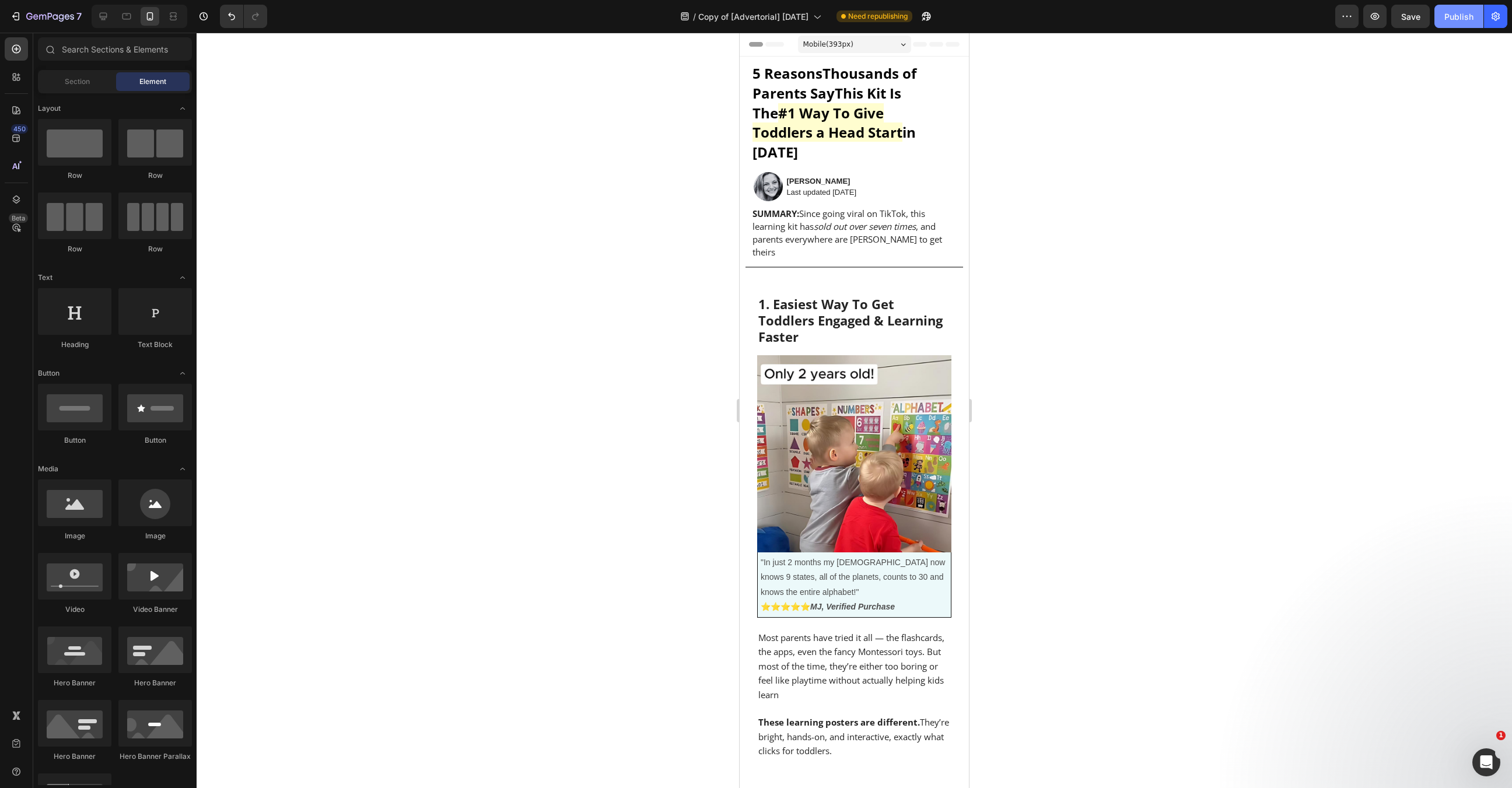
click at [1451, 7] on button "Publish" at bounding box center [1458, 16] width 49 height 23
click at [871, 296] on strong "1. Easiest Way To Get Toddlers Engaged & Learning Faster" at bounding box center [850, 320] width 184 height 50
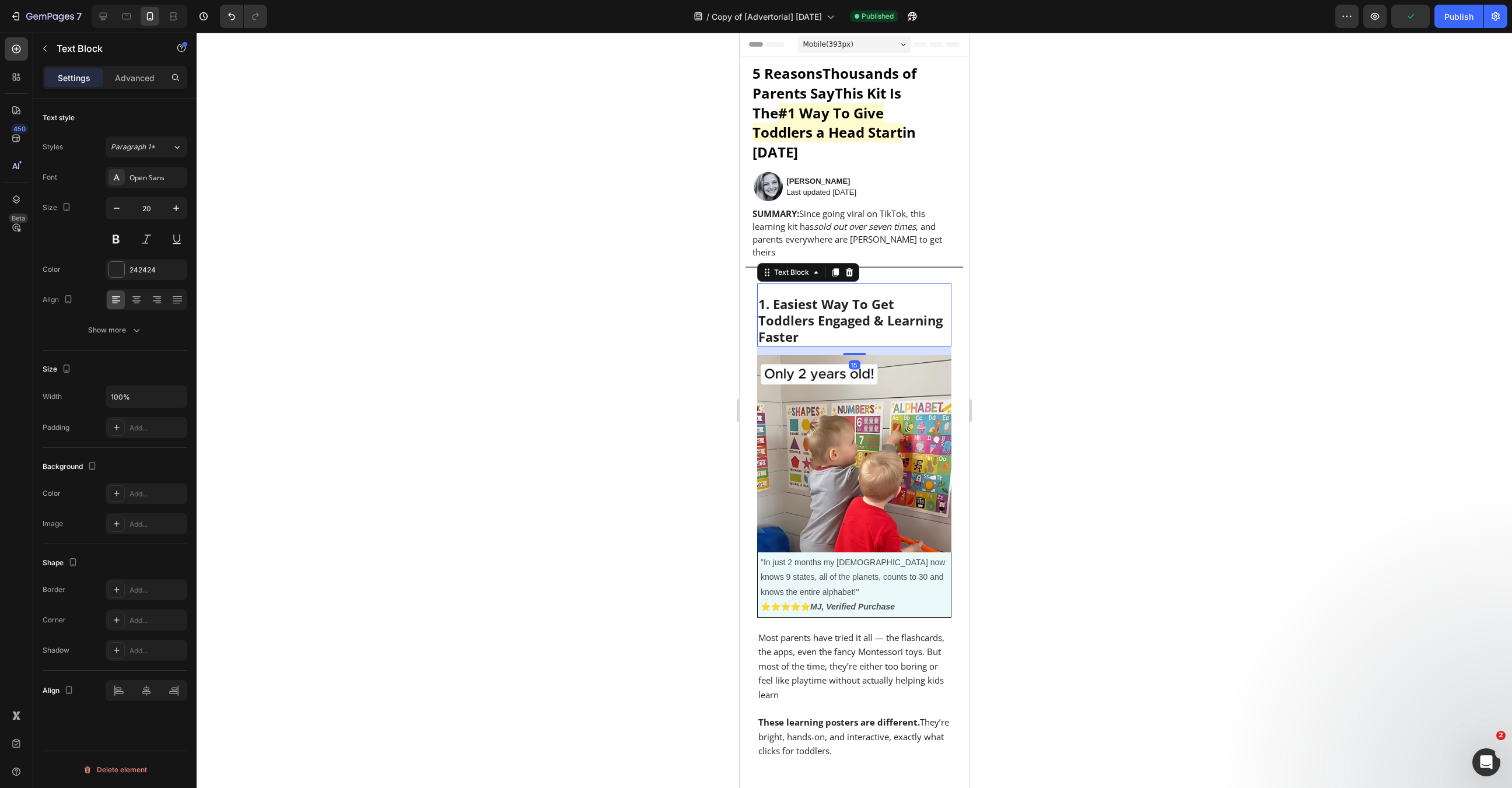
click at [871, 296] on strong "1. Easiest Way To Get Toddlers Engaged & Learning Faster" at bounding box center [850, 320] width 184 height 50
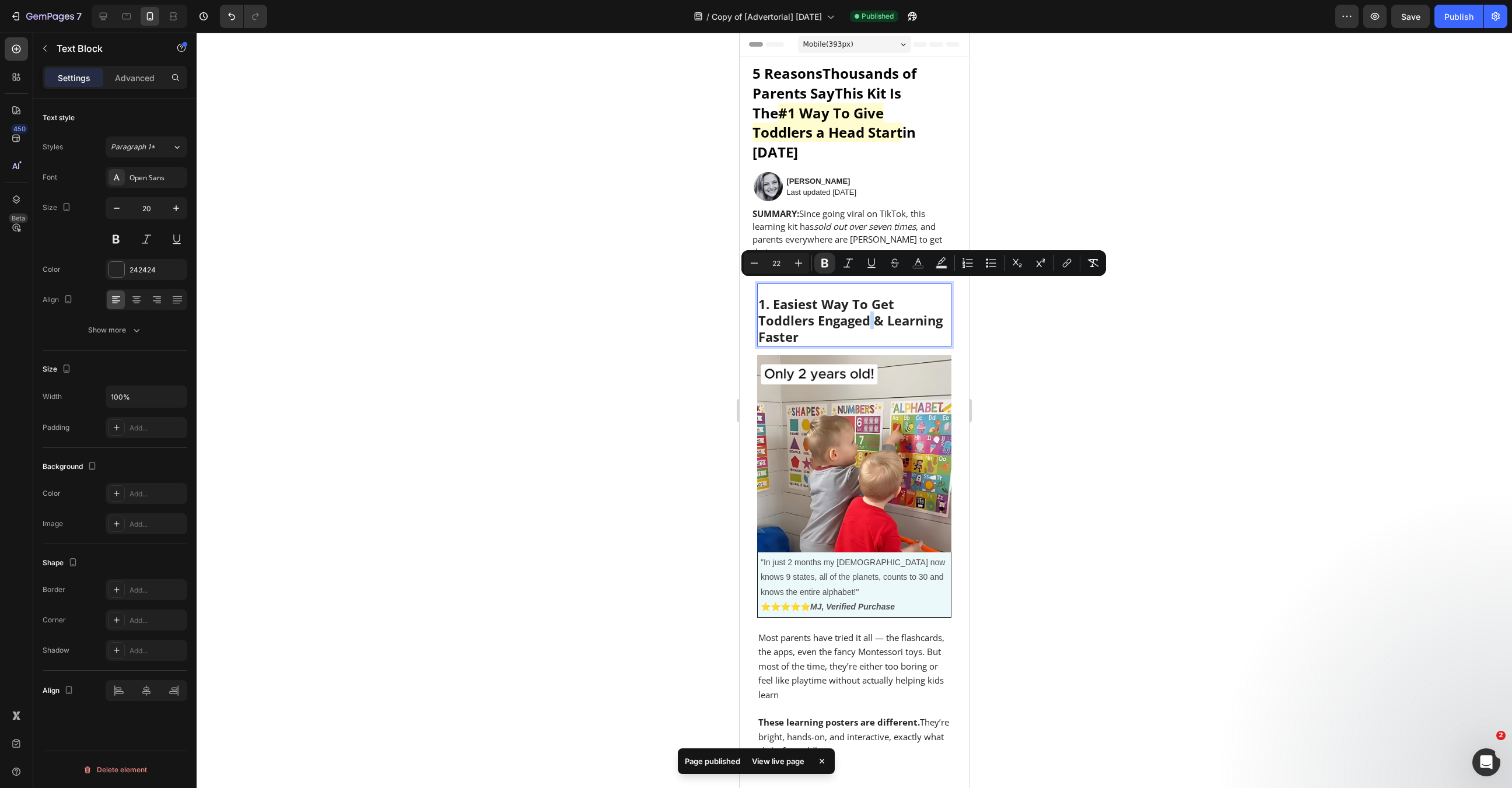
click at [872, 295] on strong "1. Easiest Way To Get Toddlers Engaged & Learning Faster" at bounding box center [850, 320] width 184 height 50
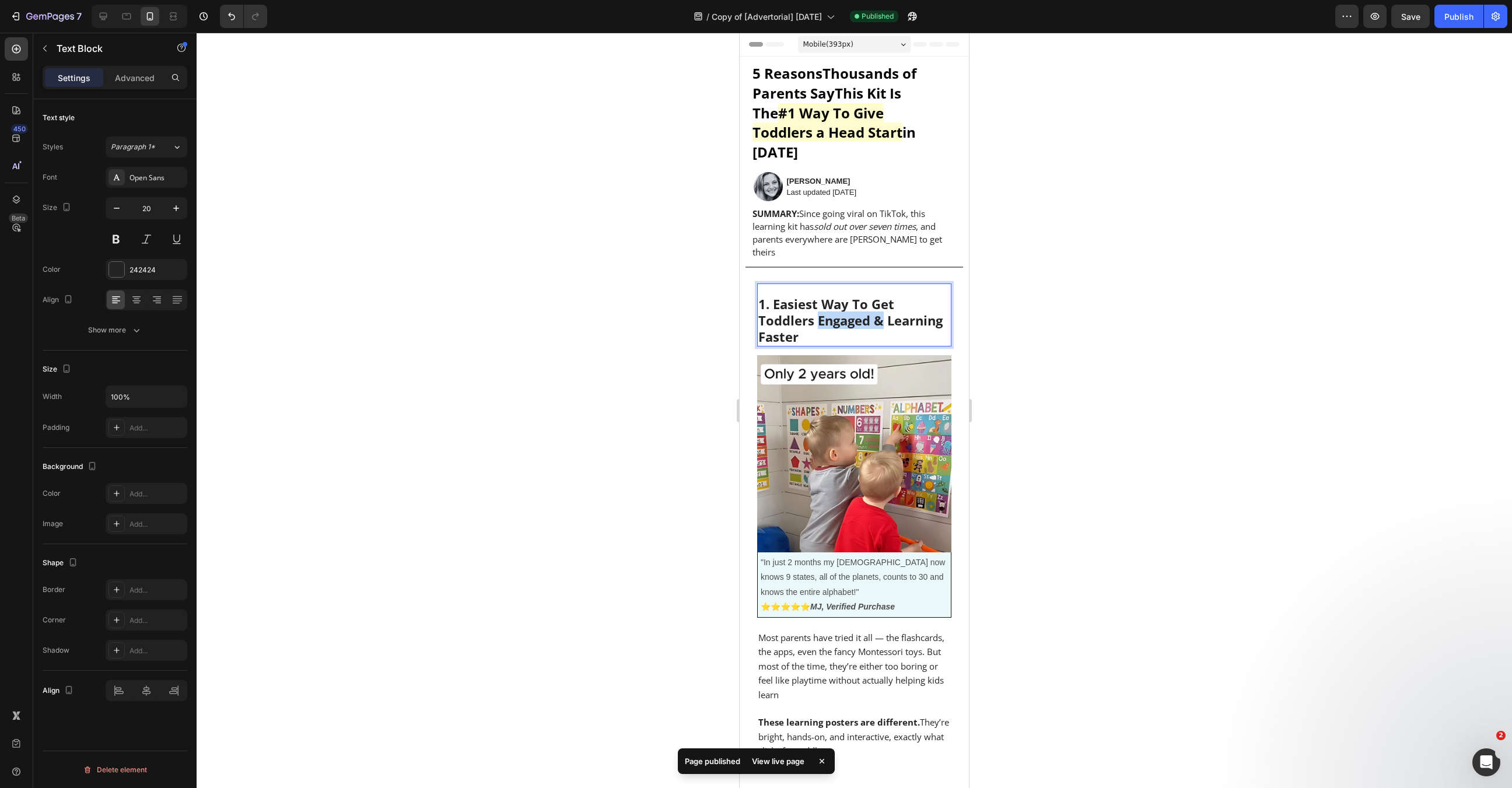
drag, startPoint x: 883, startPoint y: 289, endPoint x: 818, endPoint y: 288, distance: 65.0
click at [818, 295] on strong "1. Easiest Way To Get Toddlers Engaged & Learning Faster" at bounding box center [850, 320] width 184 height 50
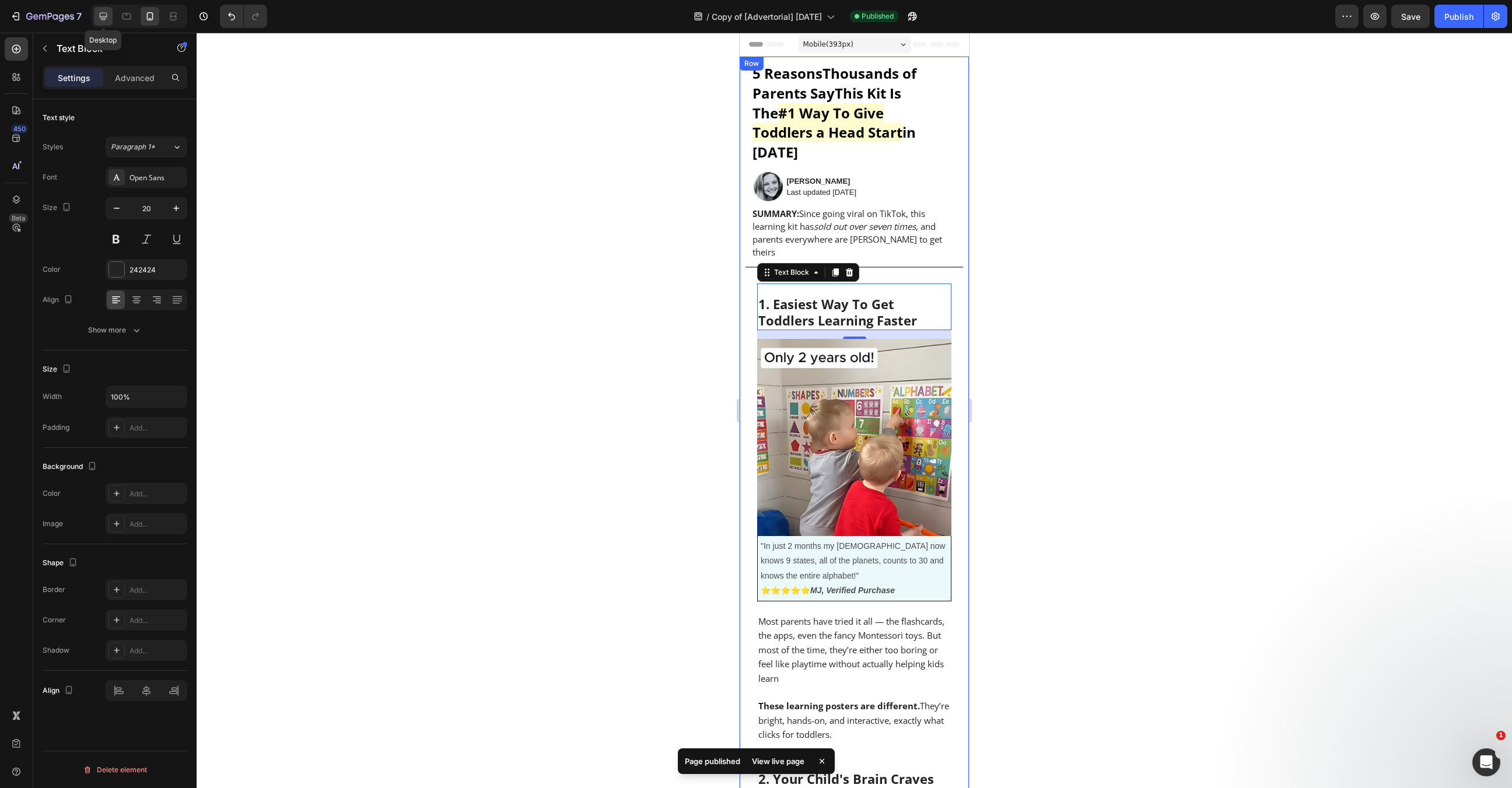
click at [99, 17] on icon at bounding box center [103, 16] width 12 height 12
type input "23"
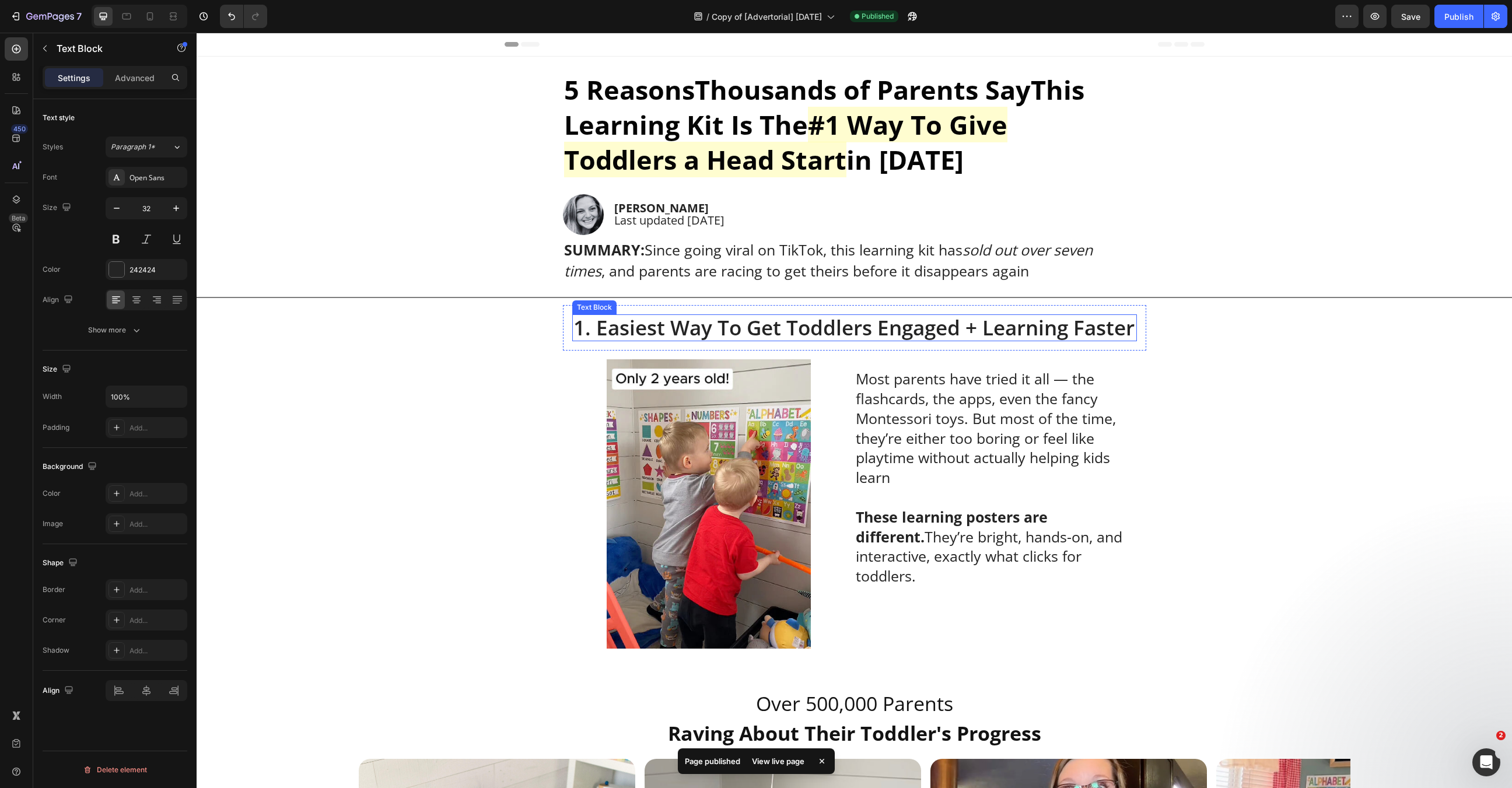
click at [922, 340] on p "1. Easiest Way To Get Toddlers Engaged + Learning Faster" at bounding box center [854, 328] width 562 height 25
click at [957, 333] on span "1. Easiest Way To Get Toddlers Engaged + Learning Faster" at bounding box center [854, 327] width 561 height 27
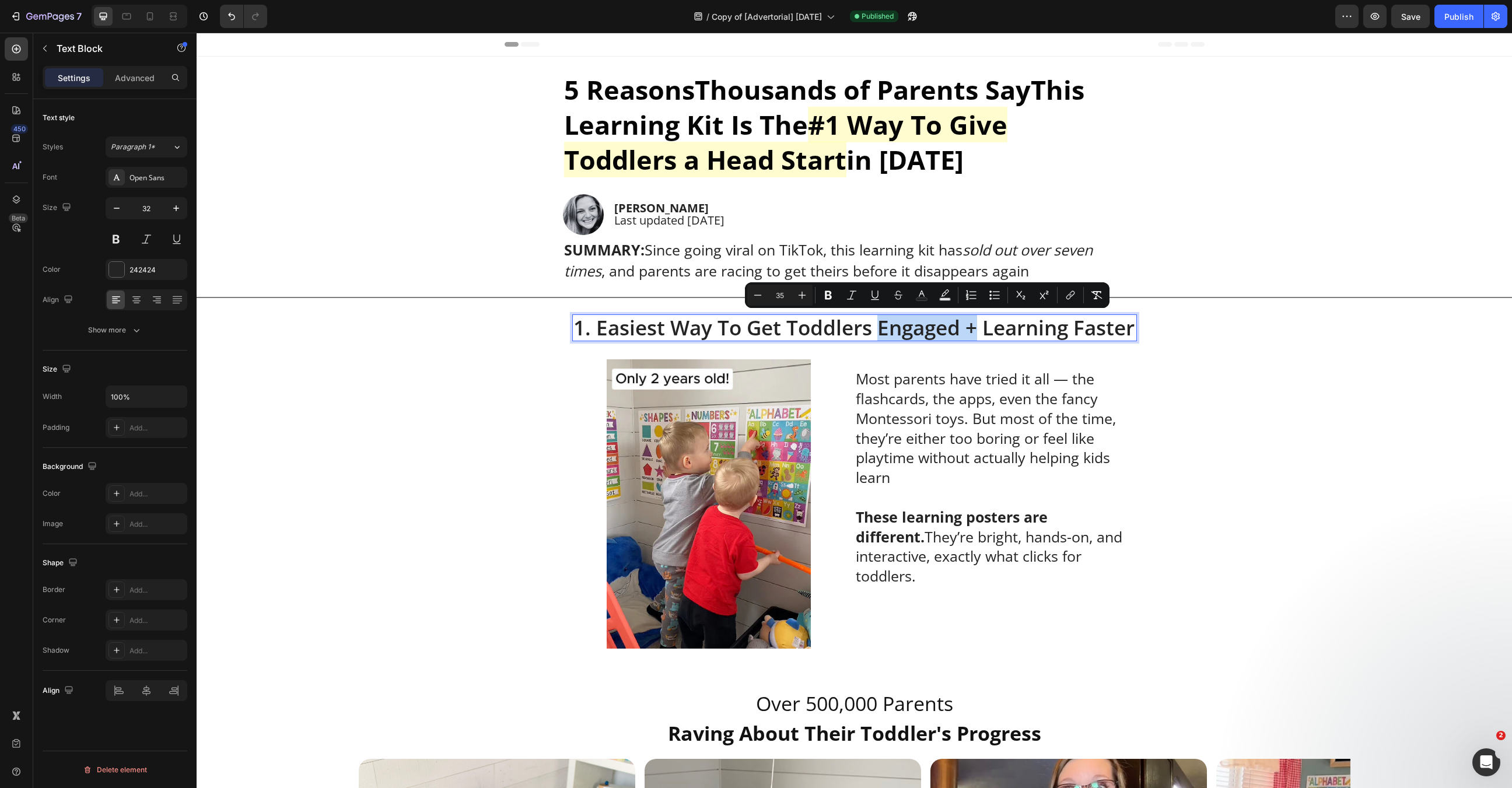
drag, startPoint x: 976, startPoint y: 329, endPoint x: 878, endPoint y: 328, distance: 98.0
click at [878, 328] on span "1. Easiest Way To Get Toddlers Engaged + Learning Faster" at bounding box center [854, 327] width 561 height 27
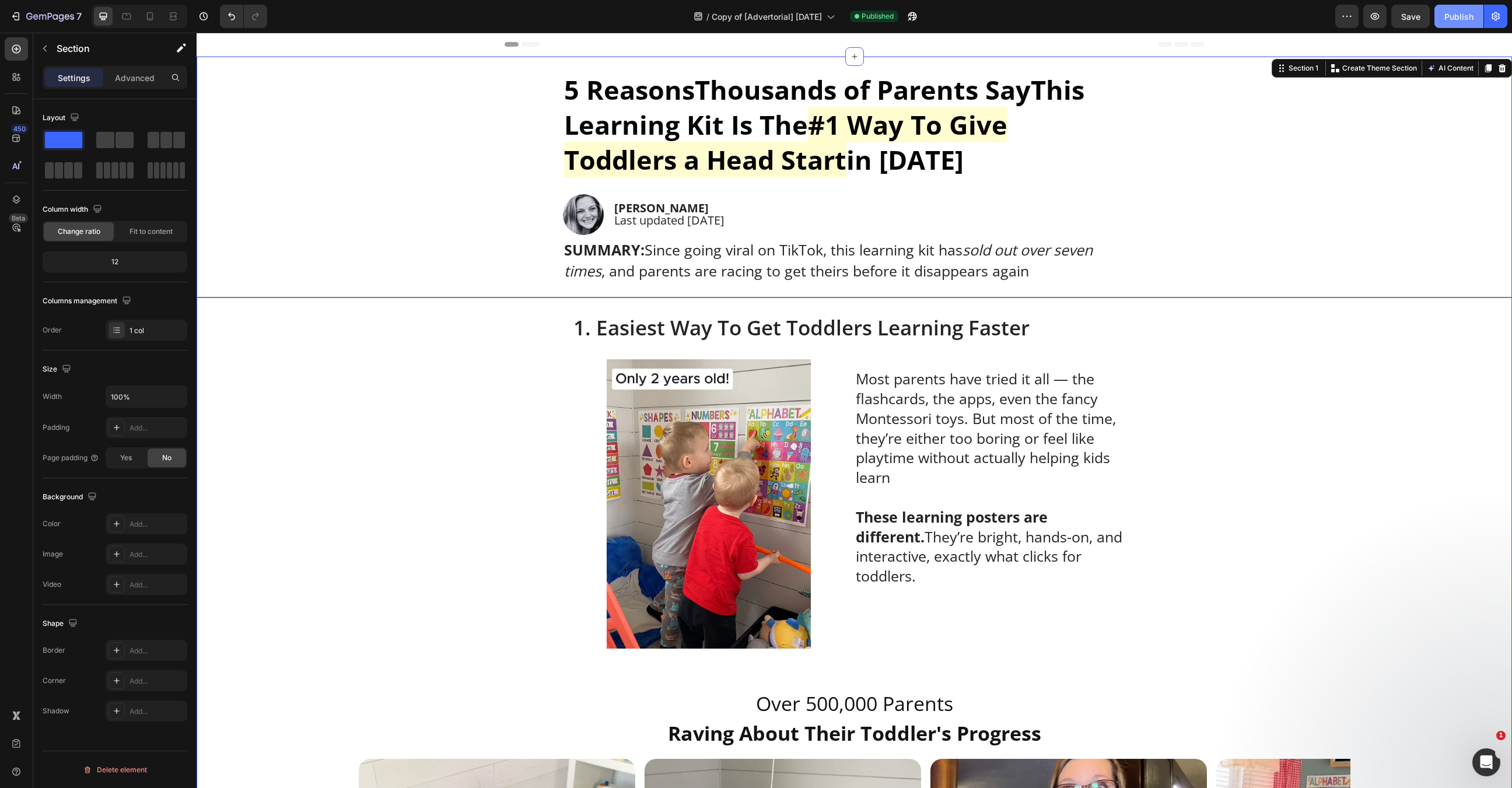
click at [1452, 14] on div "Publish" at bounding box center [1459, 16] width 29 height 13
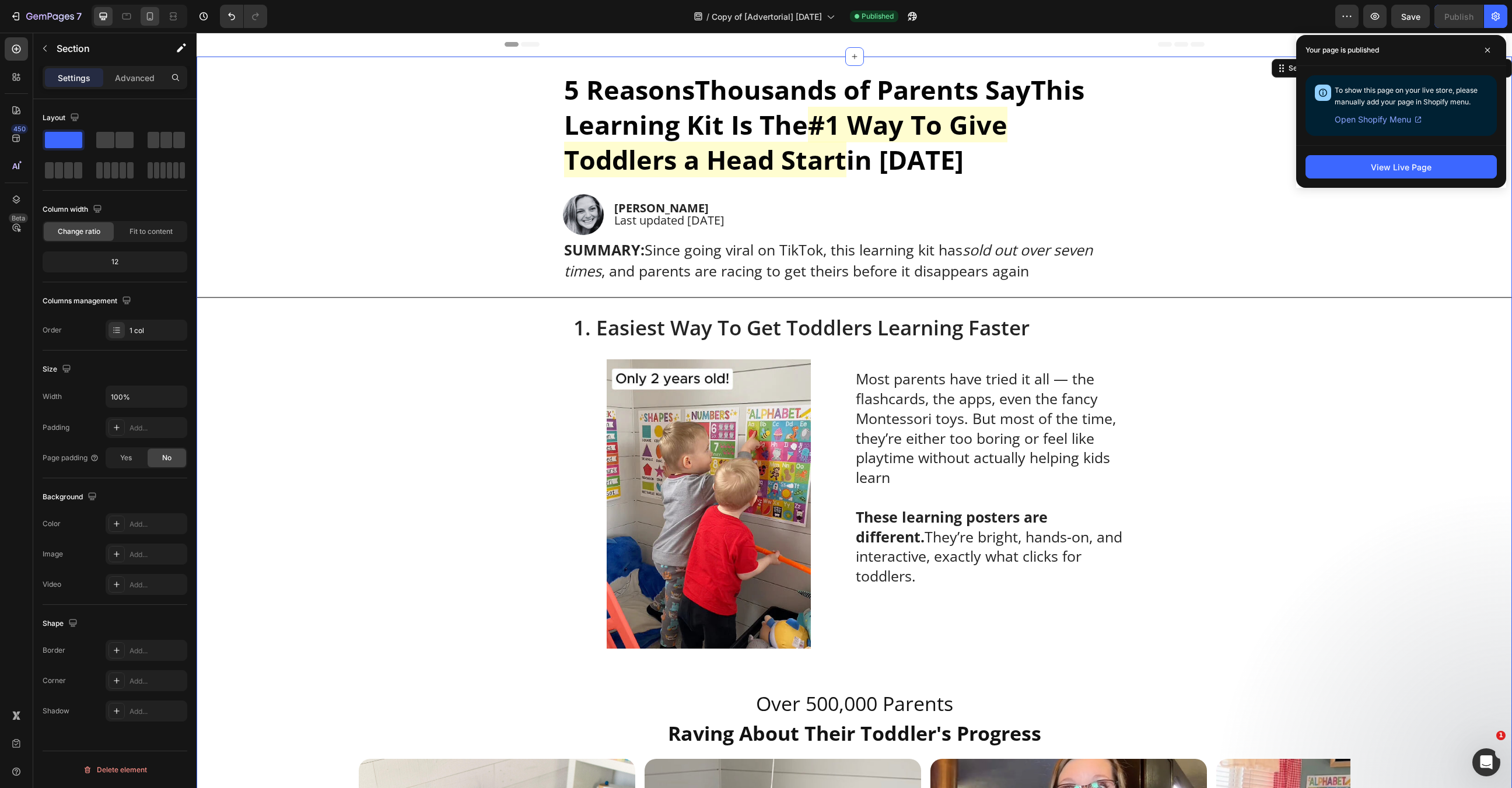
click at [152, 24] on div at bounding box center [149, 15] width 18 height 18
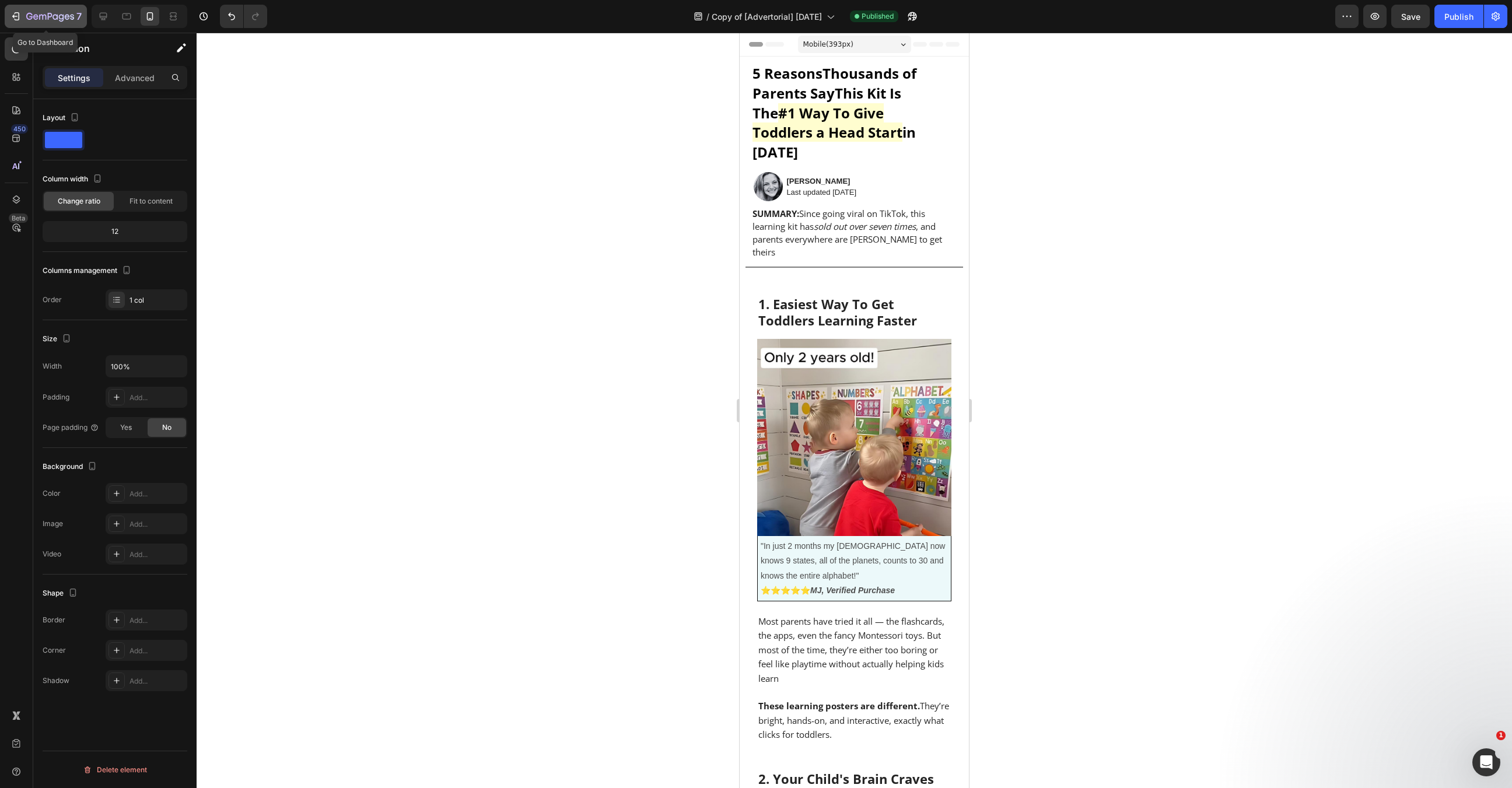
click at [60, 14] on icon "button" at bounding box center [61, 18] width 5 height 8
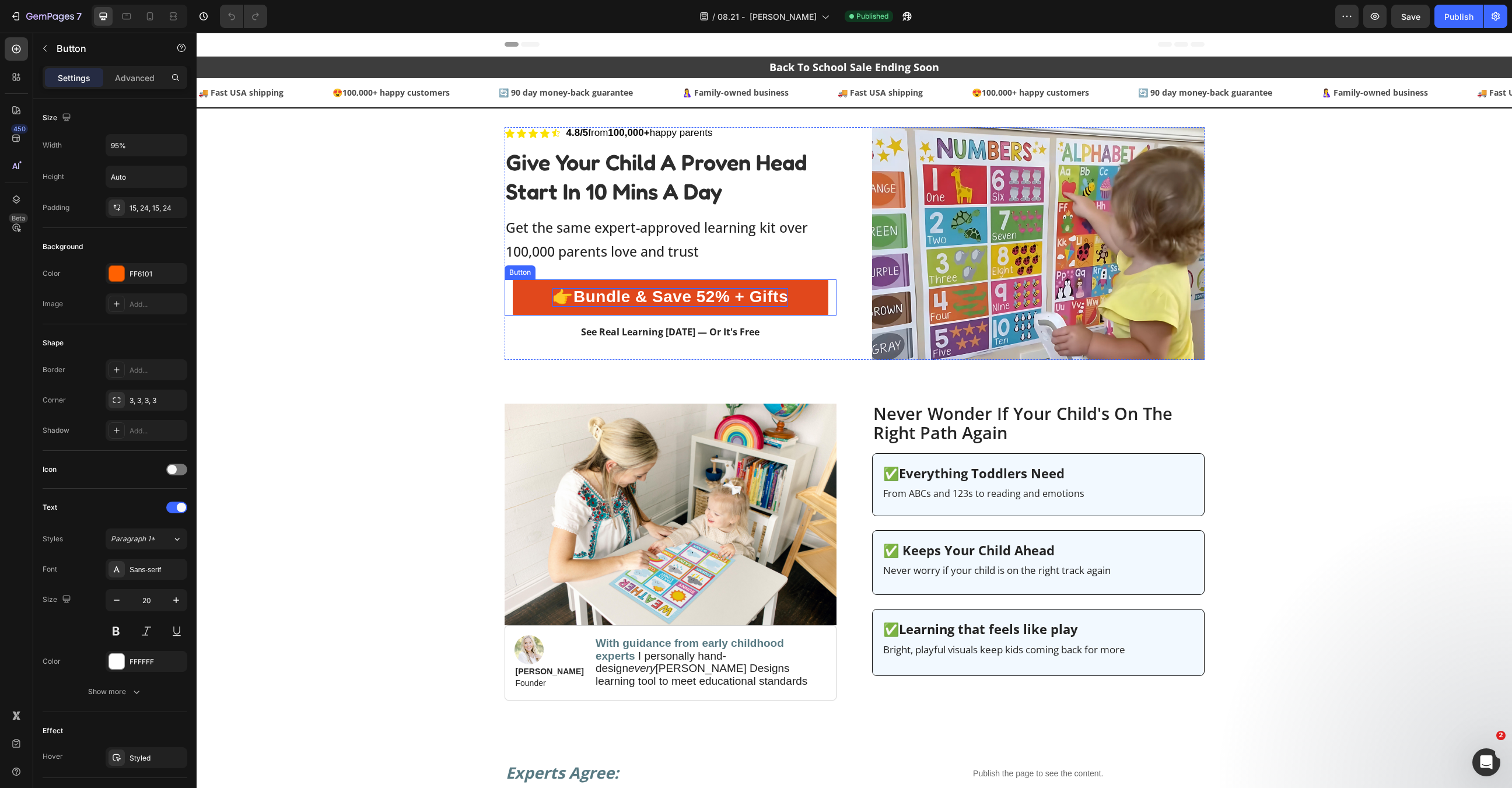
click at [703, 294] on span "👉Bundle & Save 52% + Gifts" at bounding box center [670, 296] width 235 height 18
click at [722, 294] on span "👉Bundle & Save 52% + Gifts" at bounding box center [670, 296] width 235 height 18
drag, startPoint x: 724, startPoint y: 293, endPoint x: 788, endPoint y: 297, distance: 64.1
click at [788, 297] on link "👉Bundle & Save 52% + Gifts" at bounding box center [670, 298] width 315 height 37
click at [1451, 376] on div "Icon Icon Icon Icon Icon Icon List 4.8/5 from 100,000+ happy parents Text Block…" at bounding box center [854, 613] width 1315 height 972
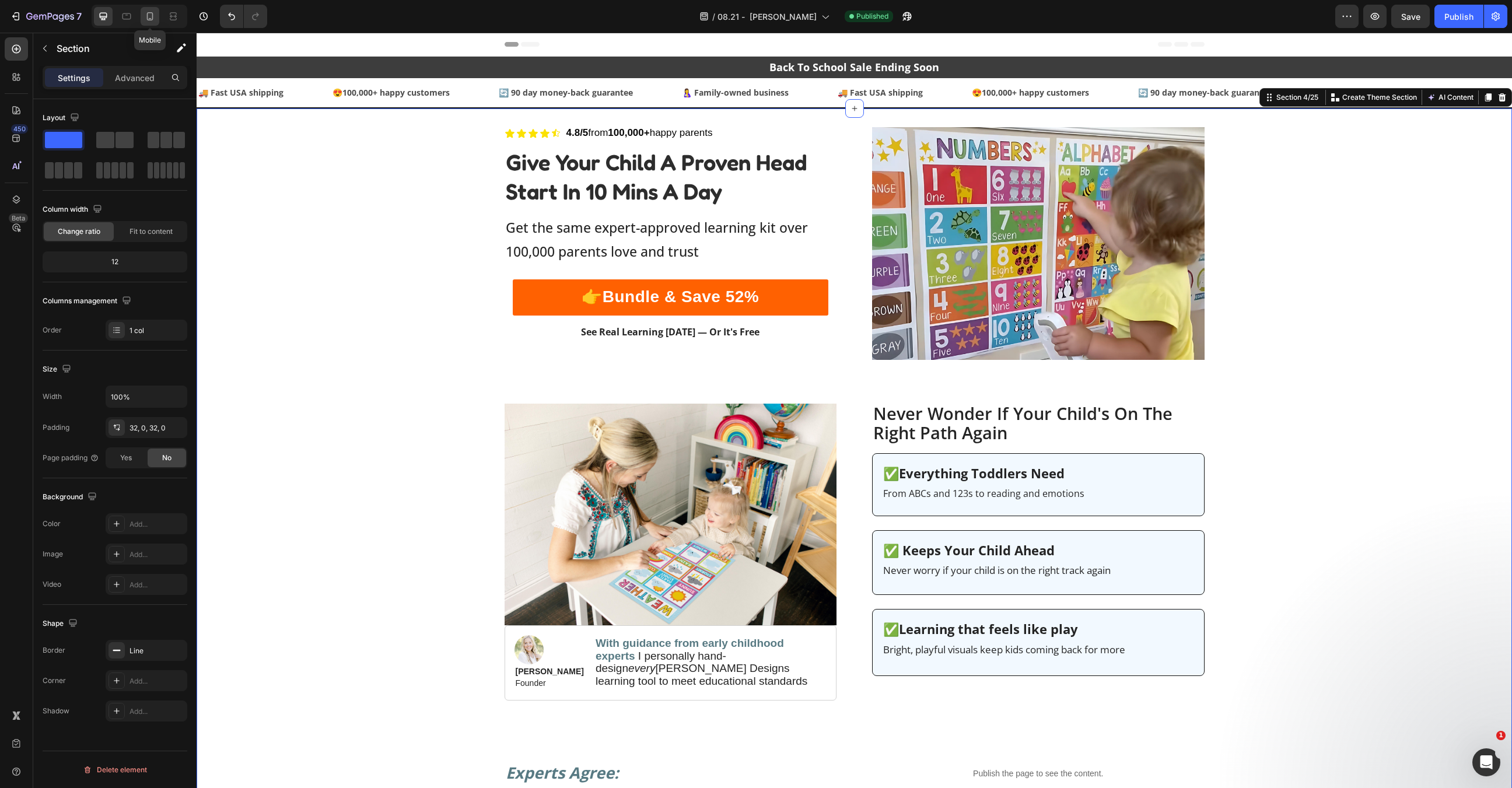
click at [147, 11] on icon at bounding box center [149, 16] width 12 height 12
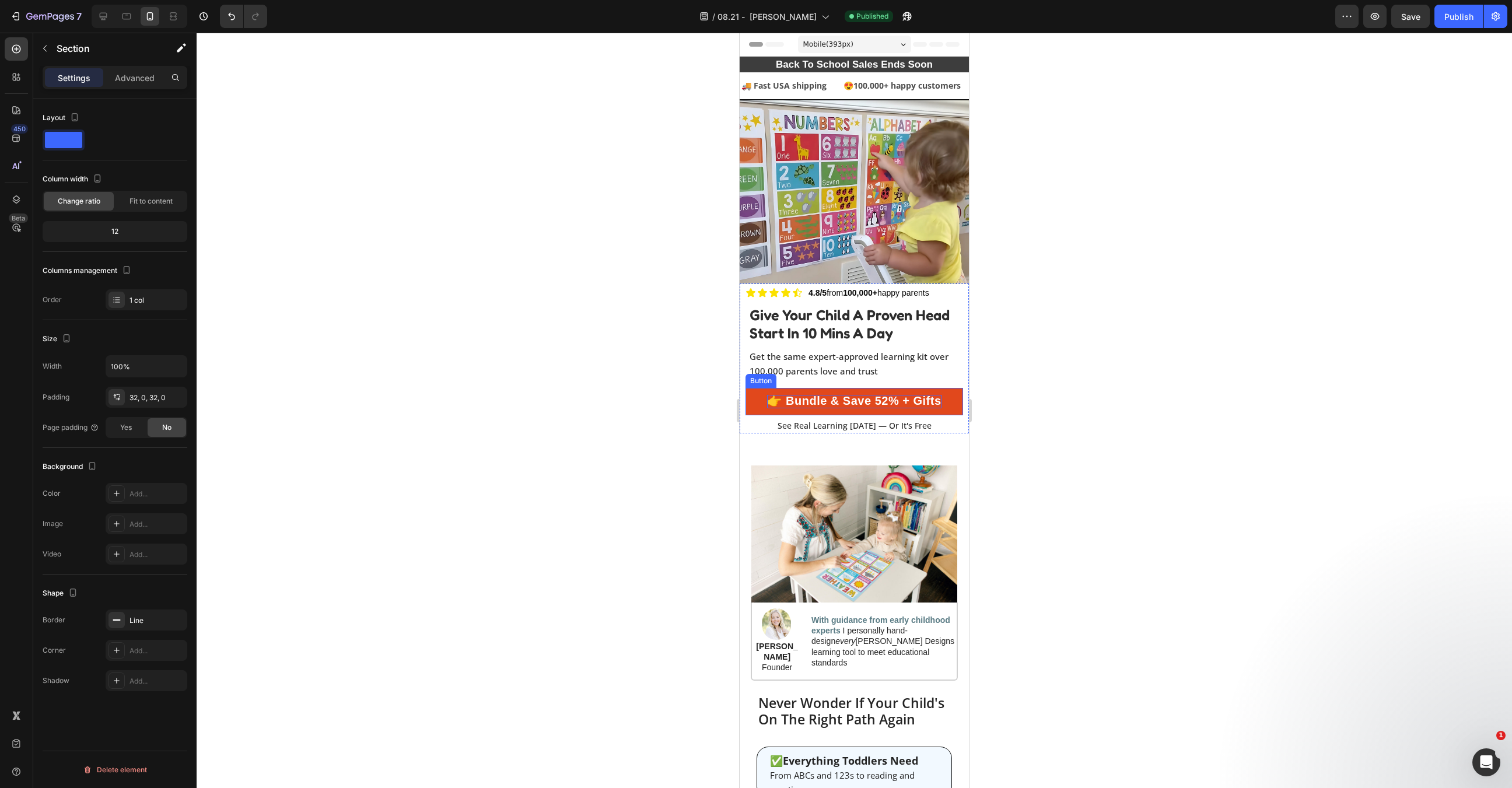
click at [879, 396] on span "👉 Bundle & Save 52% + Gifts" at bounding box center [853, 400] width 174 height 13
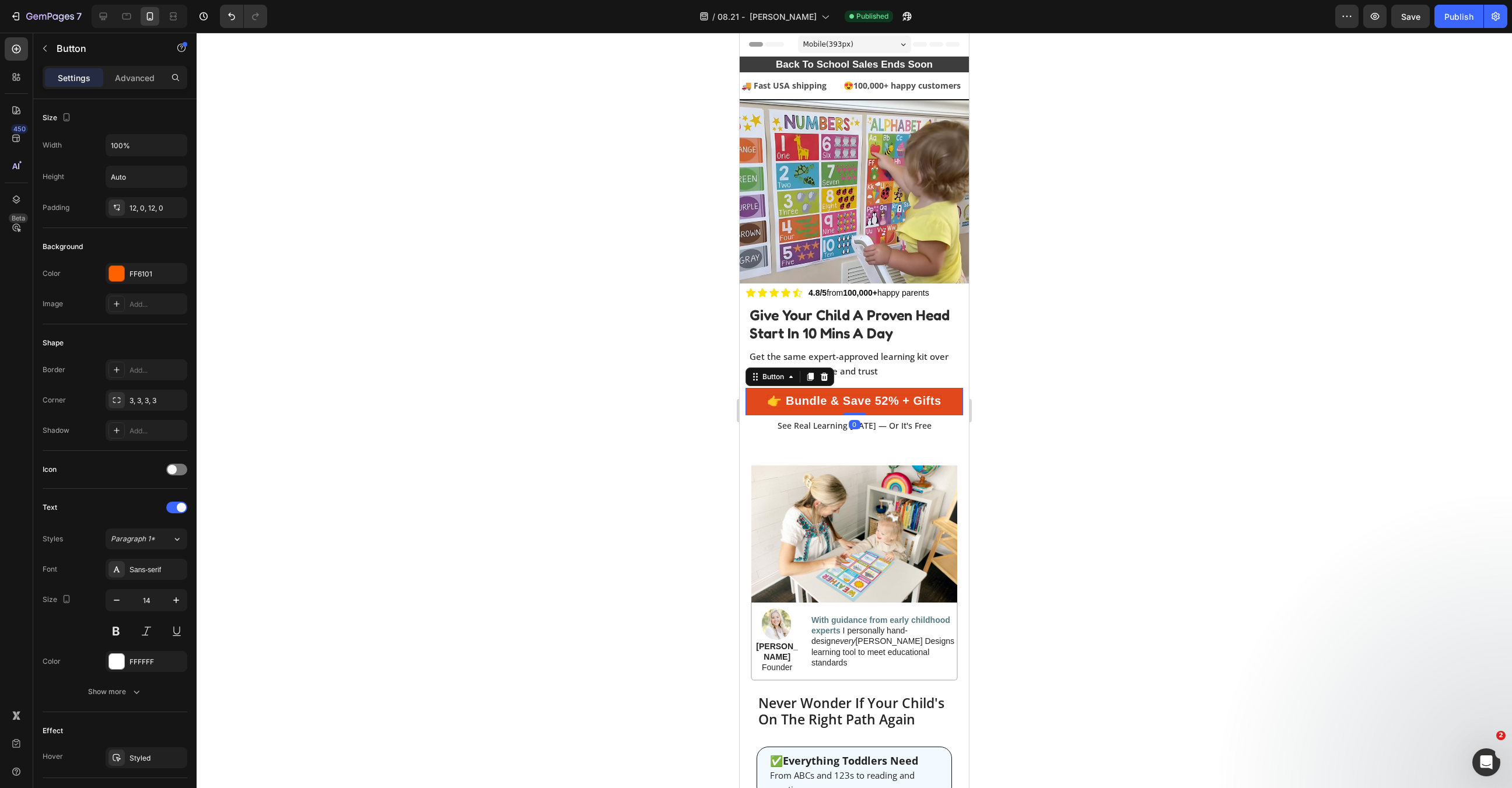
click at [879, 396] on span "👉 Bundle & Save 52% + Gifts" at bounding box center [853, 400] width 174 height 13
click at [896, 398] on span "👉 Bundle & Save 52% + Gifts" at bounding box center [853, 400] width 174 height 13
drag, startPoint x: 896, startPoint y: 398, endPoint x: 971, endPoint y: 403, distance: 75.2
click at [1103, 392] on div at bounding box center [854, 410] width 1315 height 755
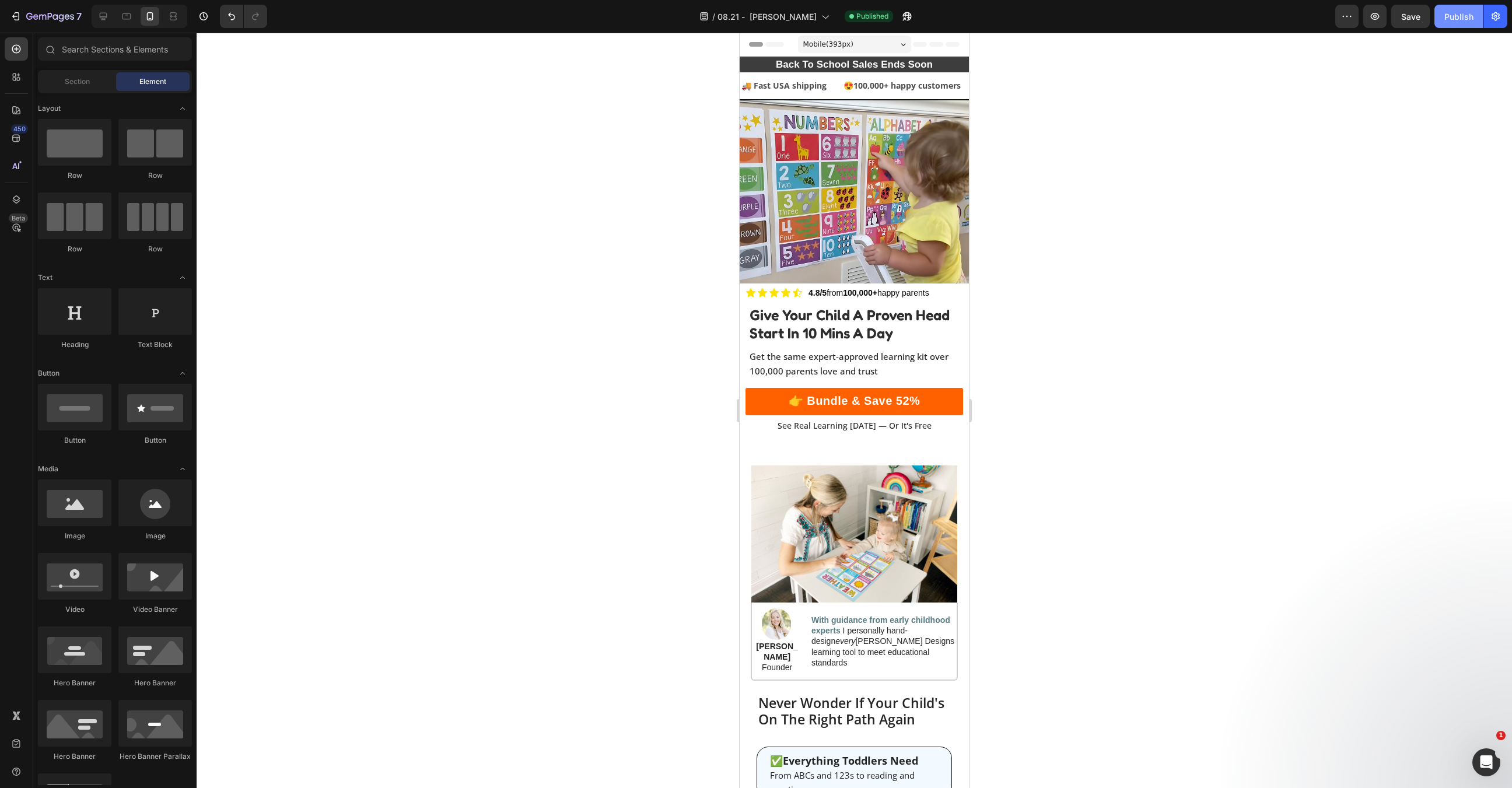
click at [1469, 23] on button "Publish" at bounding box center [1458, 16] width 49 height 23
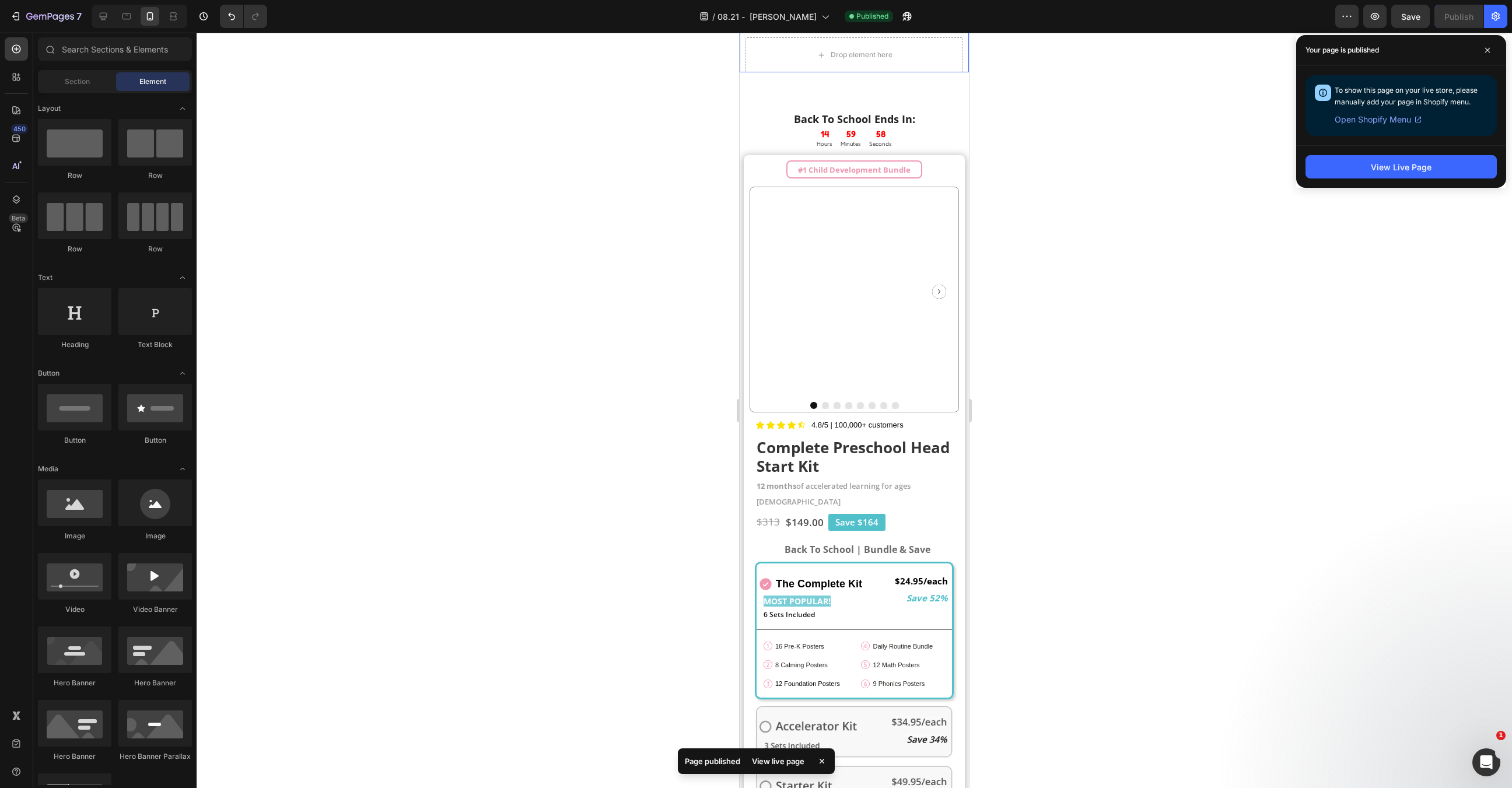
scroll to position [1315, 0]
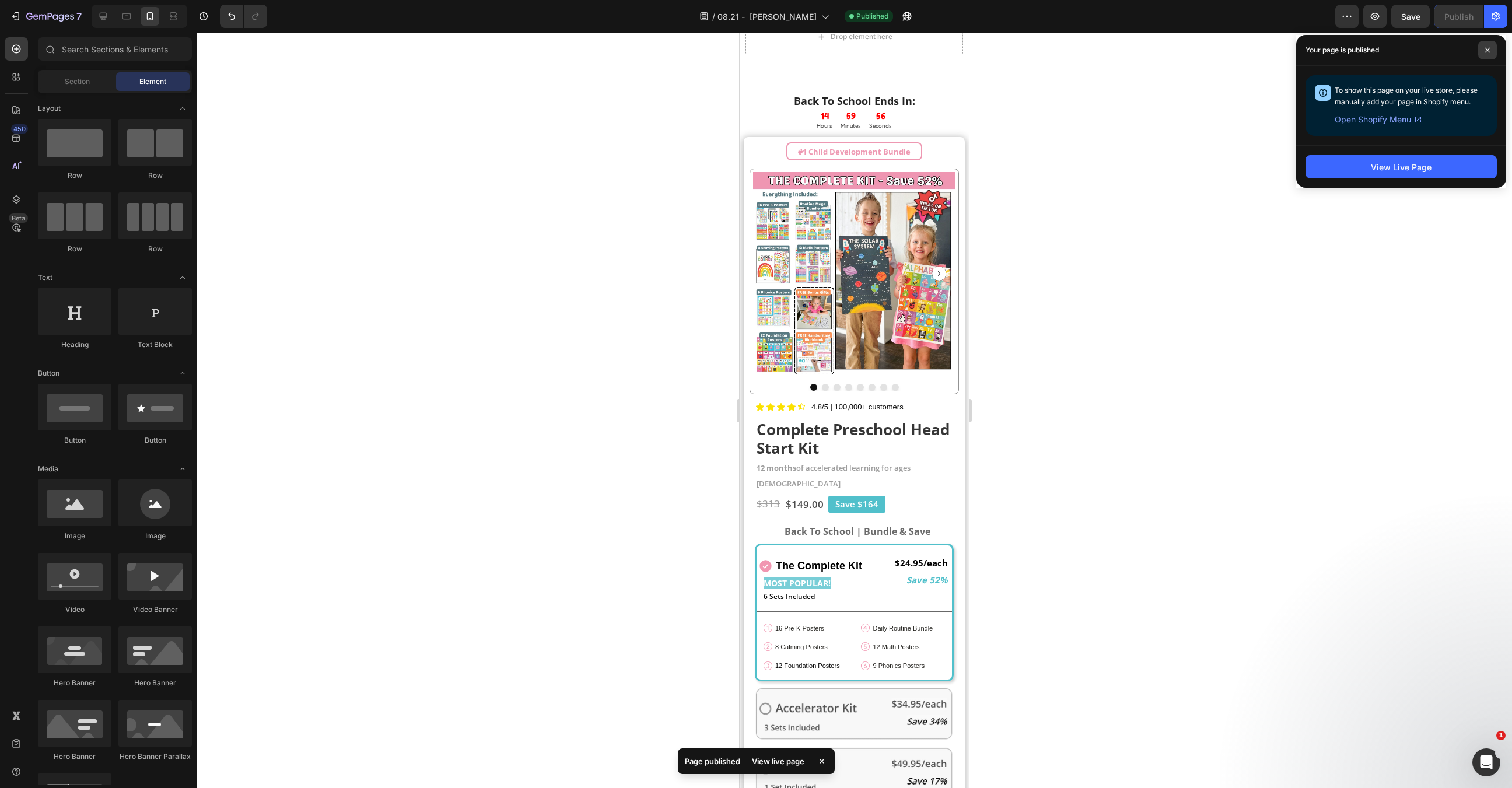
click at [1491, 46] on span at bounding box center [1487, 49] width 18 height 18
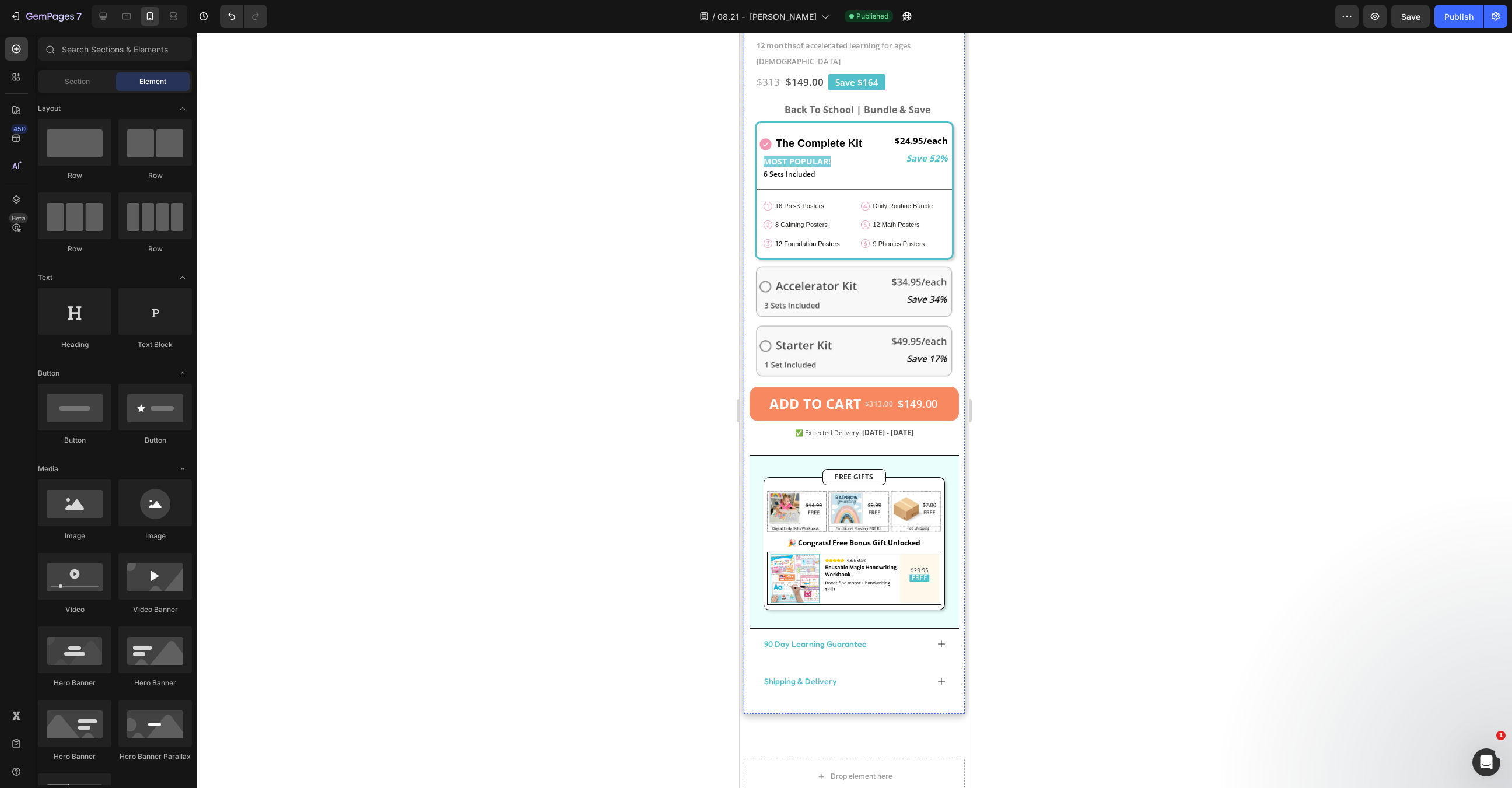
scroll to position [1733, 0]
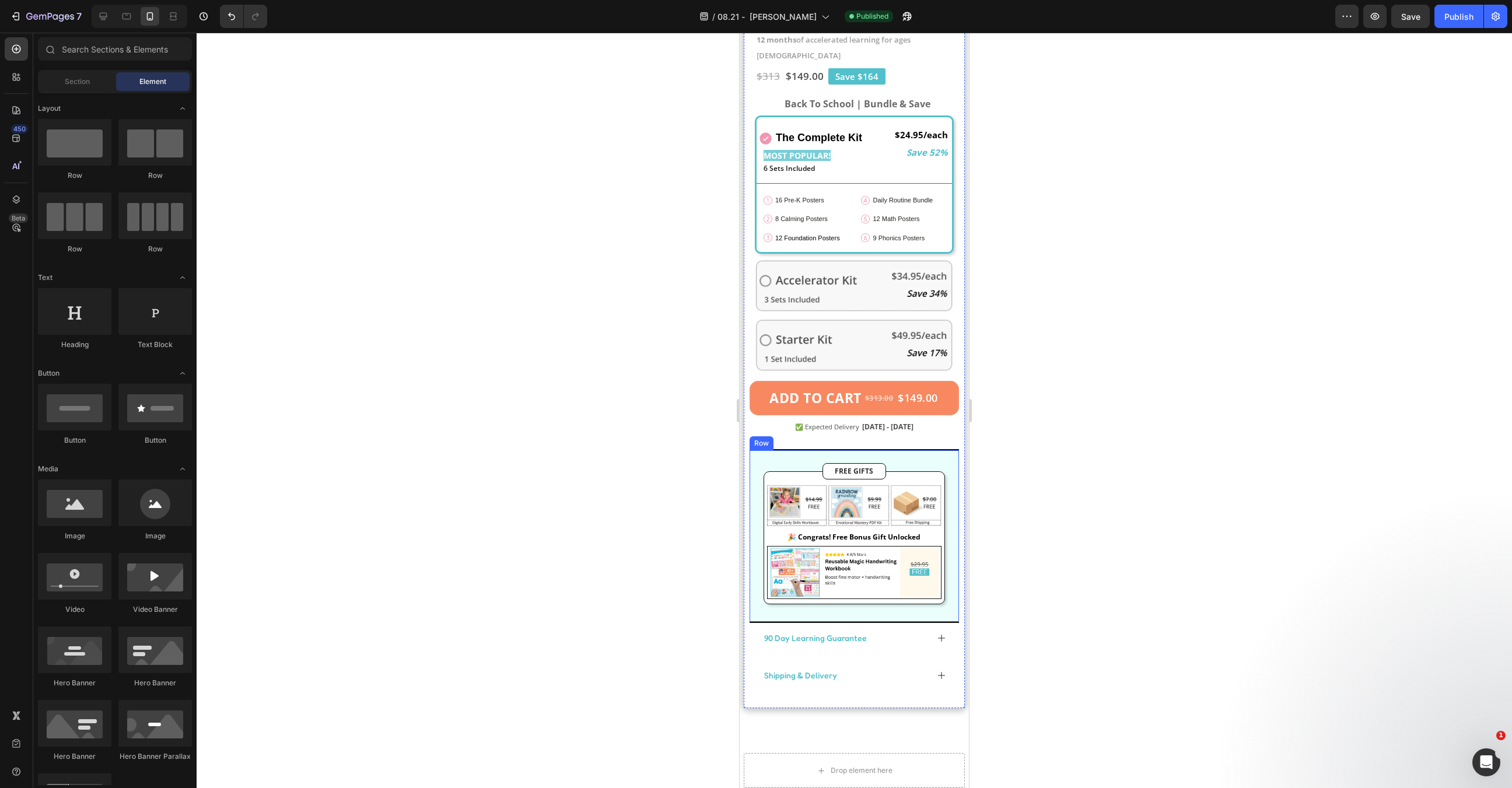
click at [936, 460] on div "FREE GIFTS Text Block Image 🎉 Congrats! Free Bonus Gift Unlocked Text Block Ima…" at bounding box center [854, 541] width 191 height 162
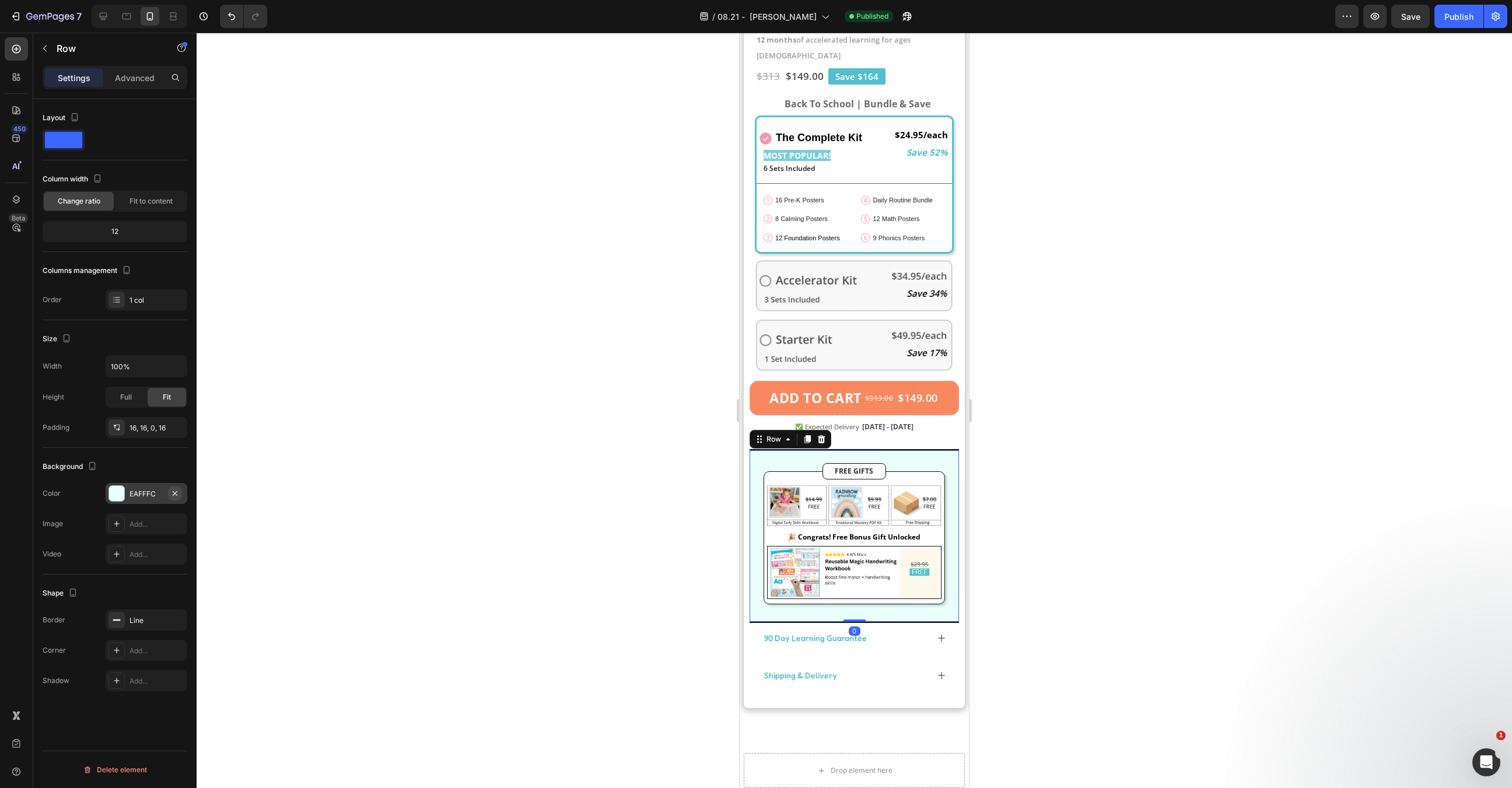
click at [175, 494] on icon "button" at bounding box center [176, 494] width 10 height 10
click at [486, 488] on div at bounding box center [854, 410] width 1315 height 755
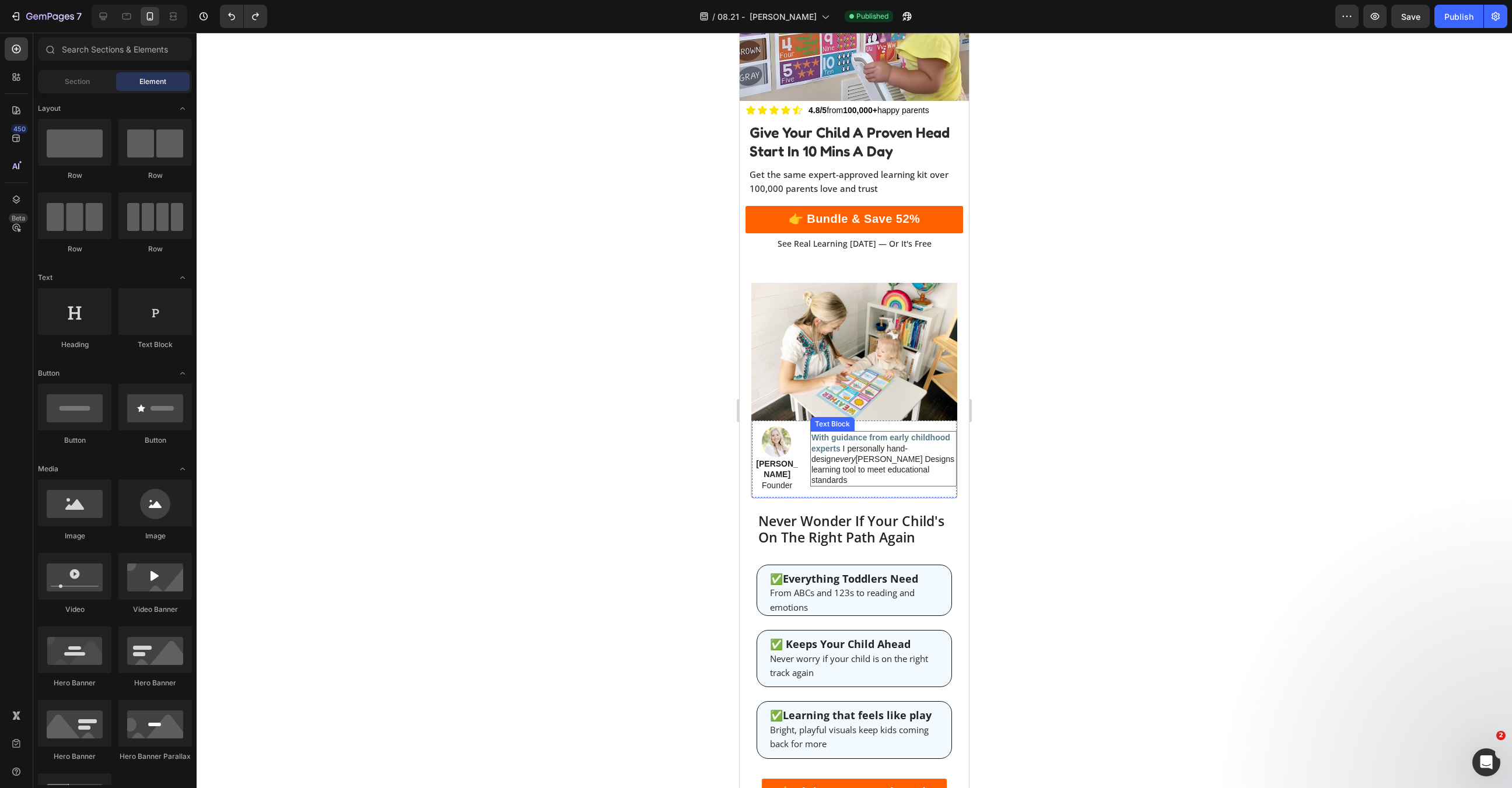
scroll to position [0, 0]
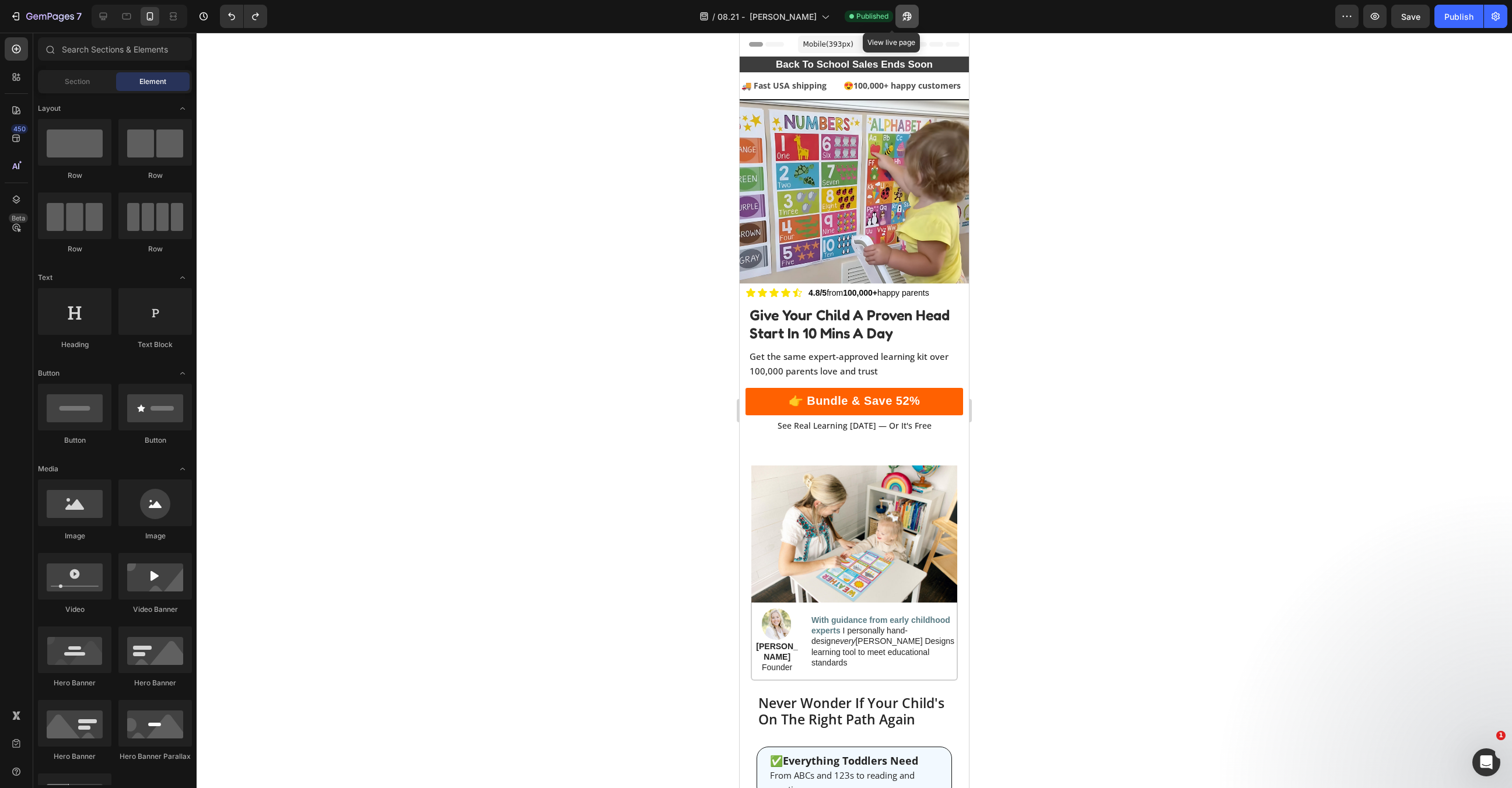
click at [903, 17] on icon "button" at bounding box center [904, 18] width 3 height 3
click at [896, 21] on button "button" at bounding box center [907, 16] width 23 height 23
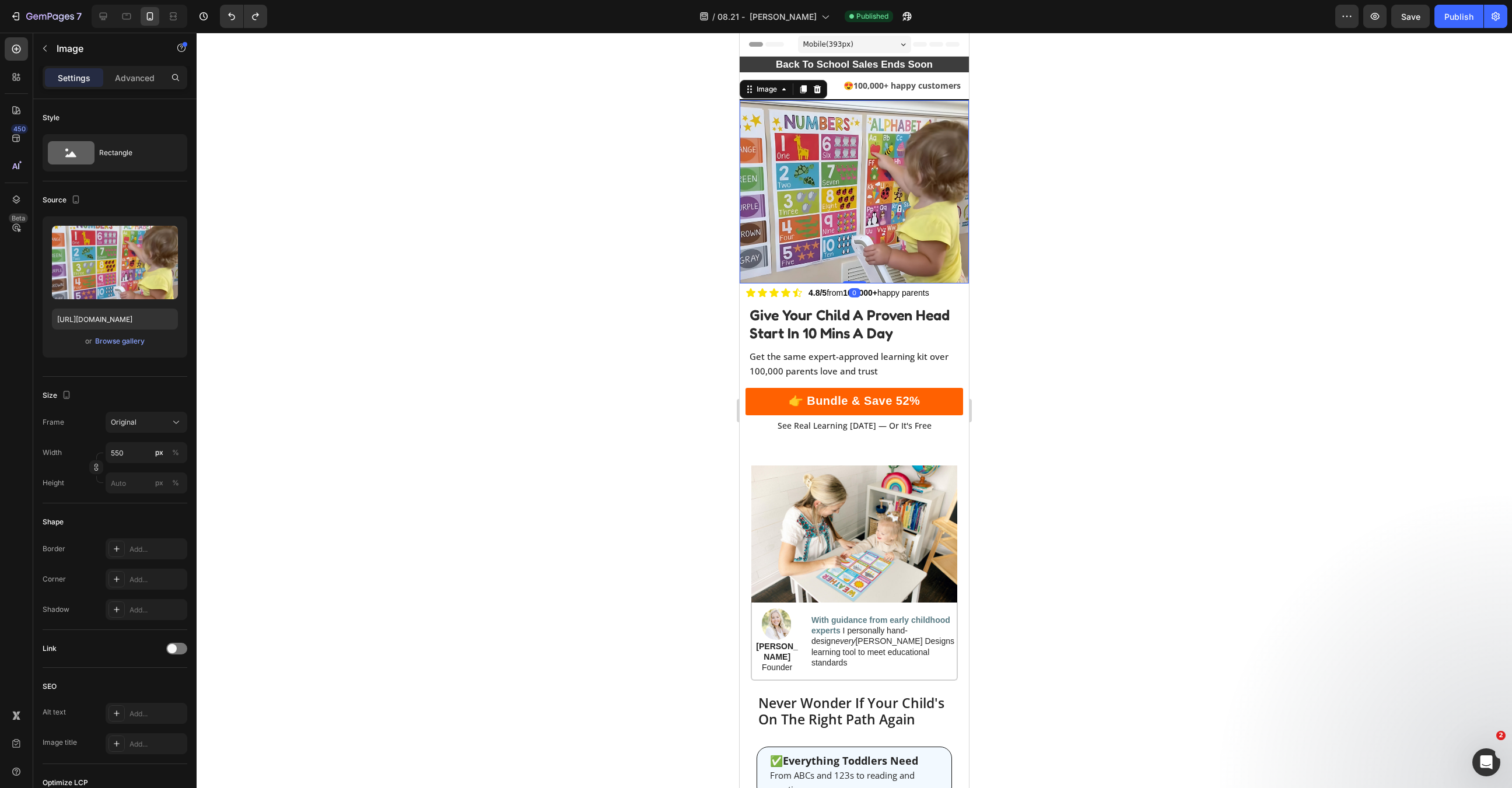
click at [900, 236] on img at bounding box center [854, 192] width 230 height 183
click at [763, 87] on div "Image" at bounding box center [767, 89] width 25 height 11
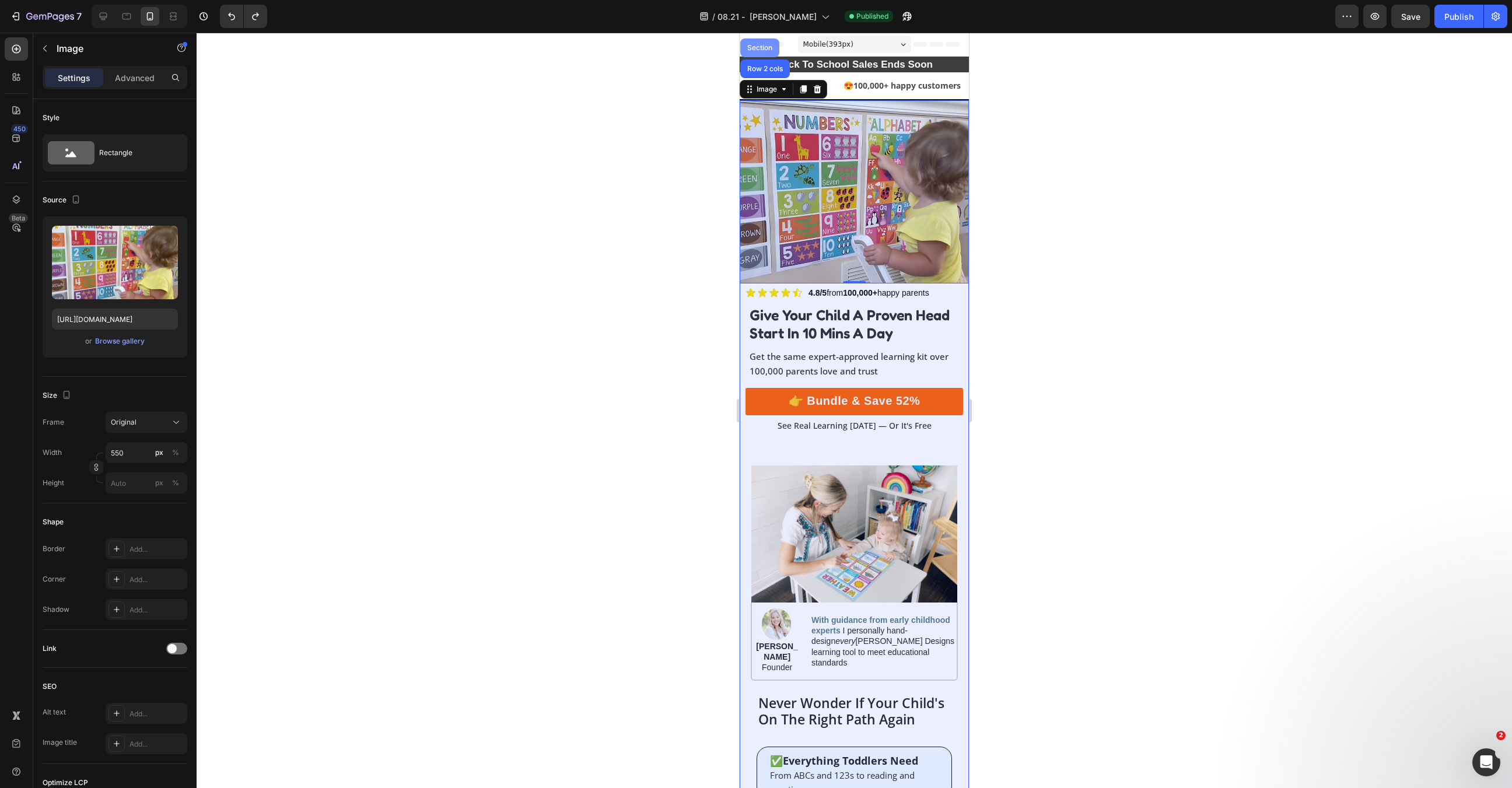
click at [759, 49] on div "Section" at bounding box center [759, 47] width 30 height 7
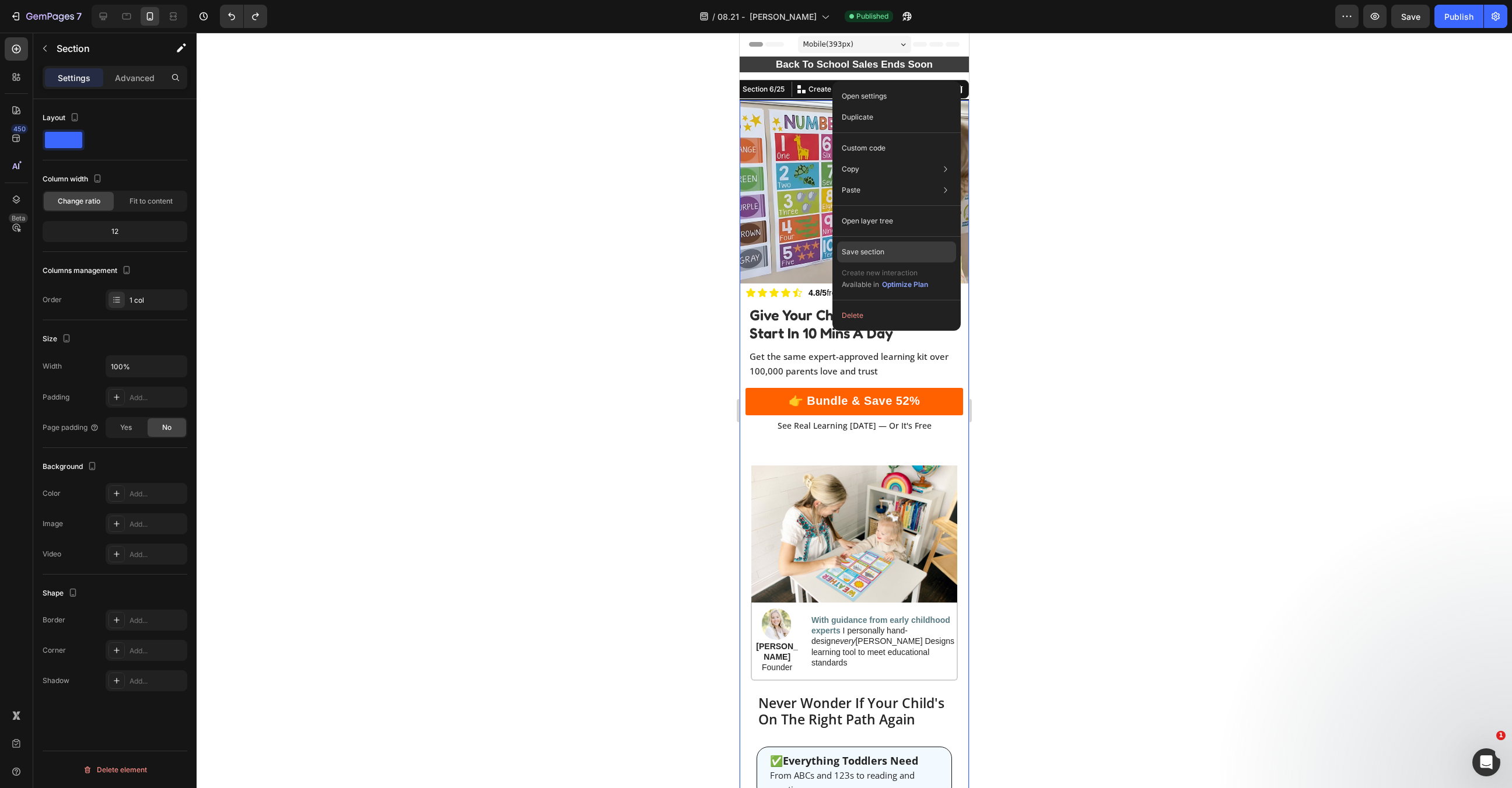
click at [0, 0] on div "Save section" at bounding box center [0, 0] width 0 height 0
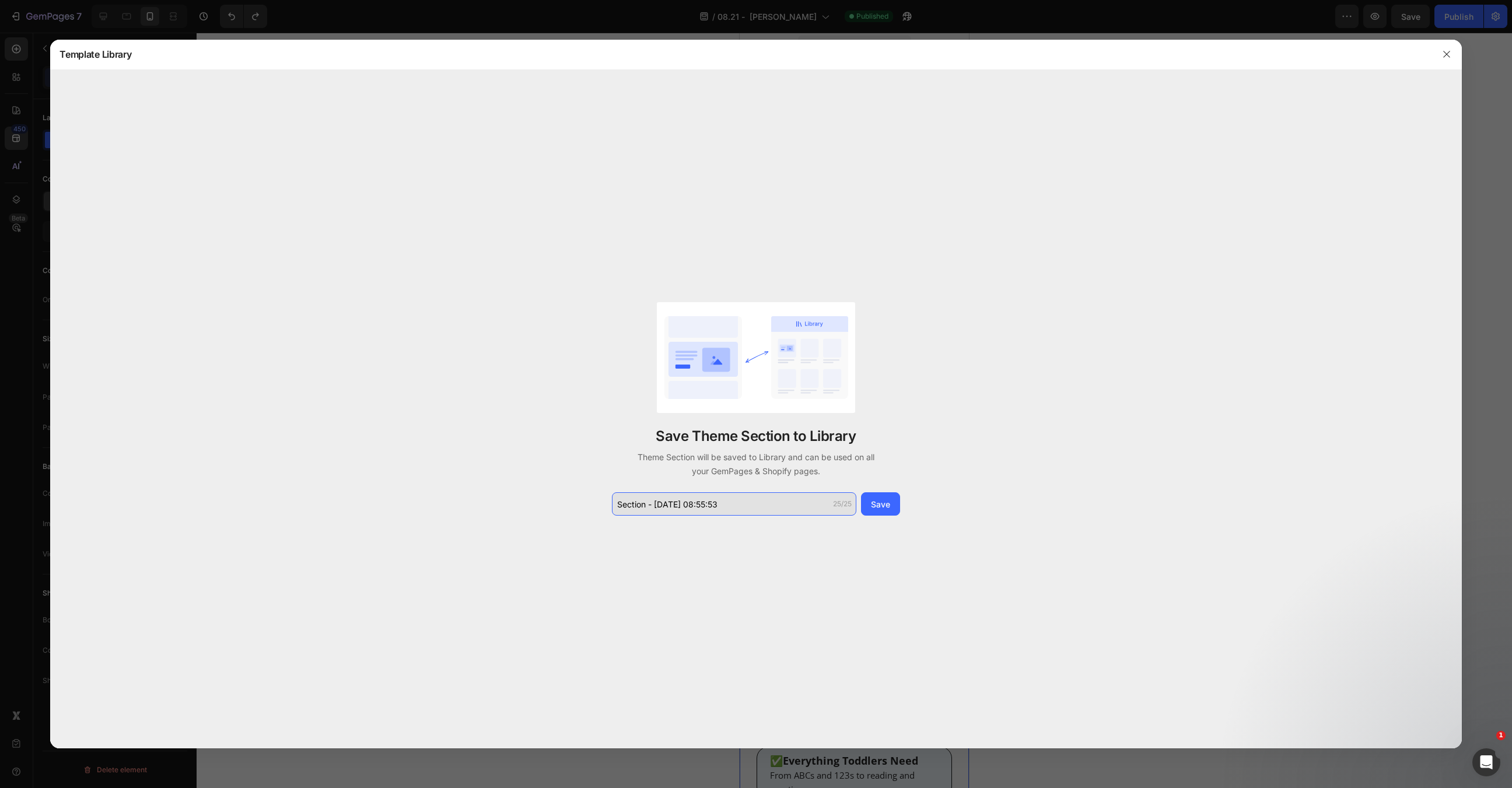
click at [723, 502] on input "Section - [DATE] 08:55:53" at bounding box center [734, 504] width 244 height 23
type input "main section"
click at [888, 500] on div "Save" at bounding box center [880, 504] width 19 height 13
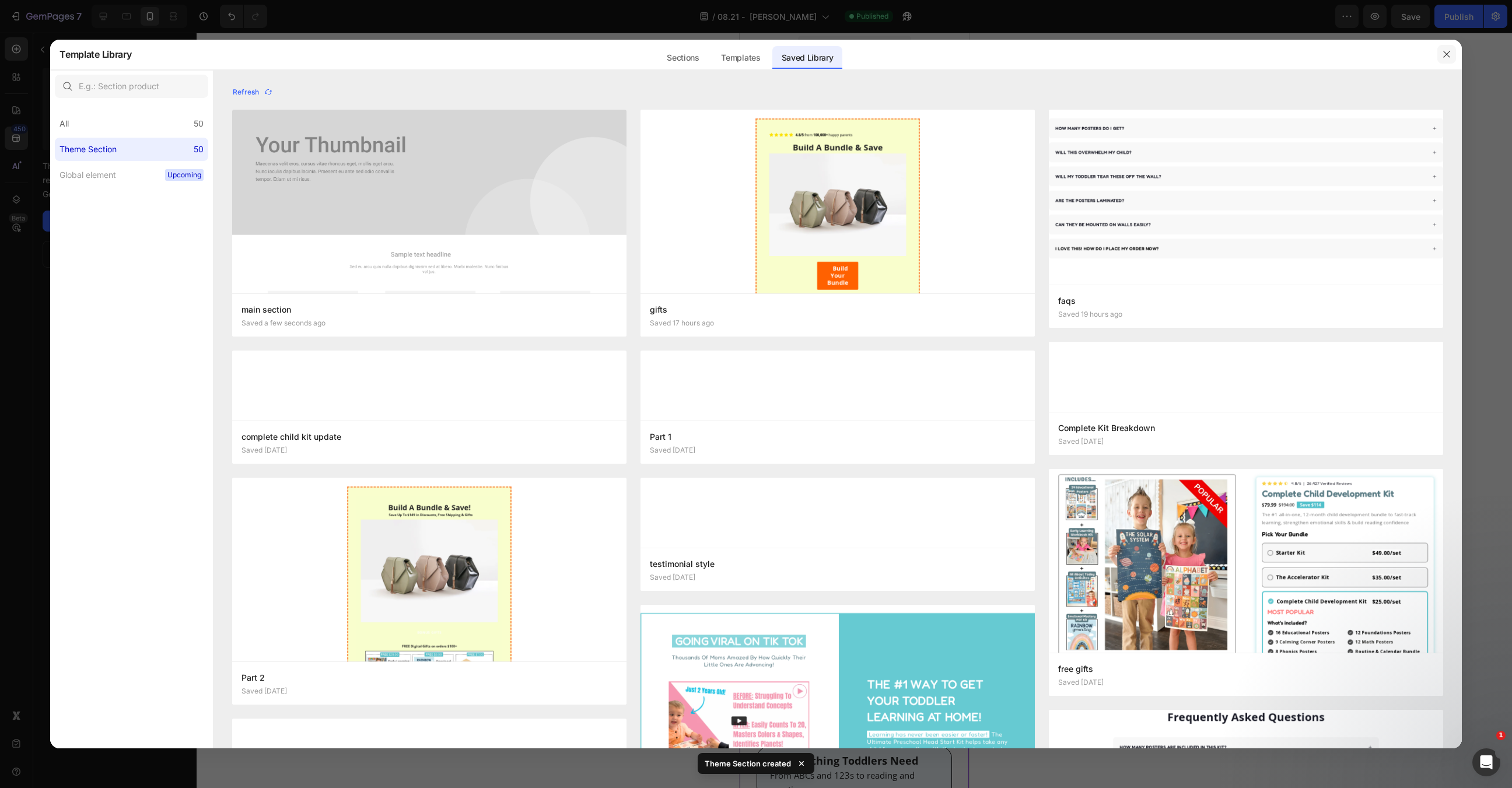
click at [1444, 53] on icon "button" at bounding box center [1446, 54] width 10 height 10
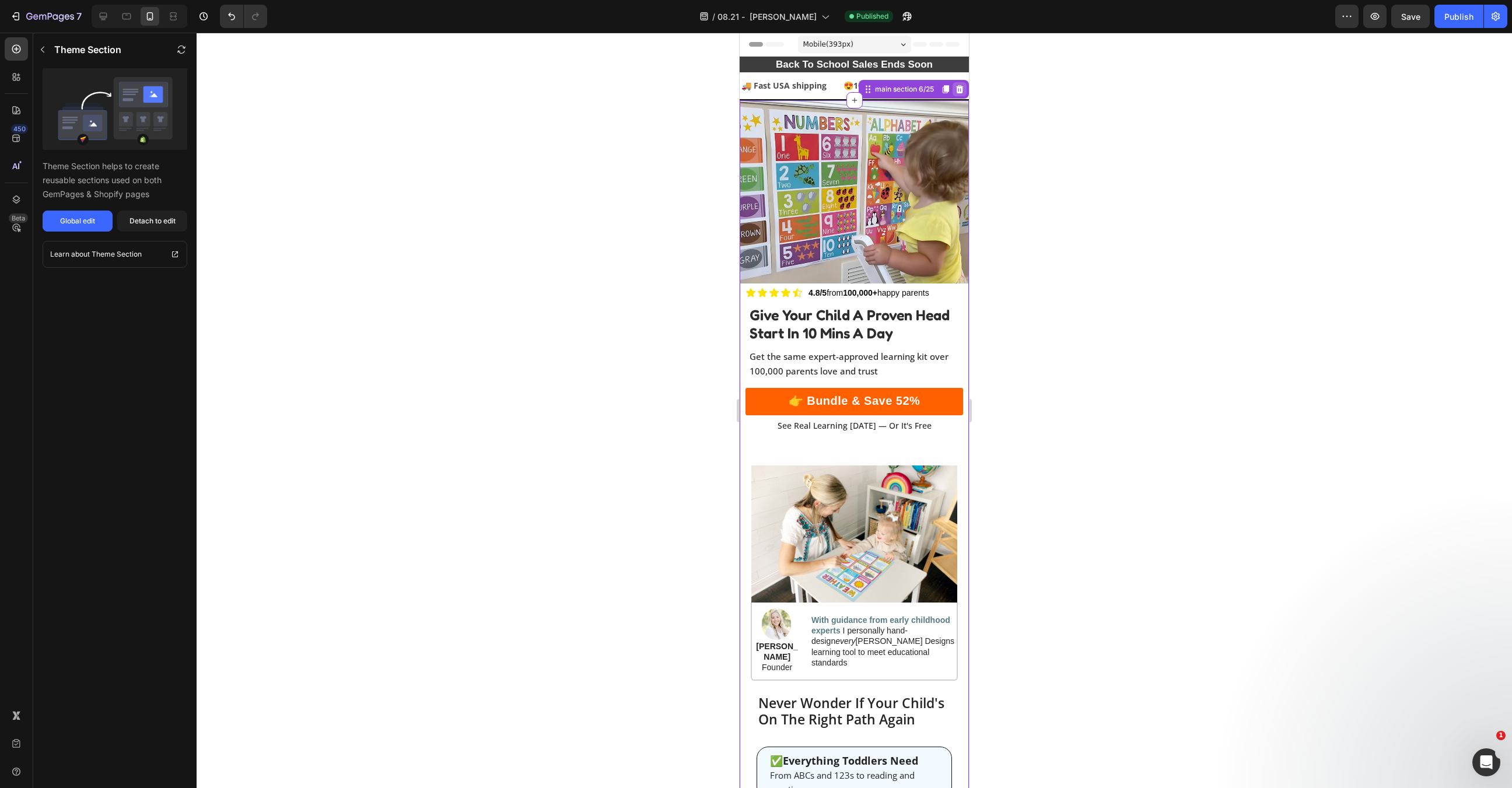
click at [958, 91] on icon at bounding box center [959, 89] width 8 height 8
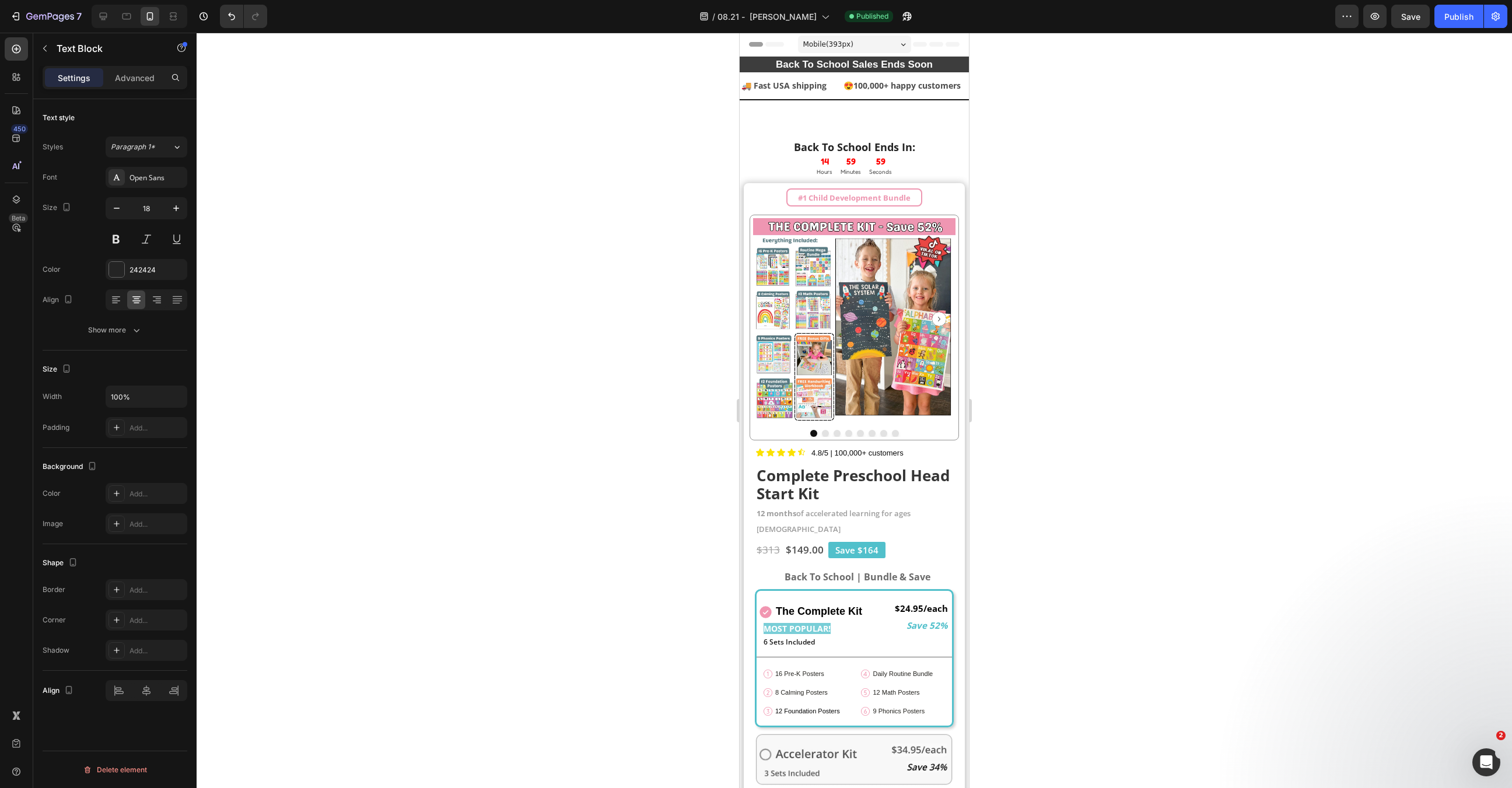
click at [851, 140] on div "Back To School Ends In:" at bounding box center [853, 148] width 221 height 15
click at [145, 77] on p "Advanced" at bounding box center [134, 77] width 40 height 13
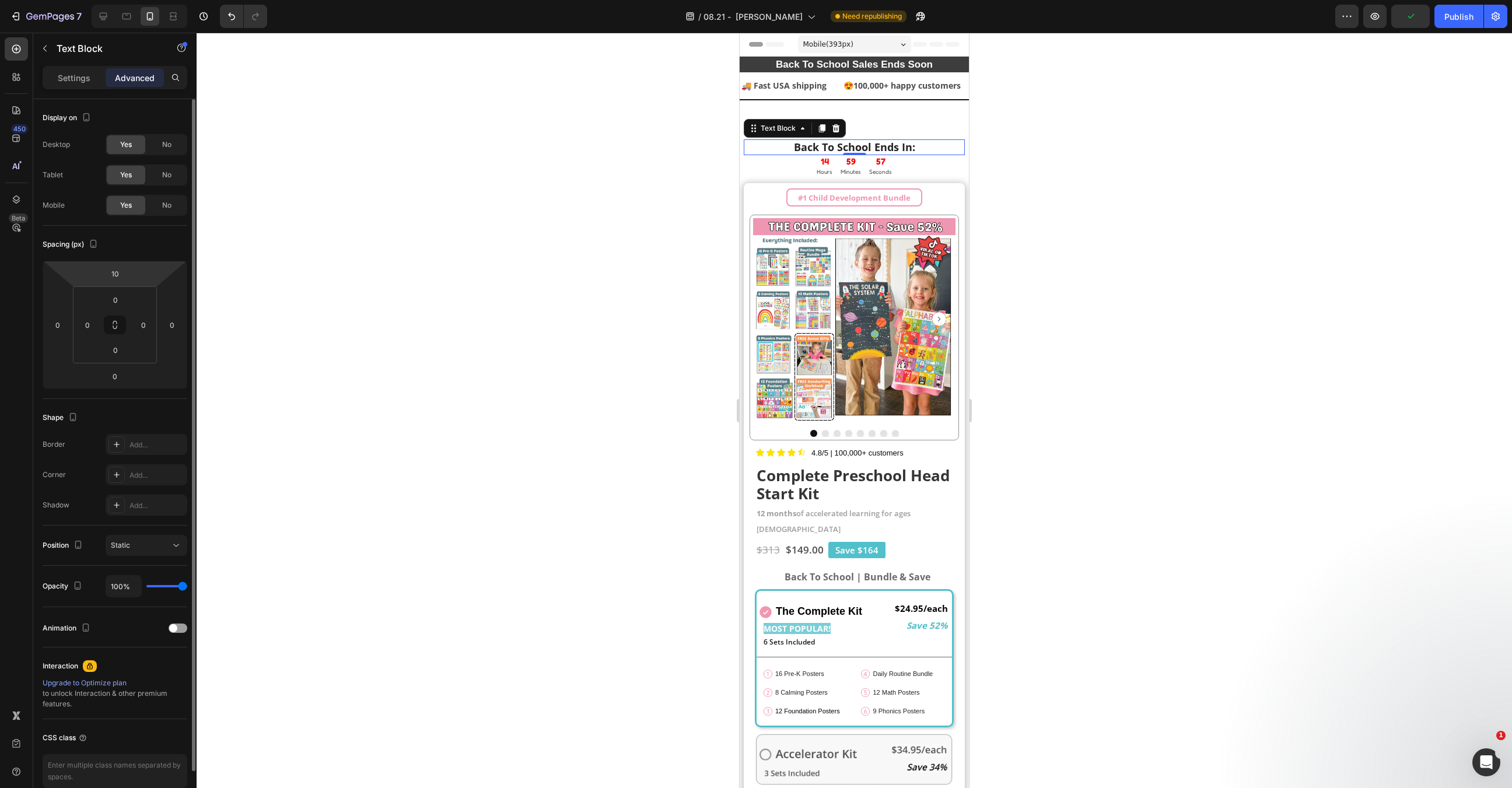
click at [122, 0] on html "7 Version history / 08.21 - Max AOV Need republishing Preview Publish 450 Beta …" at bounding box center [756, 0] width 1512 height 0
click at [115, 266] on input "10" at bounding box center [115, 274] width 23 height 17
type input "0"
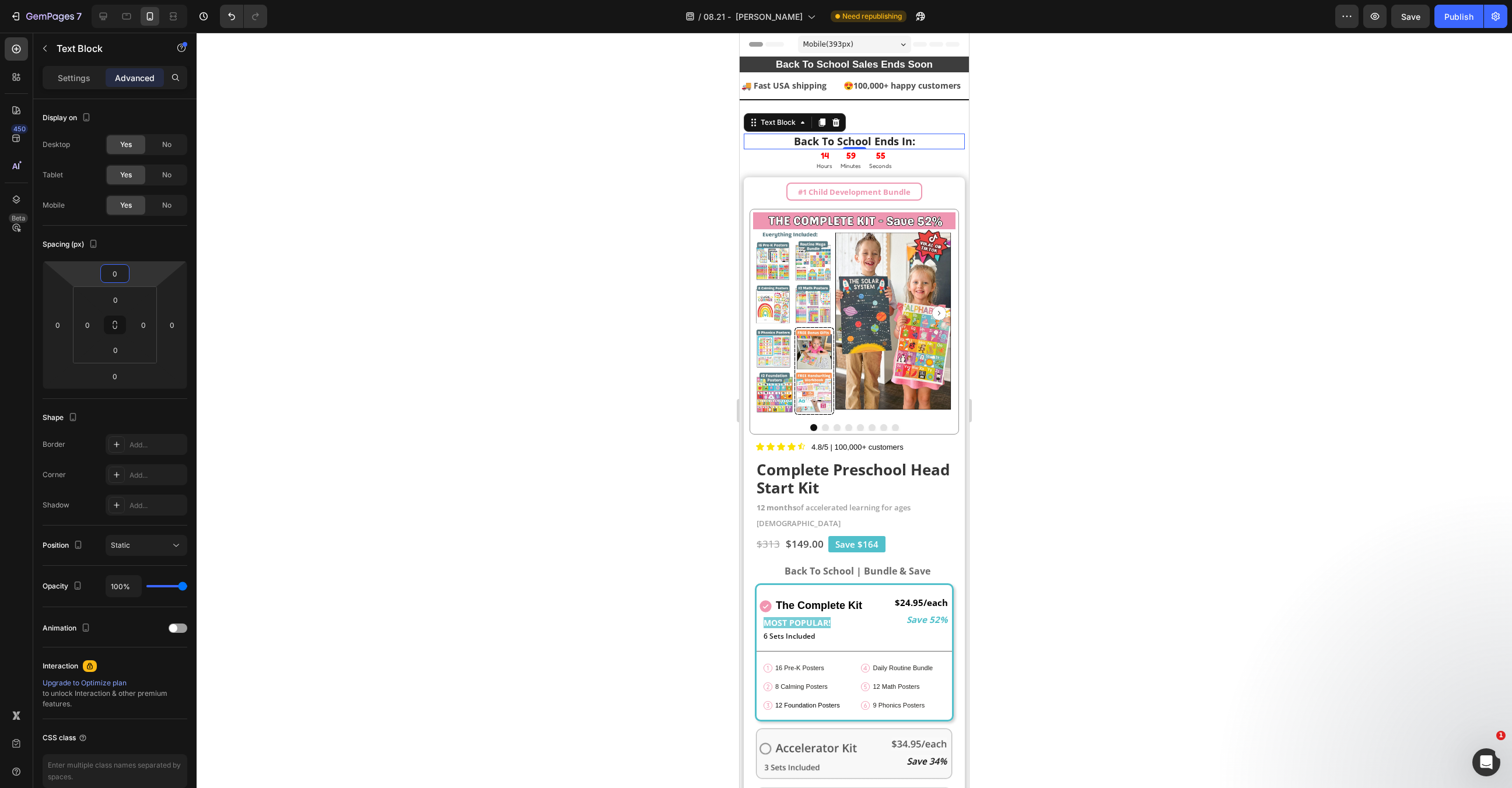
click at [571, 250] on div at bounding box center [854, 410] width 1315 height 755
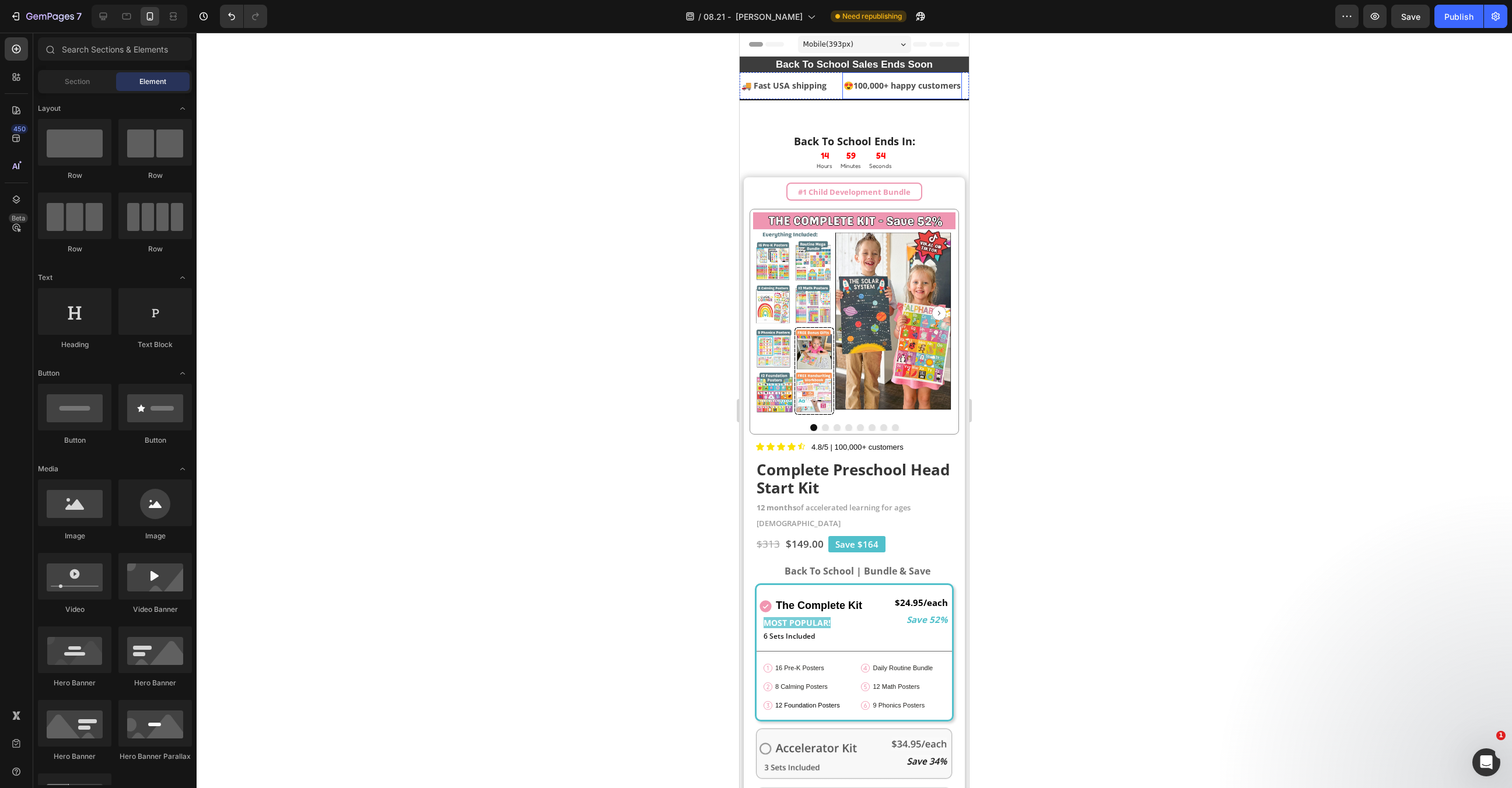
click at [886, 96] on div "😍 100,000+ happy customers Text Block" at bounding box center [902, 85] width 120 height 26
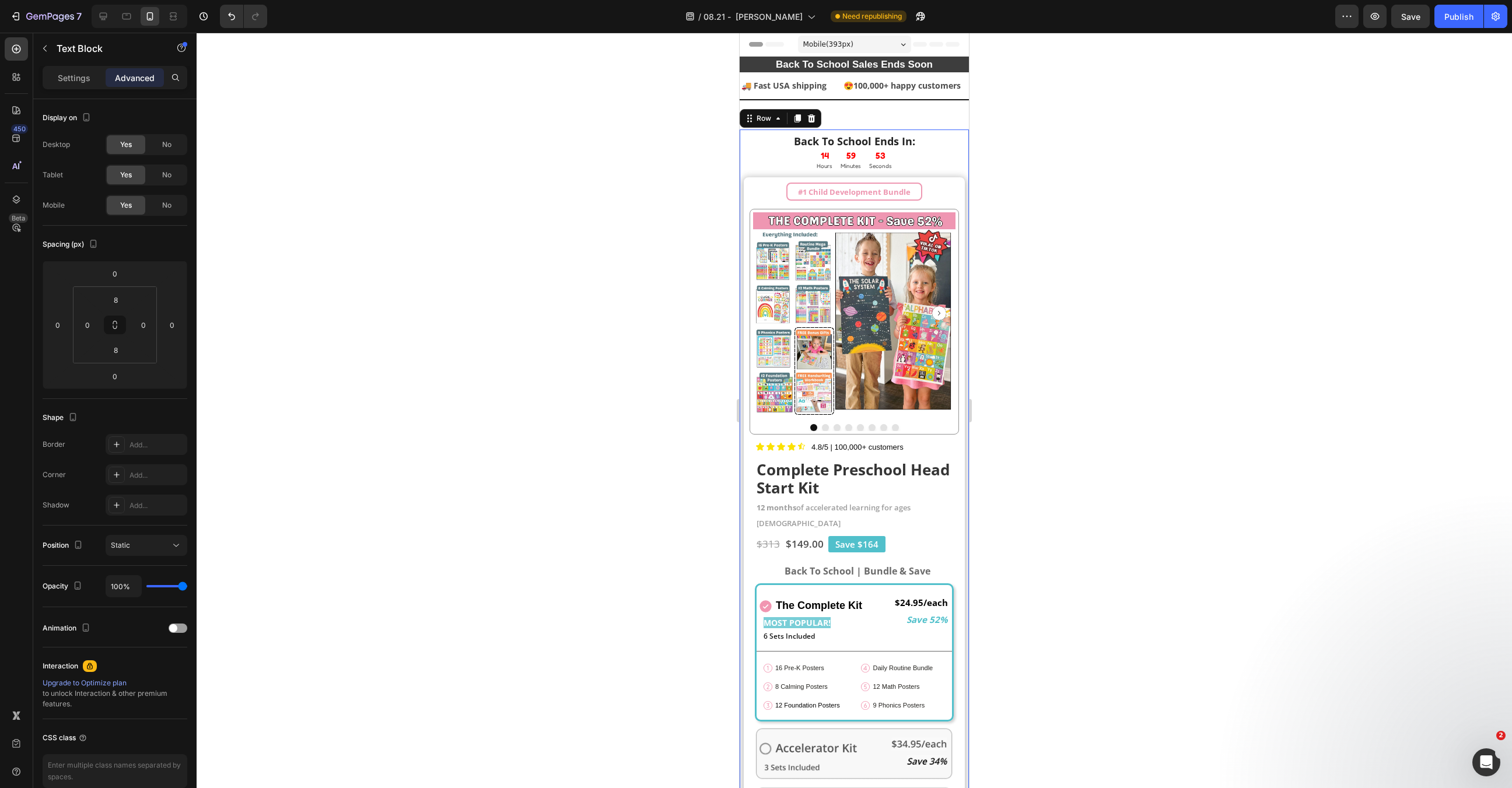
click at [840, 132] on div "Back To School Ends In: Text Block 14 Hours 59 Minutes 53 Seconds Countdown Tim…" at bounding box center [854, 658] width 230 height 1058
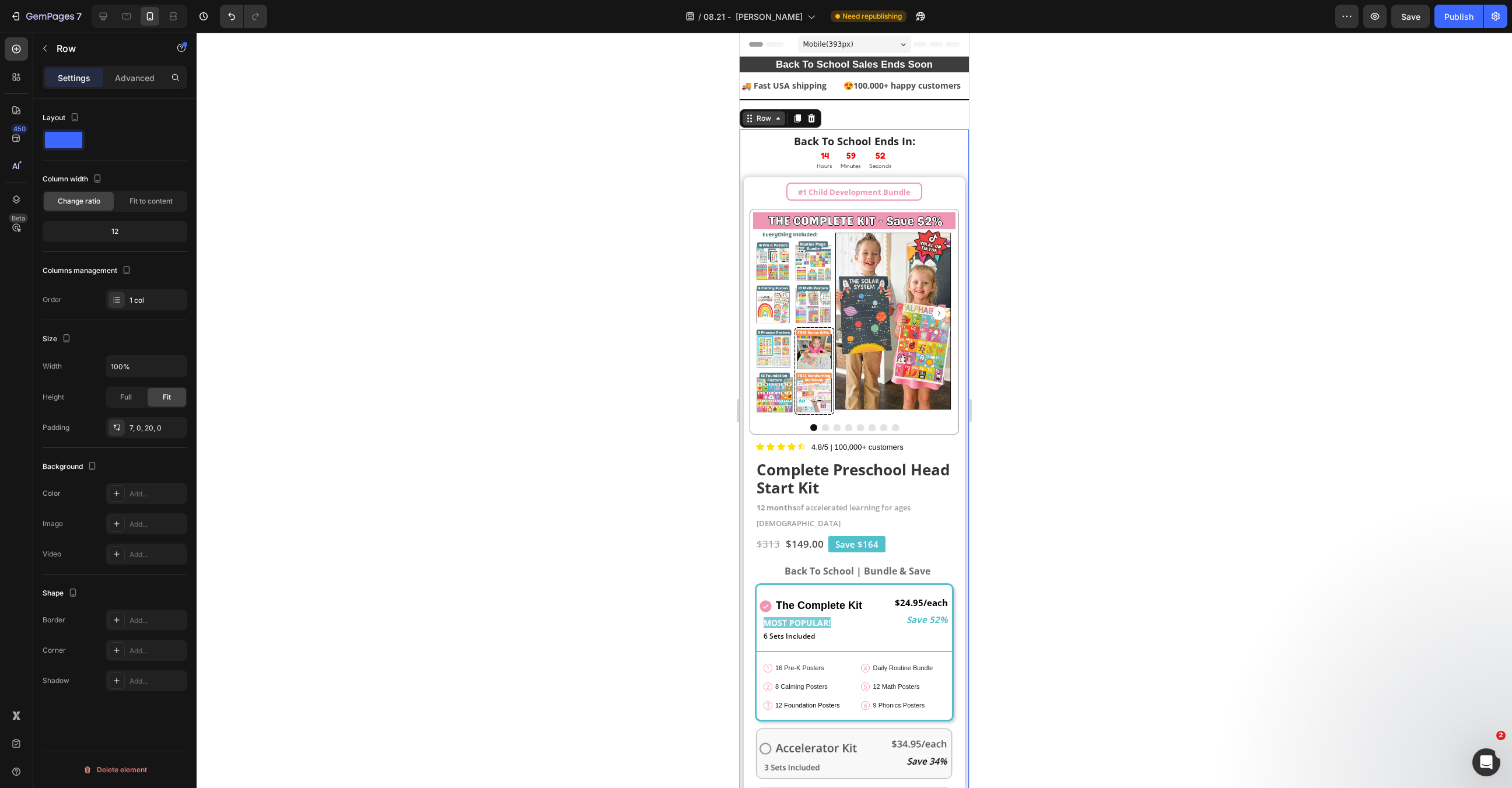
click at [768, 123] on div "Row" at bounding box center [764, 119] width 42 height 14
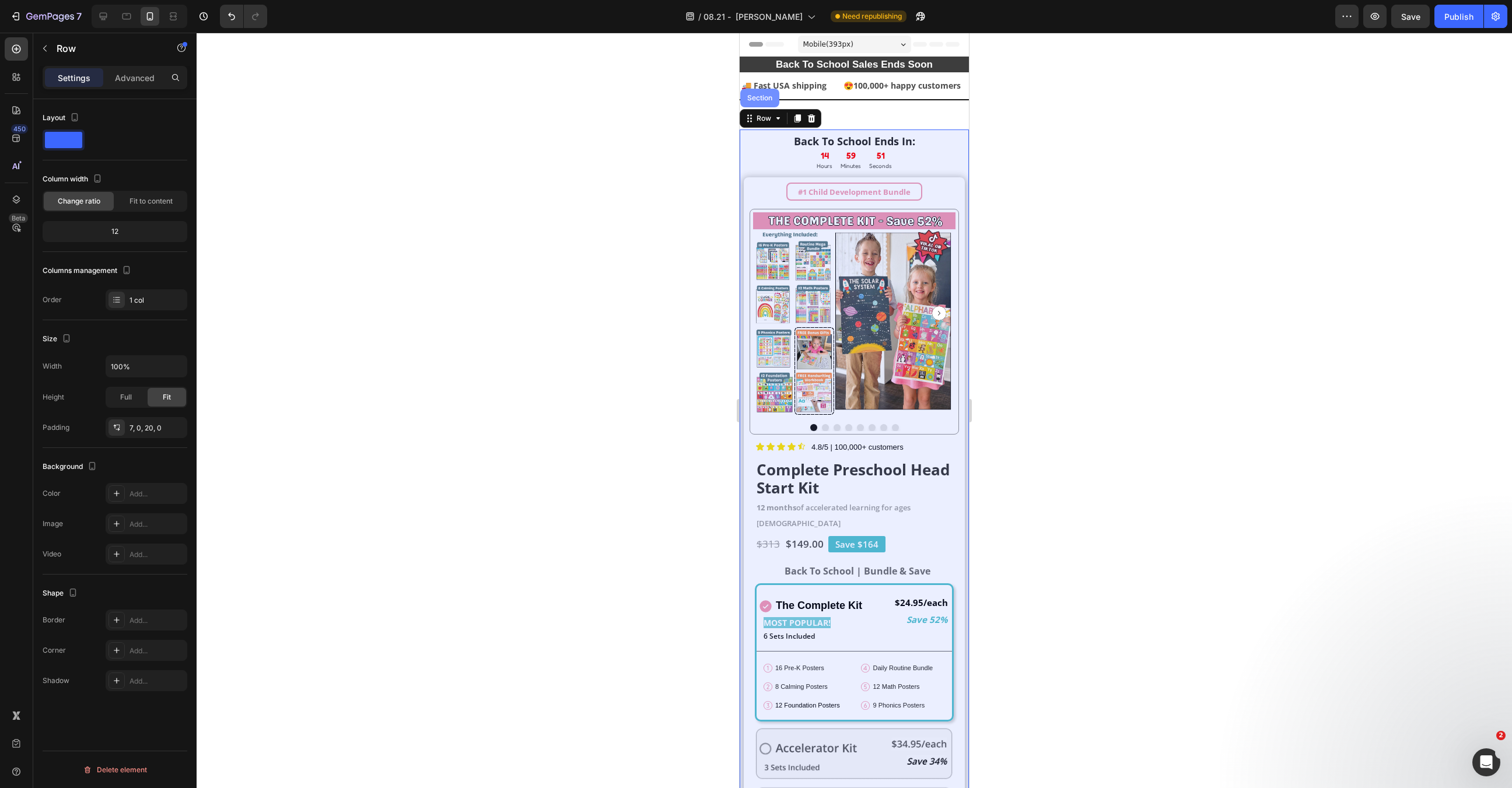
click at [761, 96] on div "Section" at bounding box center [759, 97] width 30 height 7
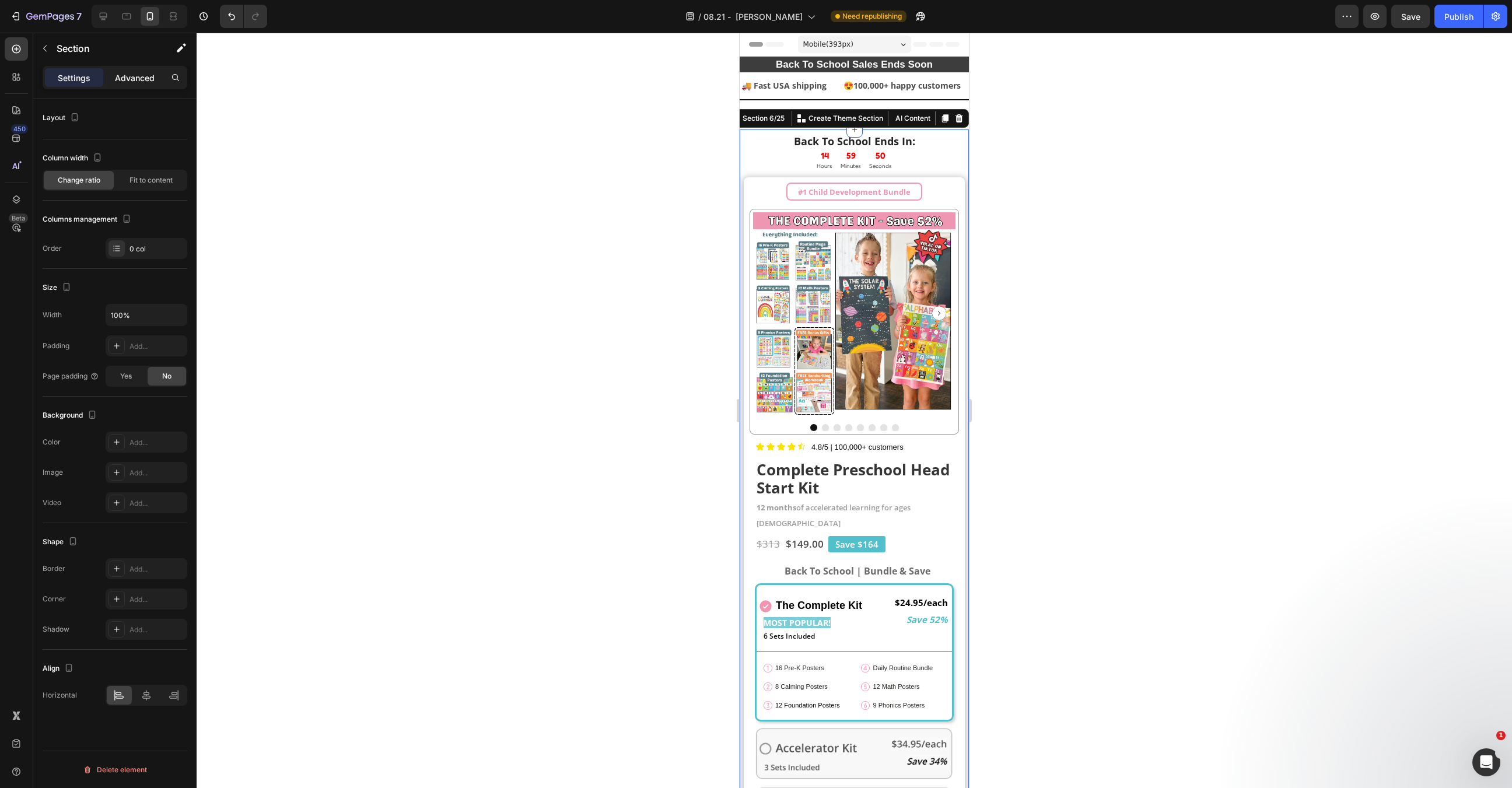
click at [145, 74] on p "Advanced" at bounding box center [134, 77] width 40 height 13
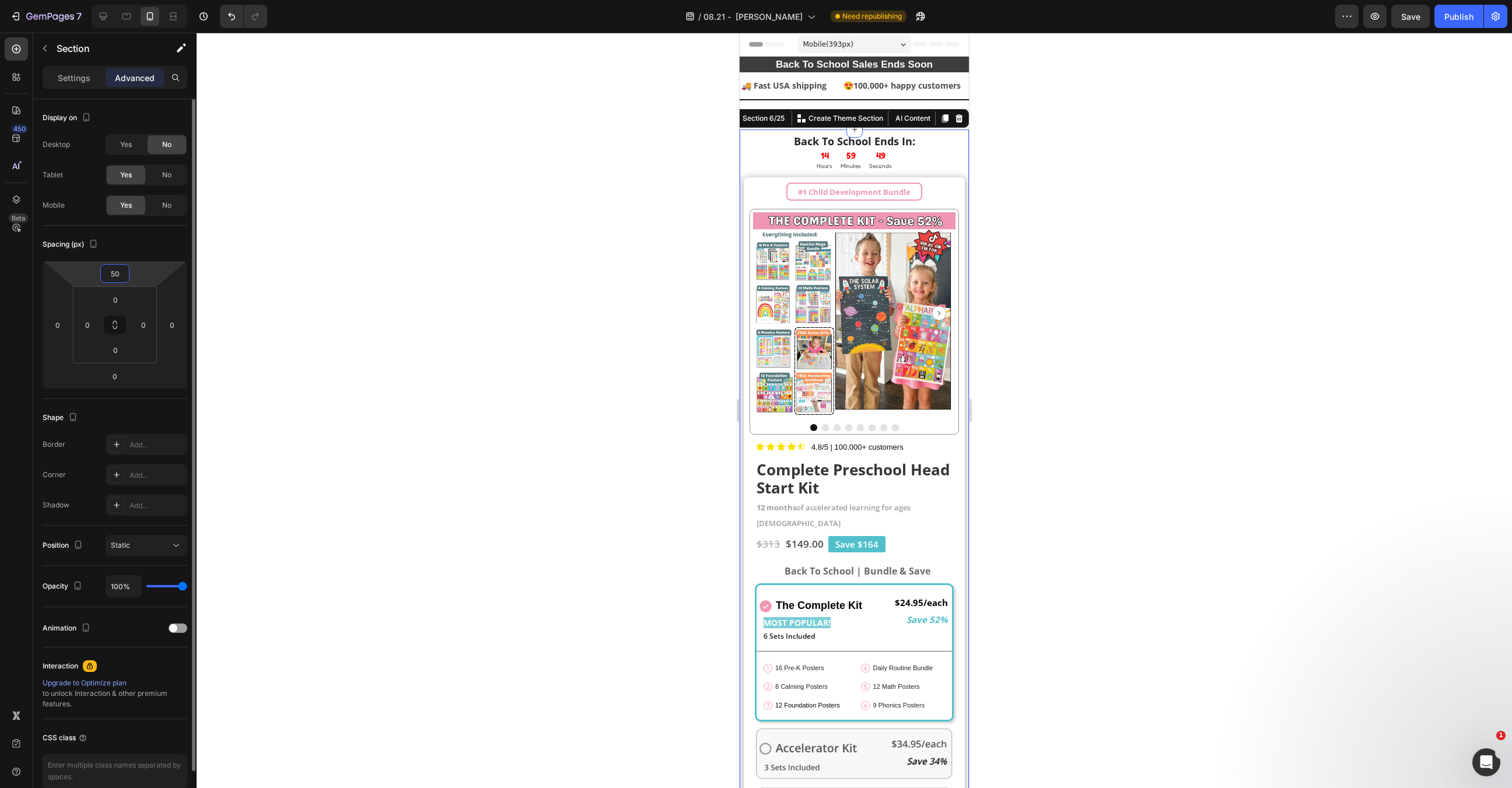
click at [111, 265] on input "50" at bounding box center [115, 274] width 23 height 17
type input "0"
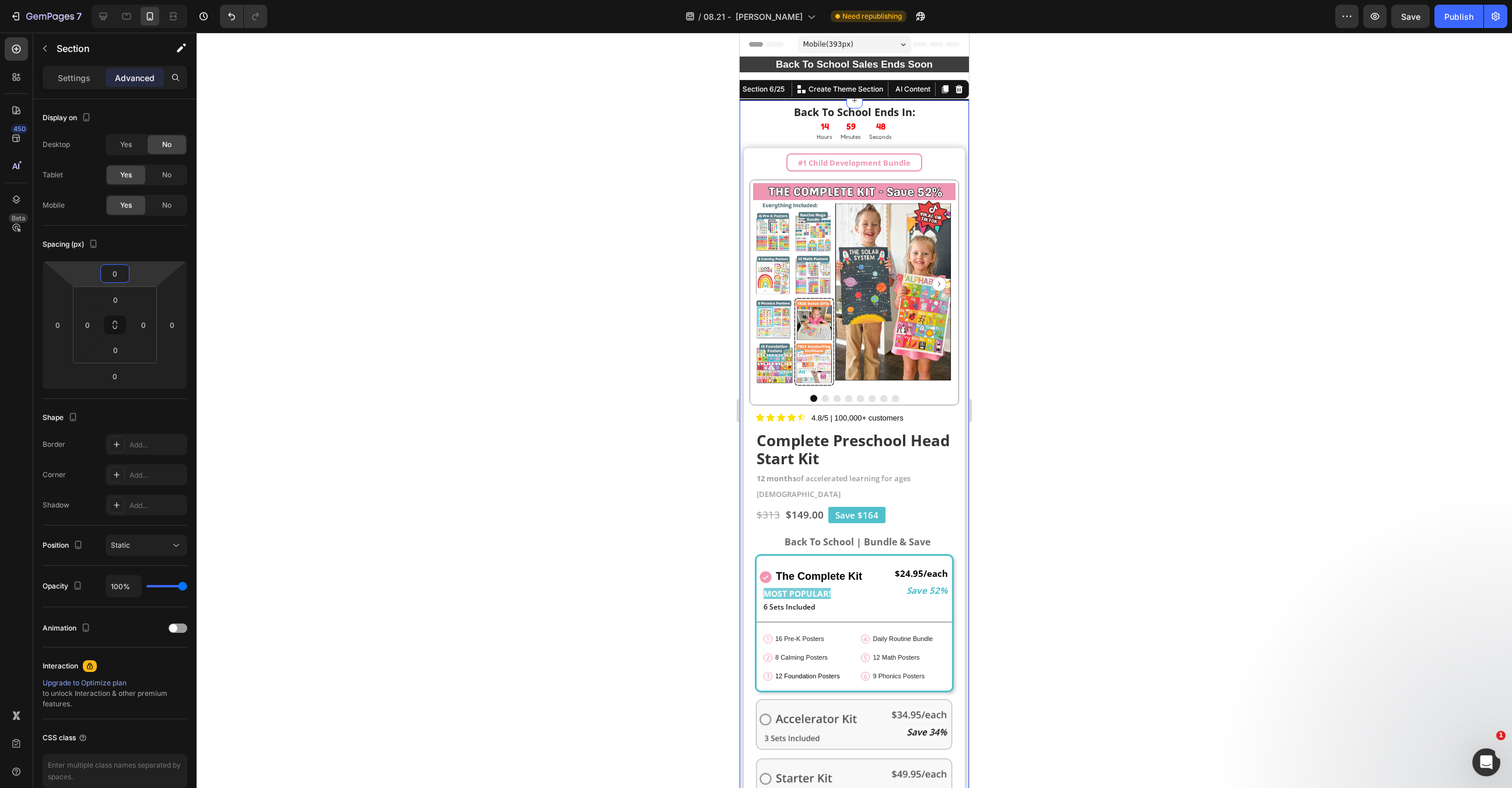
click at [474, 263] on div at bounding box center [854, 410] width 1315 height 755
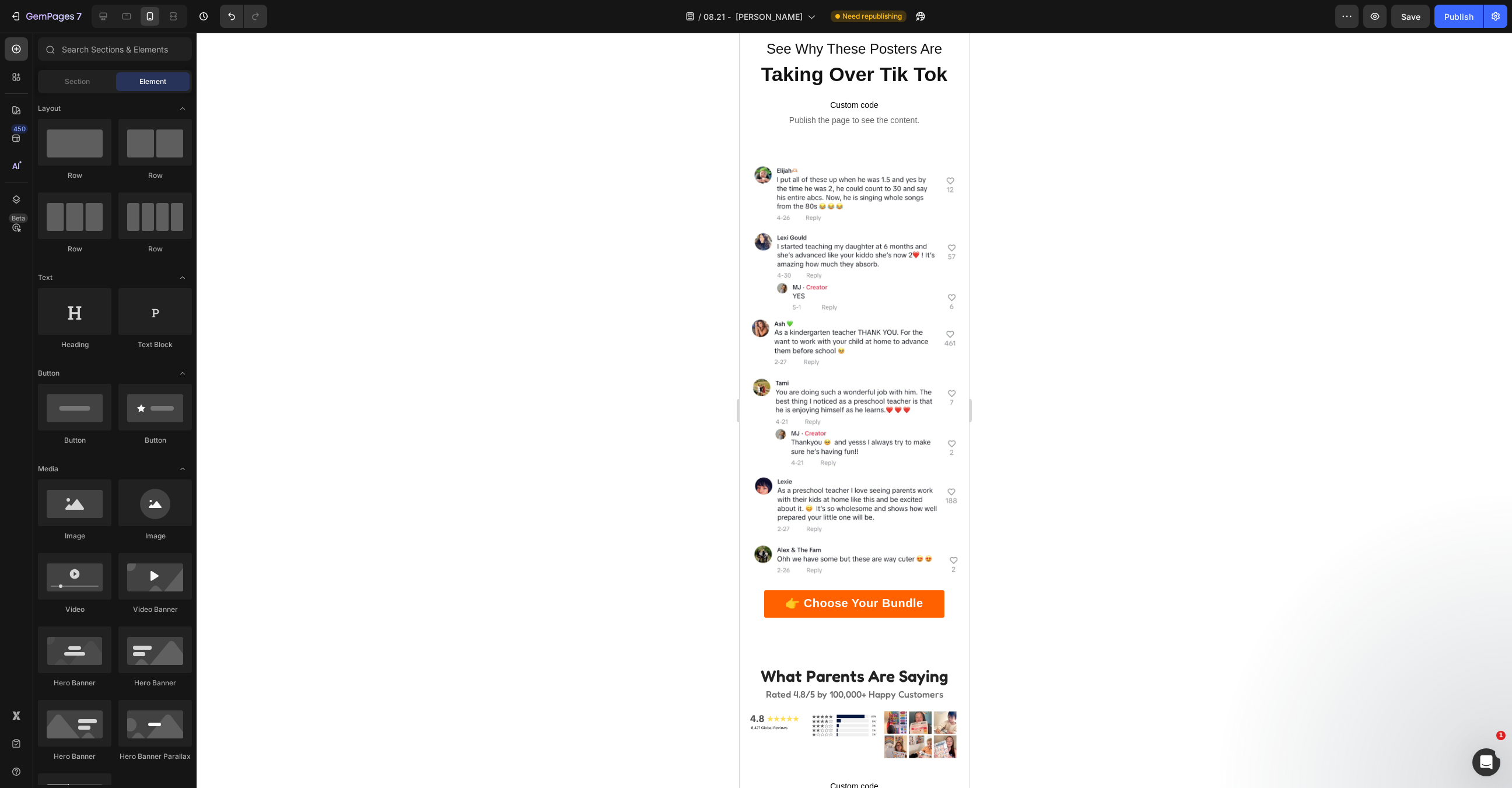
scroll to position [3182, 0]
click at [1460, 24] on button "Publish" at bounding box center [1458, 16] width 49 height 23
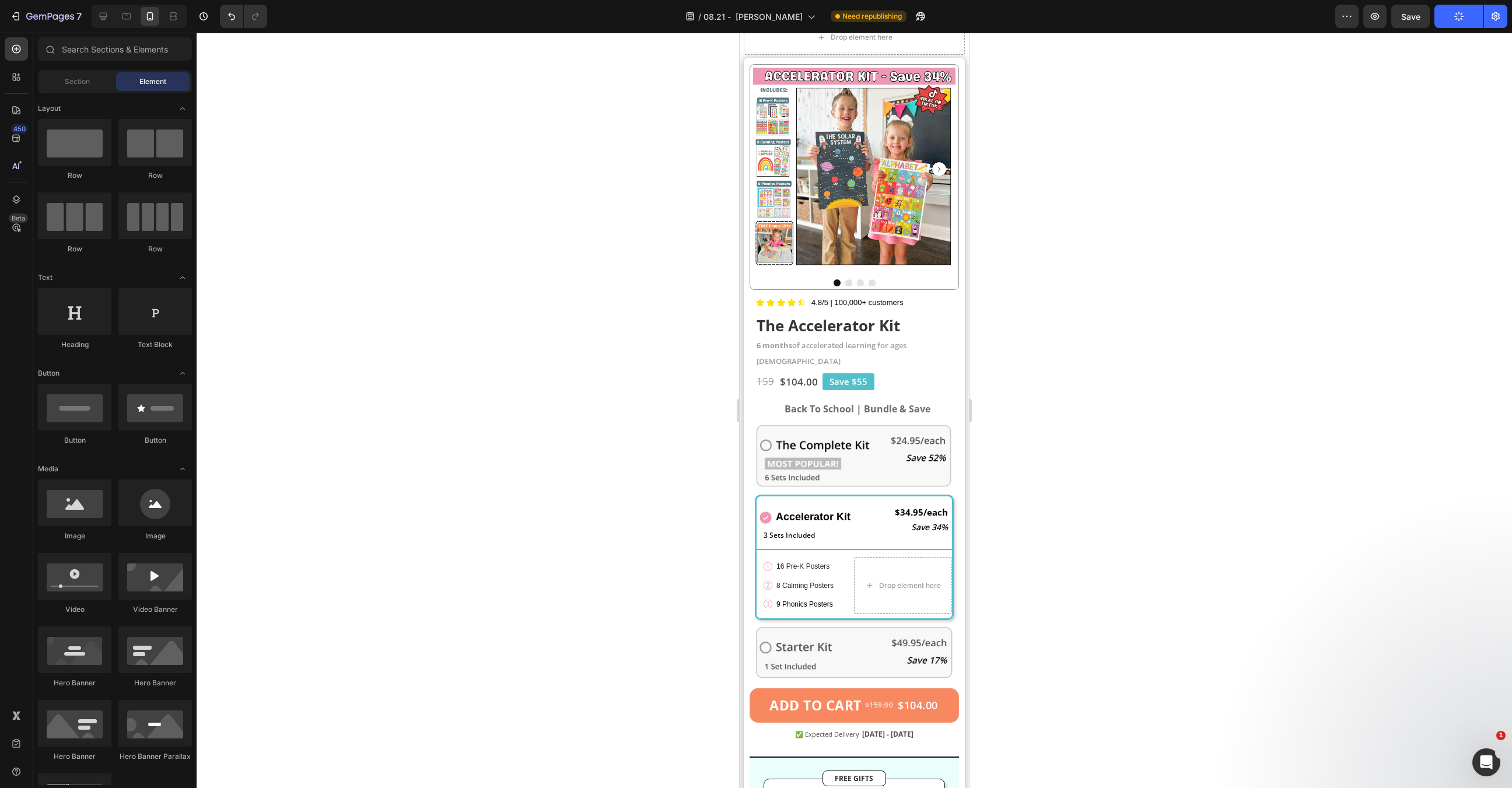
scroll to position [0, 0]
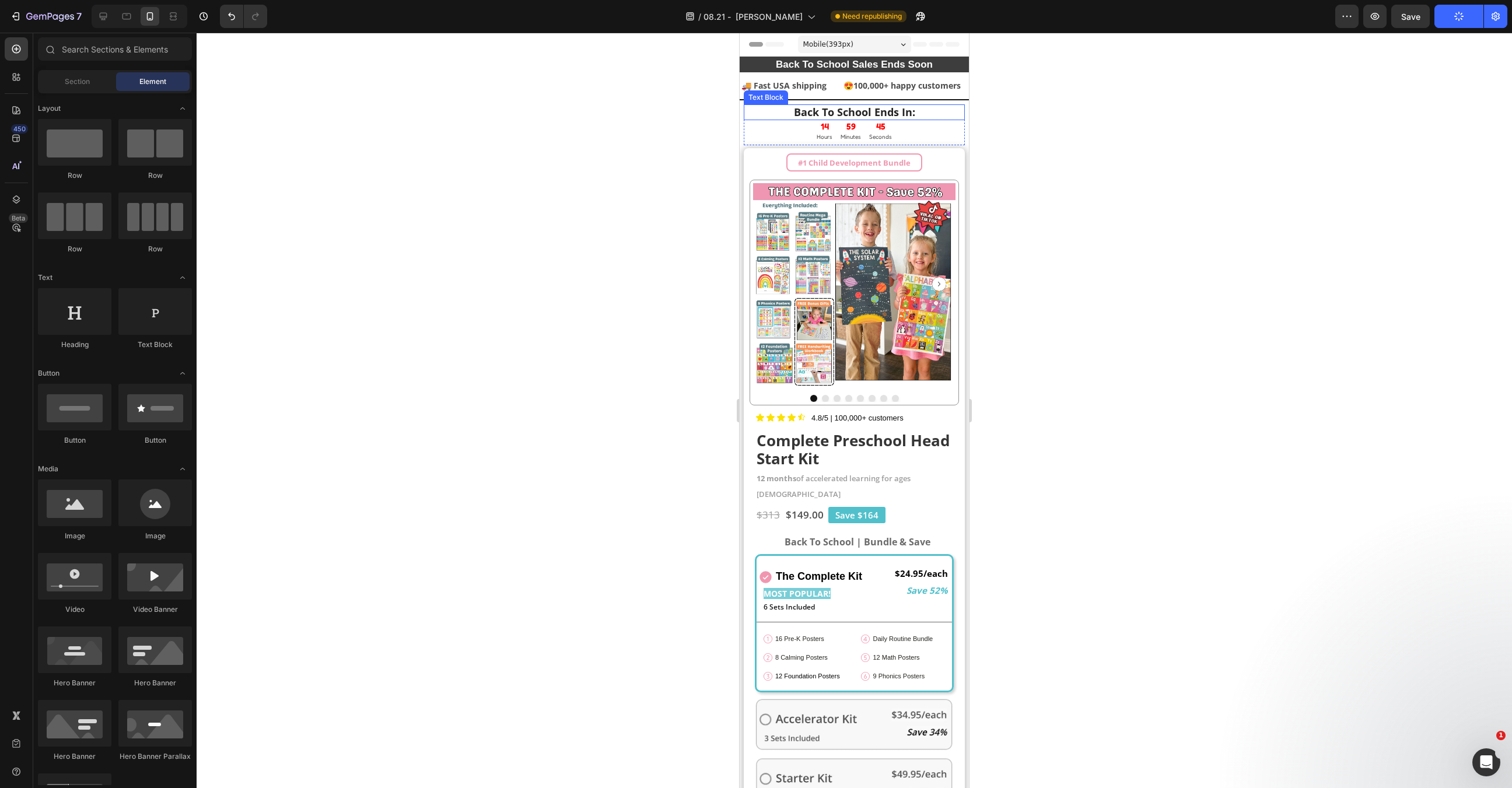
click at [896, 111] on strong "Back To School Ends In:" at bounding box center [854, 112] width 122 height 14
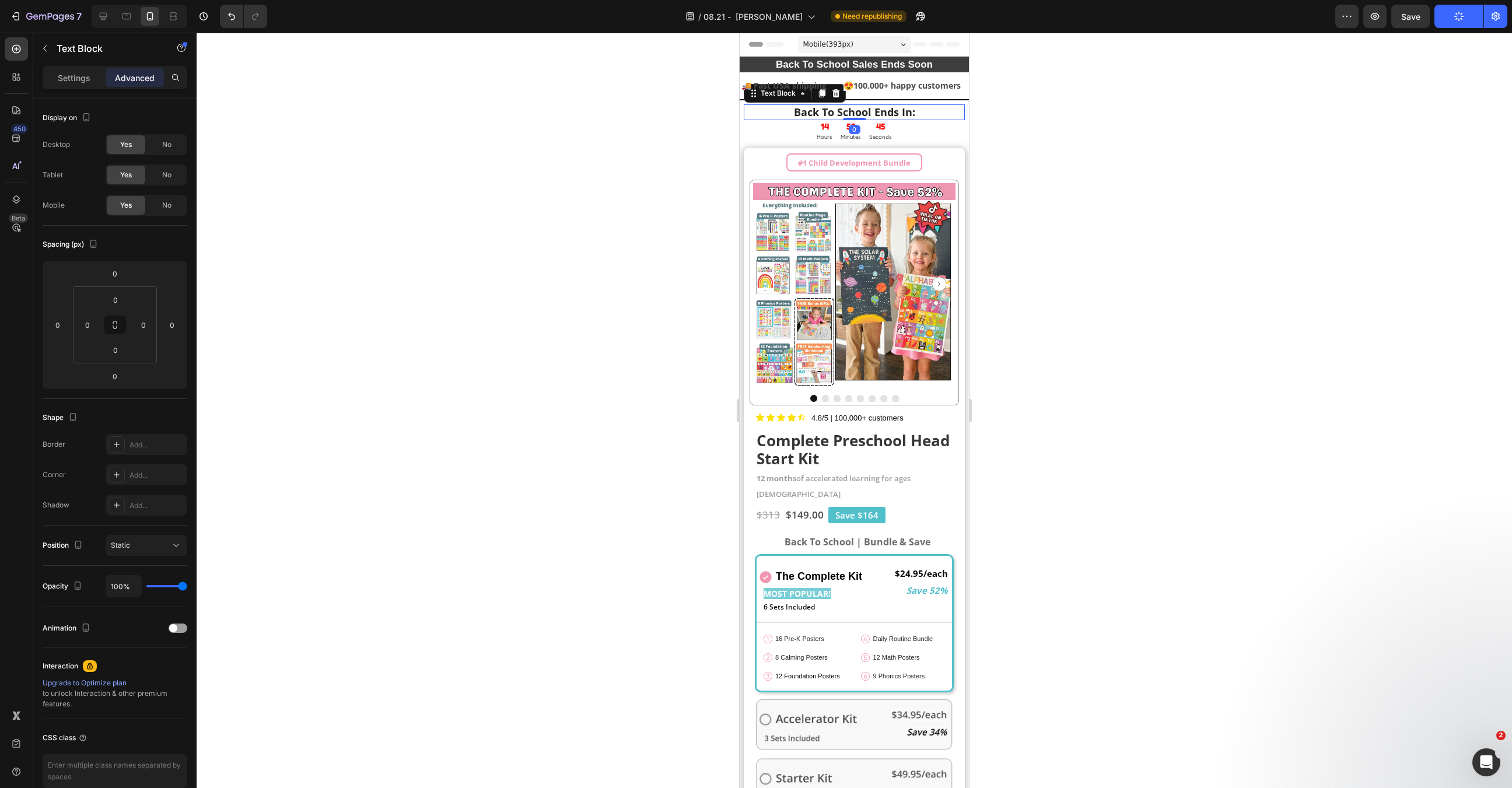
click at [896, 111] on strong "Back To School Ends In:" at bounding box center [854, 112] width 122 height 14
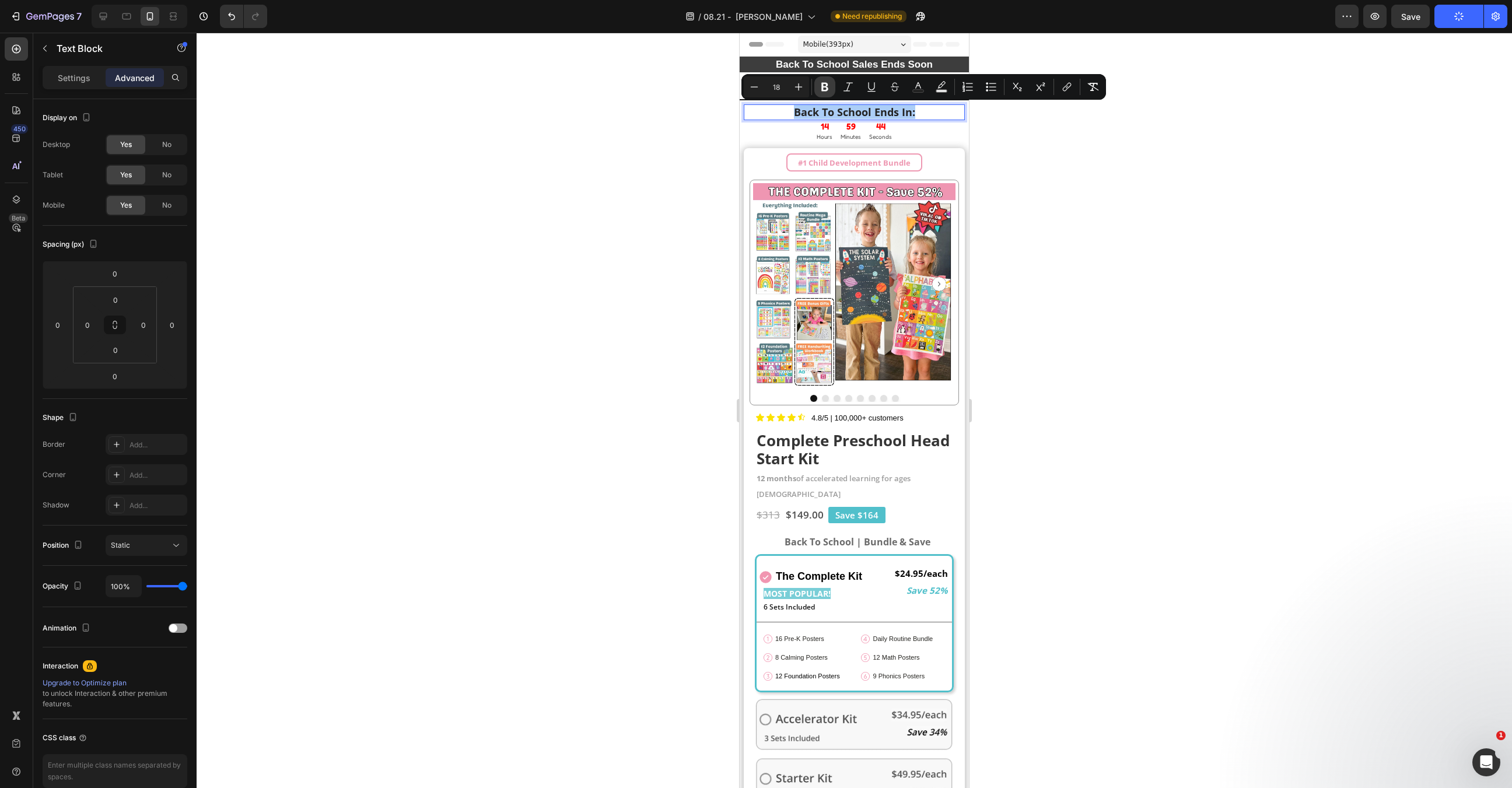
click at [824, 90] on icon "Editor contextual toolbar" at bounding box center [824, 87] width 7 height 9
click at [753, 92] on icon "Editor contextual toolbar" at bounding box center [754, 87] width 12 height 12
type input "16"
click at [648, 134] on div at bounding box center [854, 410] width 1315 height 755
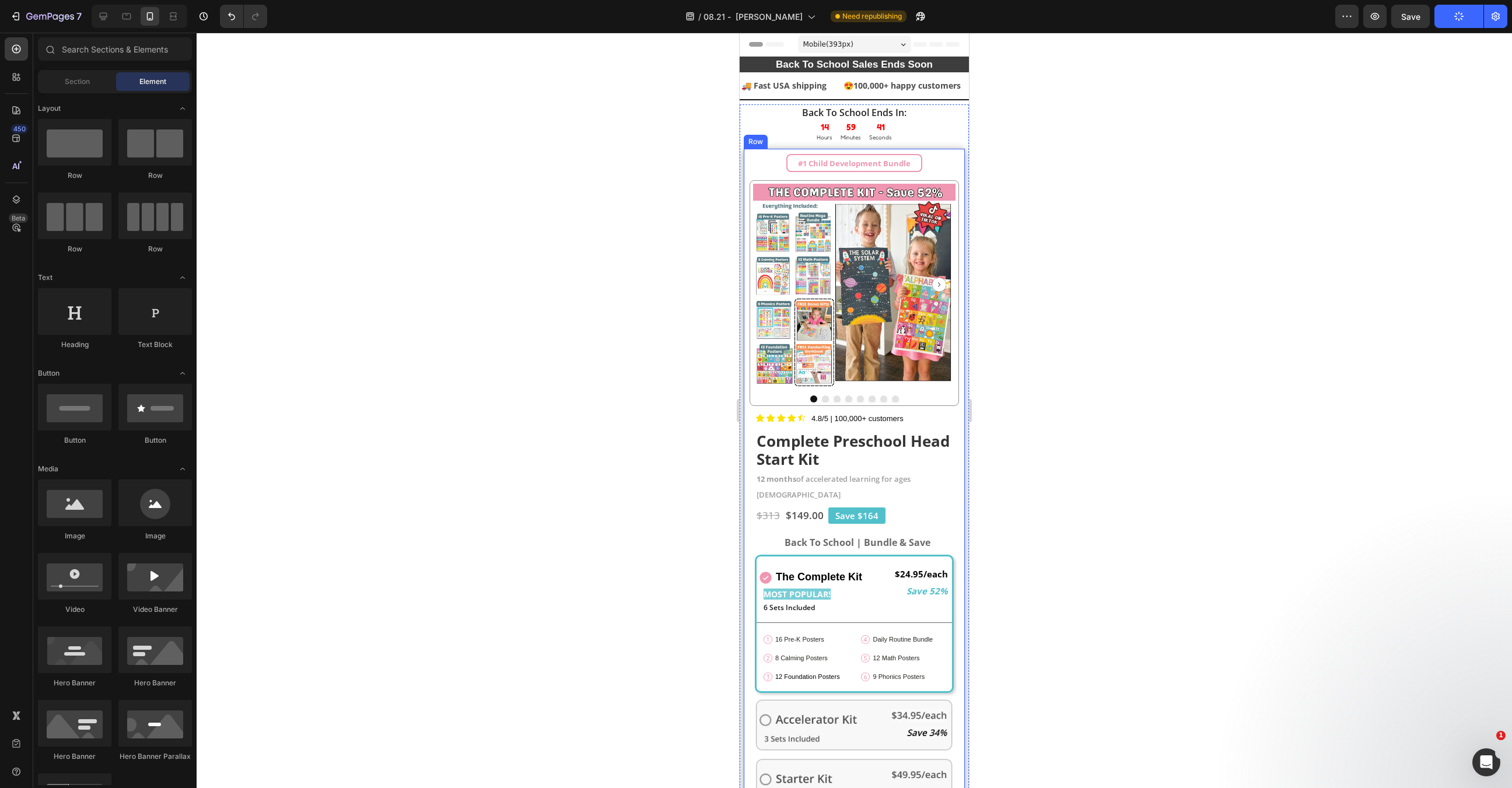
click at [944, 151] on div "#1 Child Development Bundle Heading Product Images Icon Icon Icon Icon Icon Ico…" at bounding box center [853, 641] width 209 height 980
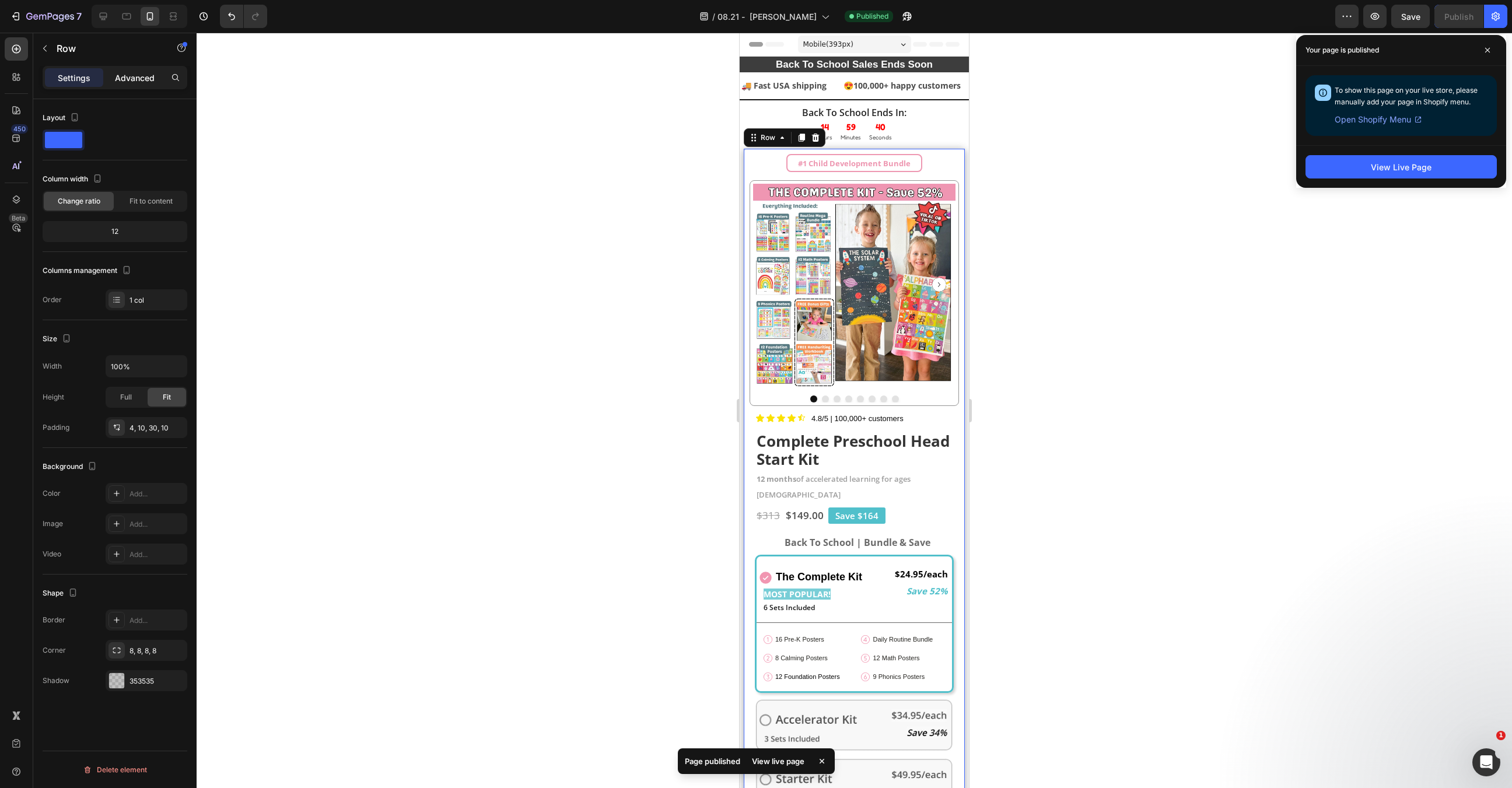
click at [126, 68] on div "Settings Advanced" at bounding box center [115, 77] width 145 height 23
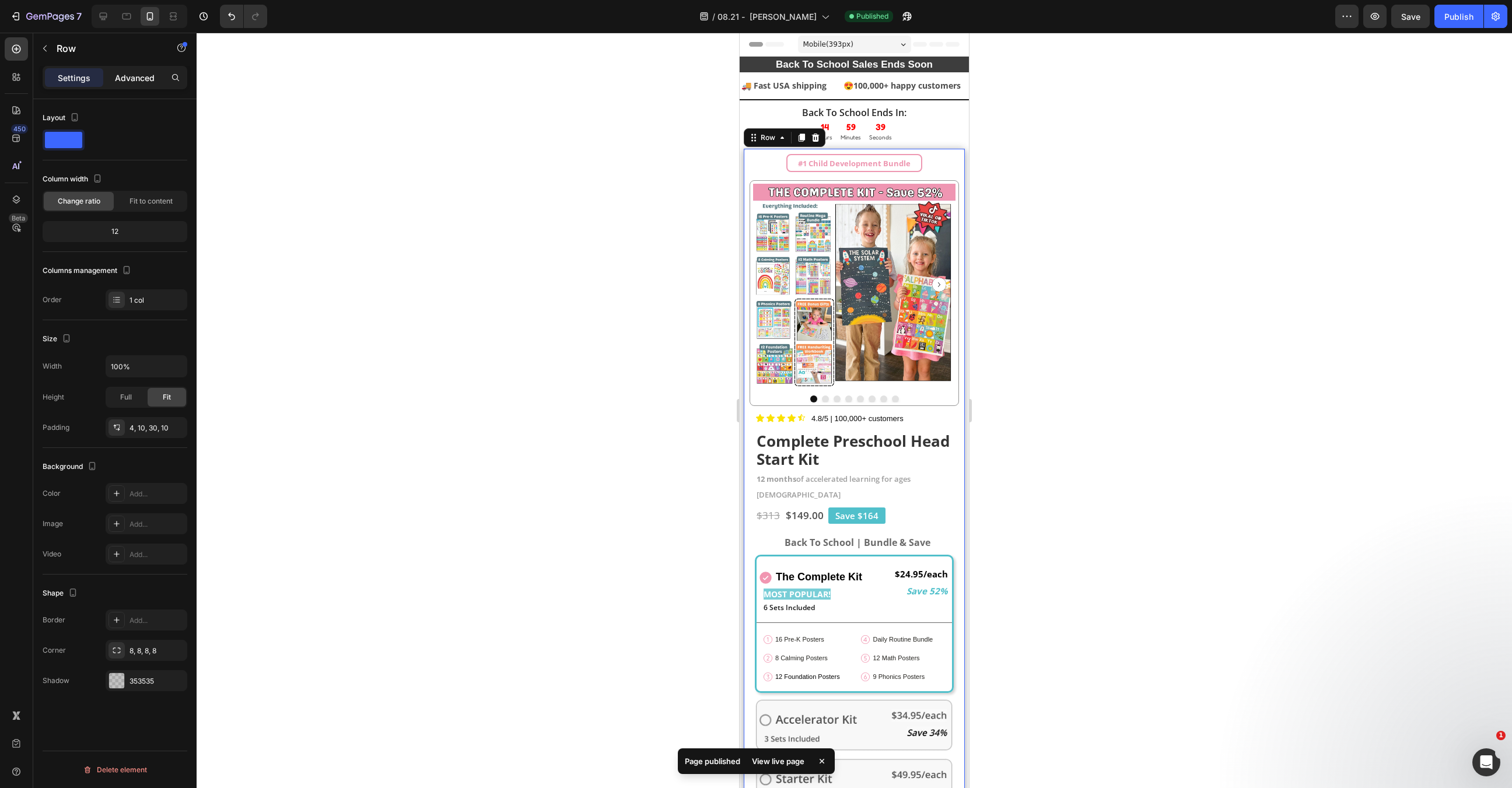
click at [126, 82] on p "Advanced" at bounding box center [134, 77] width 40 height 13
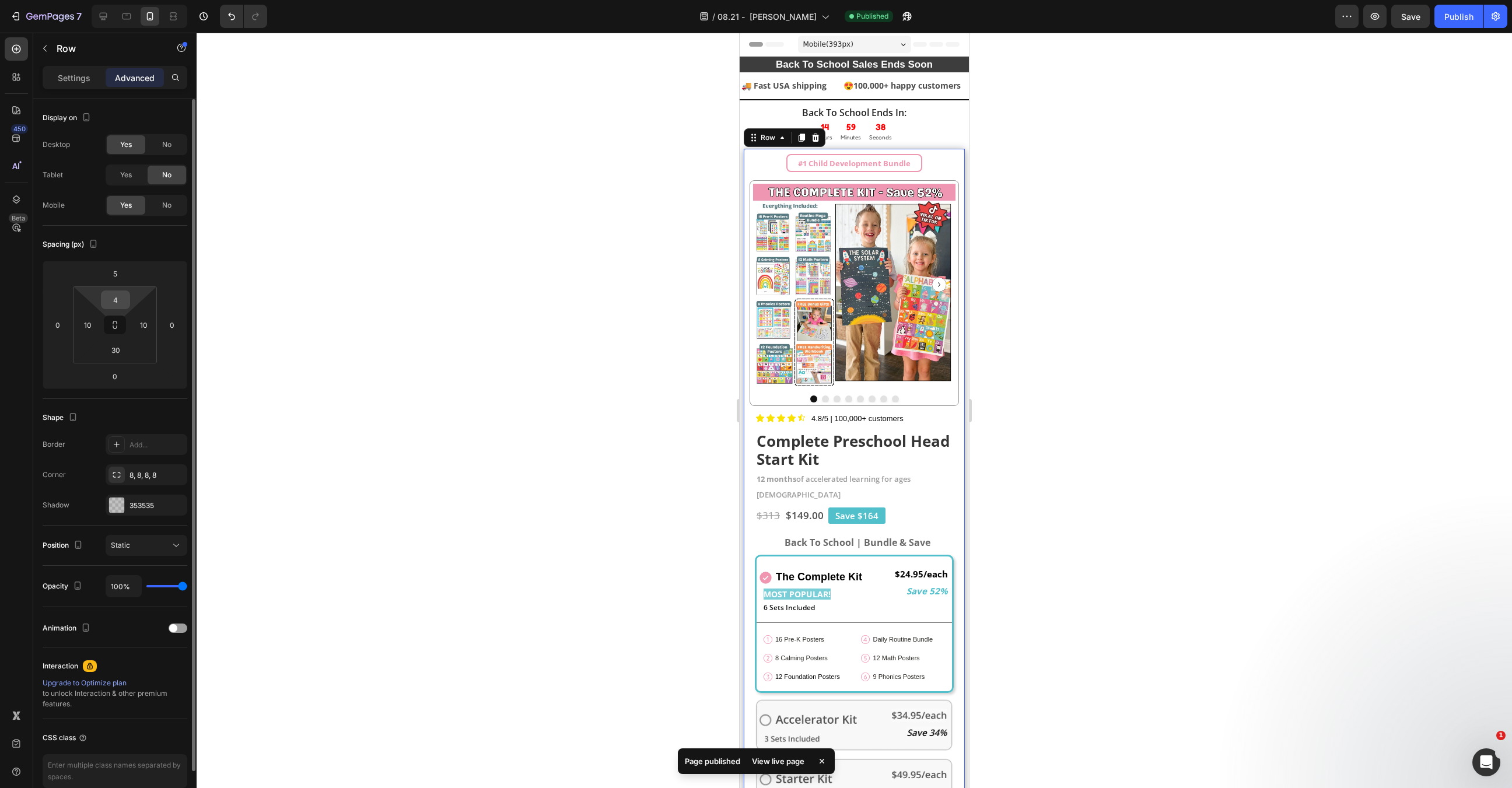
click at [118, 298] on input "4" at bounding box center [116, 300] width 23 height 17
click at [116, 265] on input "5" at bounding box center [115, 274] width 23 height 17
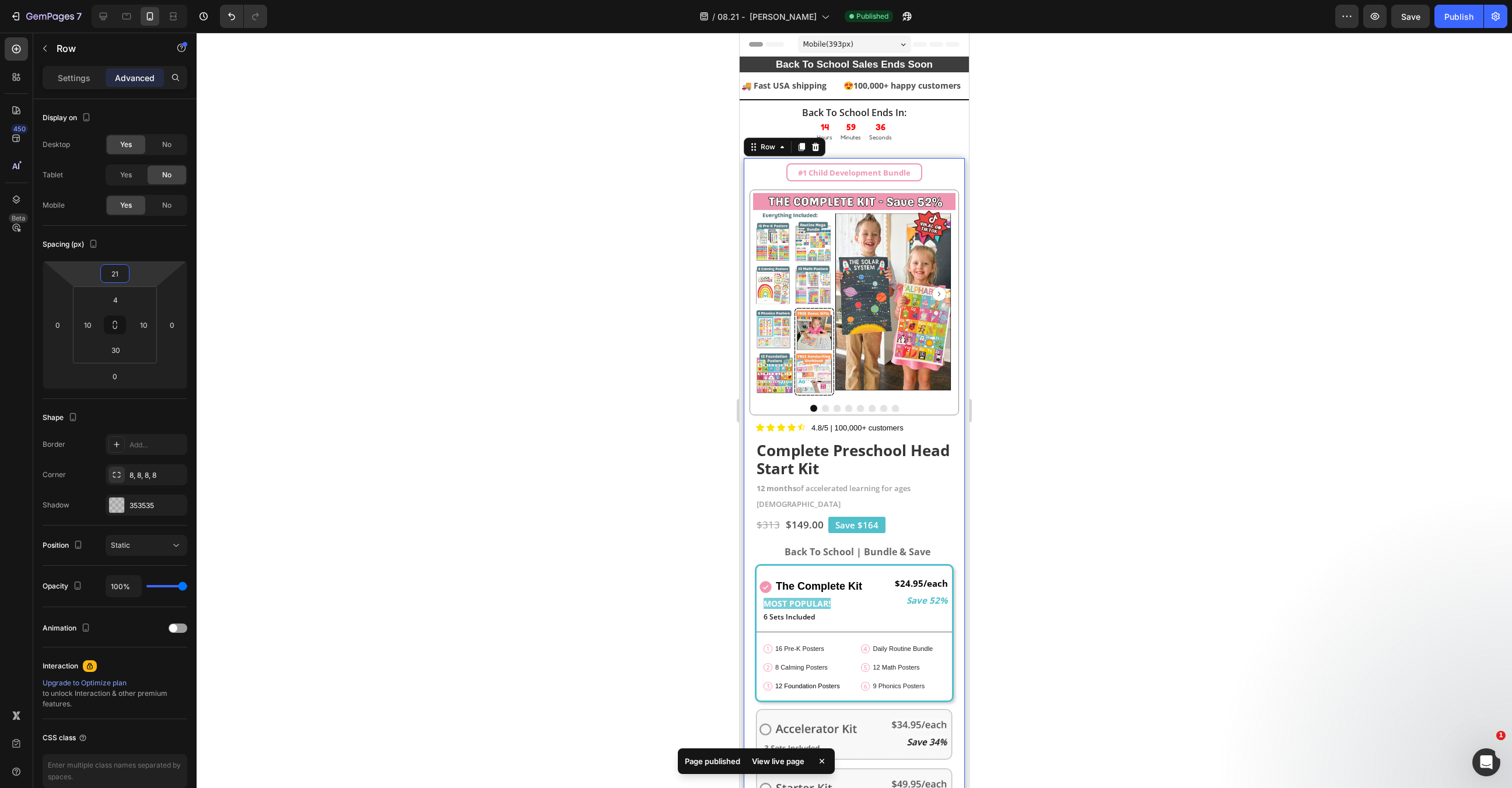
type input "2"
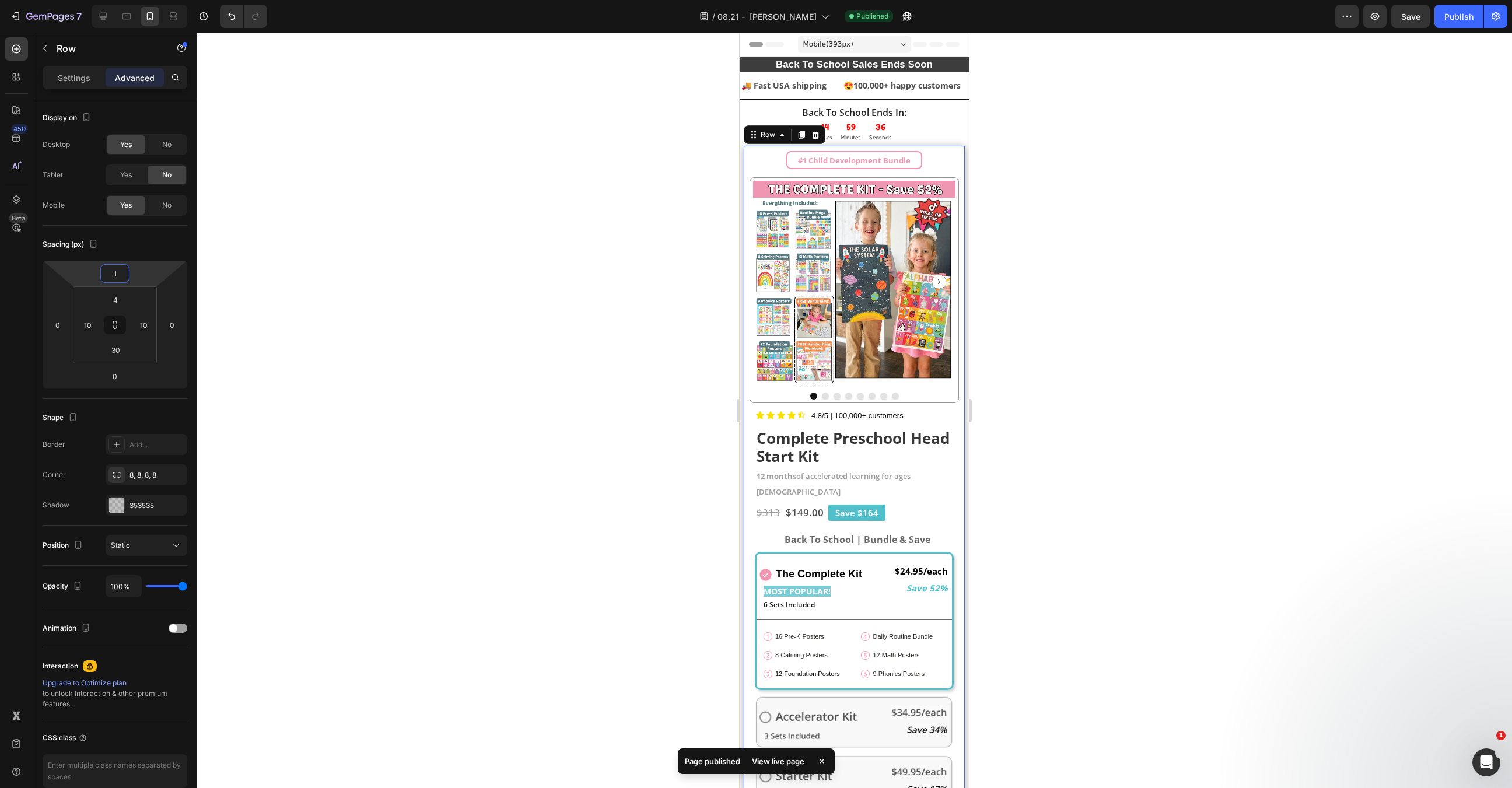
type input "15"
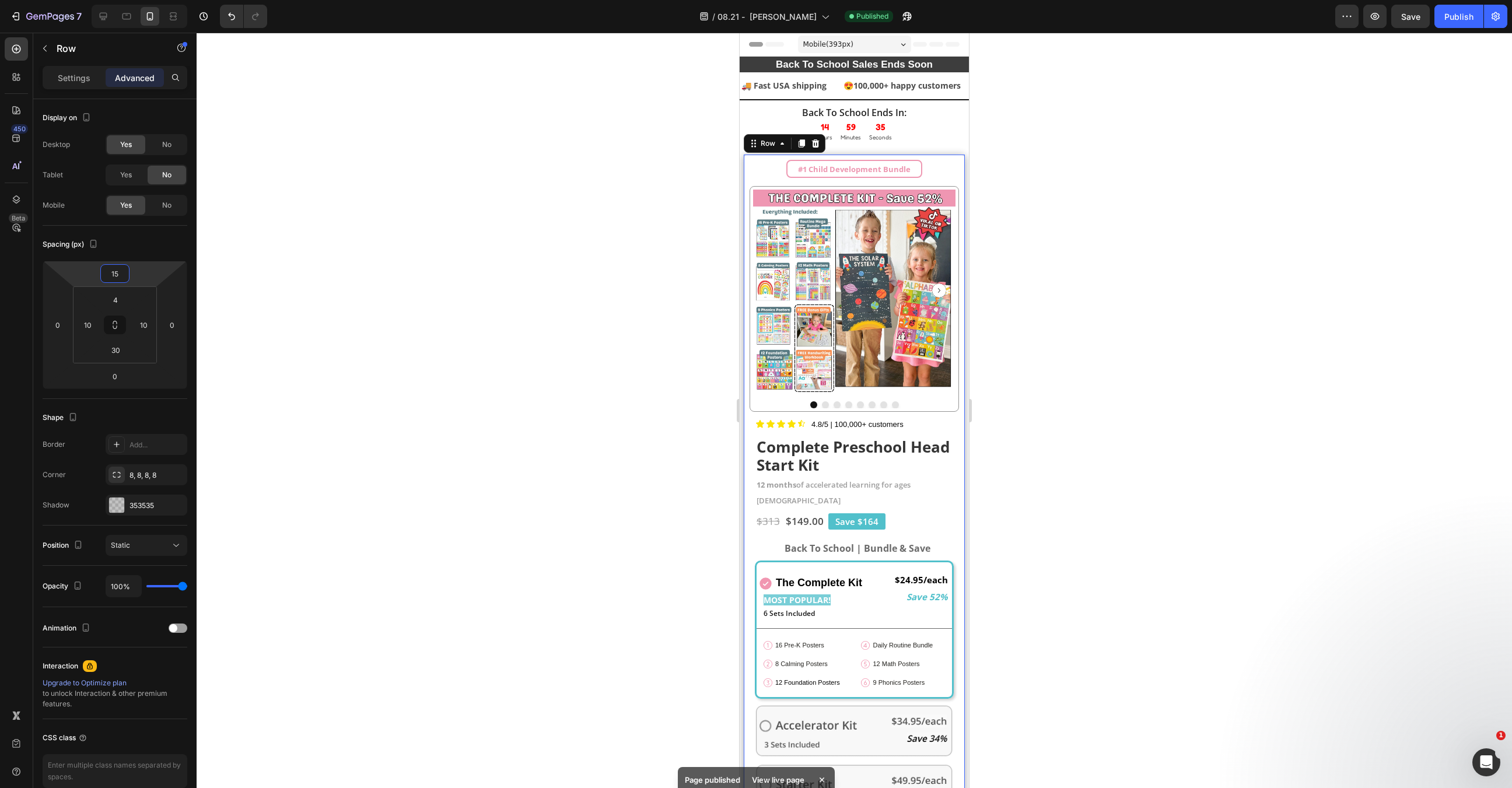
click at [632, 279] on div at bounding box center [854, 410] width 1315 height 755
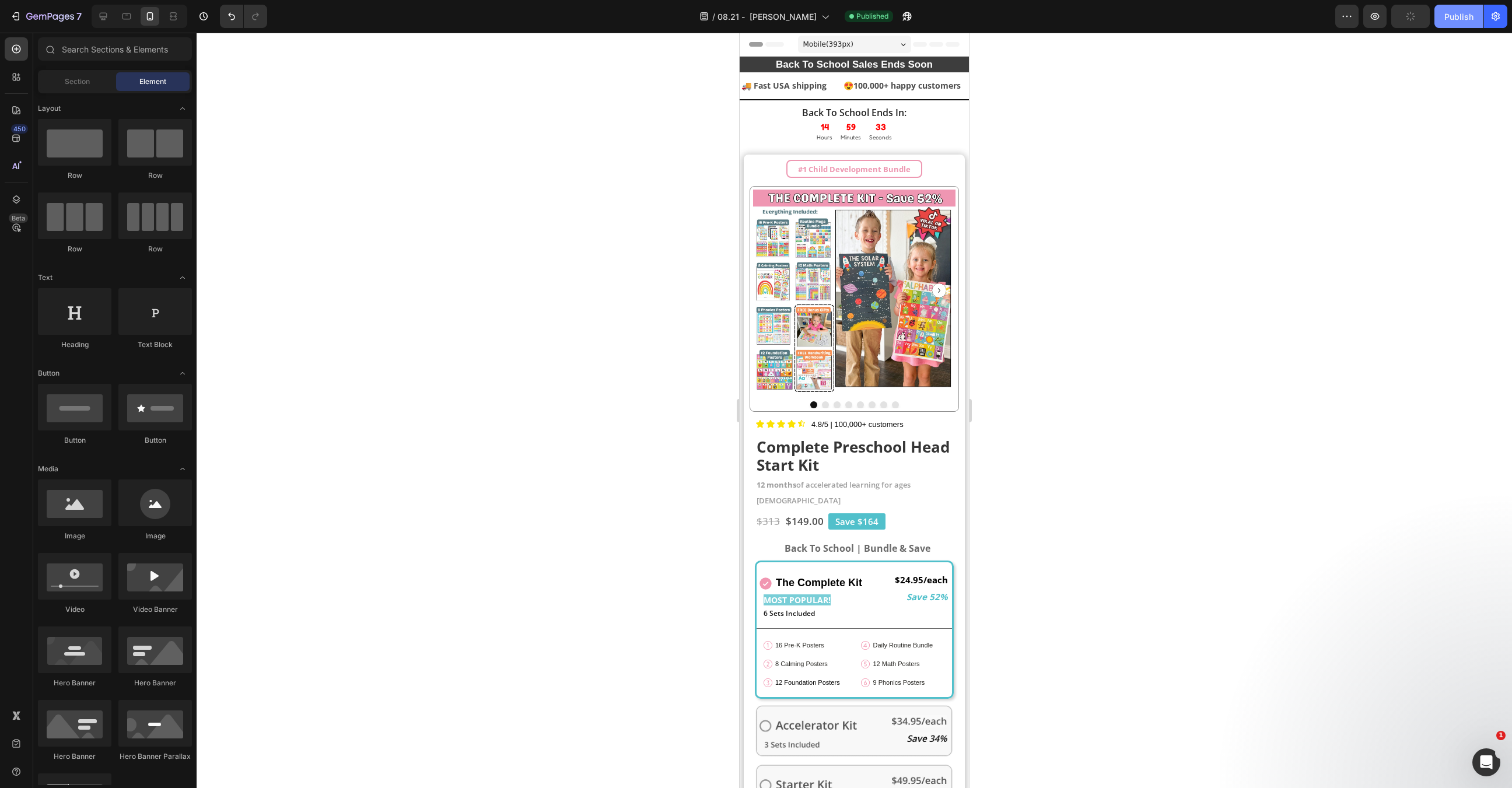
click at [1463, 22] on button "Publish" at bounding box center [1458, 16] width 49 height 23
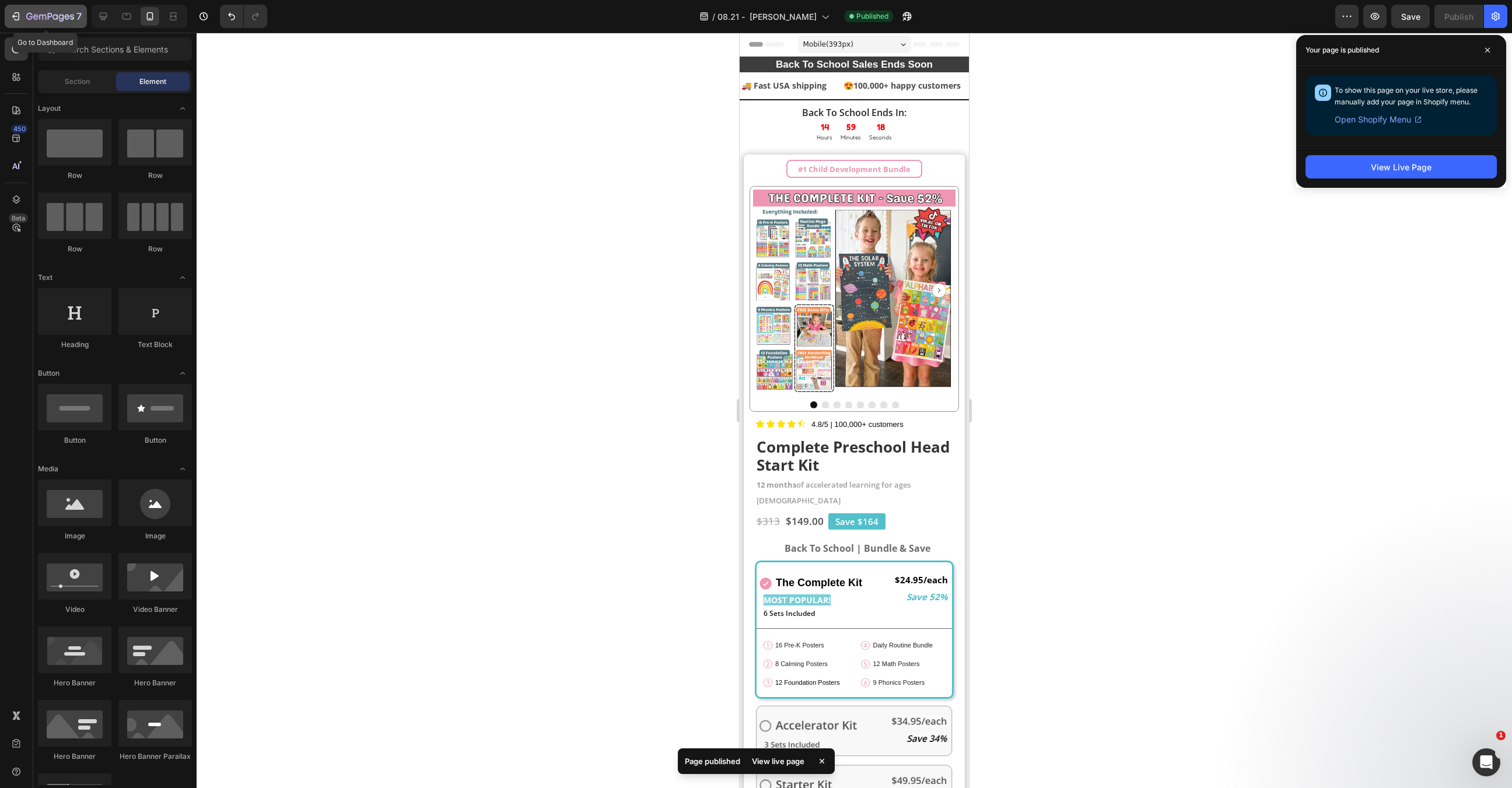
click at [38, 11] on div "7" at bounding box center [53, 16] width 55 height 14
